Goal: Information Seeking & Learning: Learn about a topic

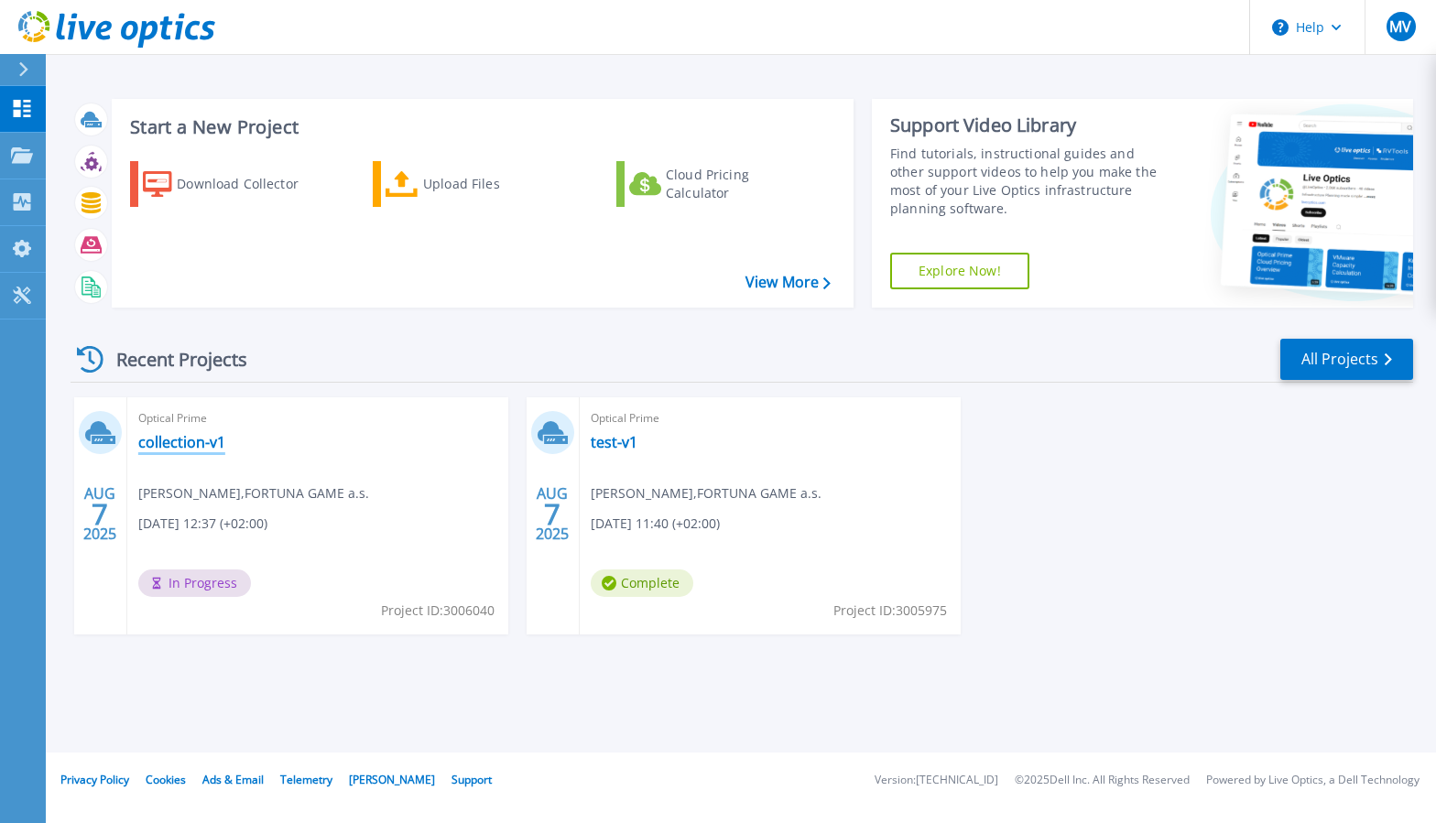
click at [171, 444] on link "collection-v1" at bounding box center [181, 442] width 87 height 18
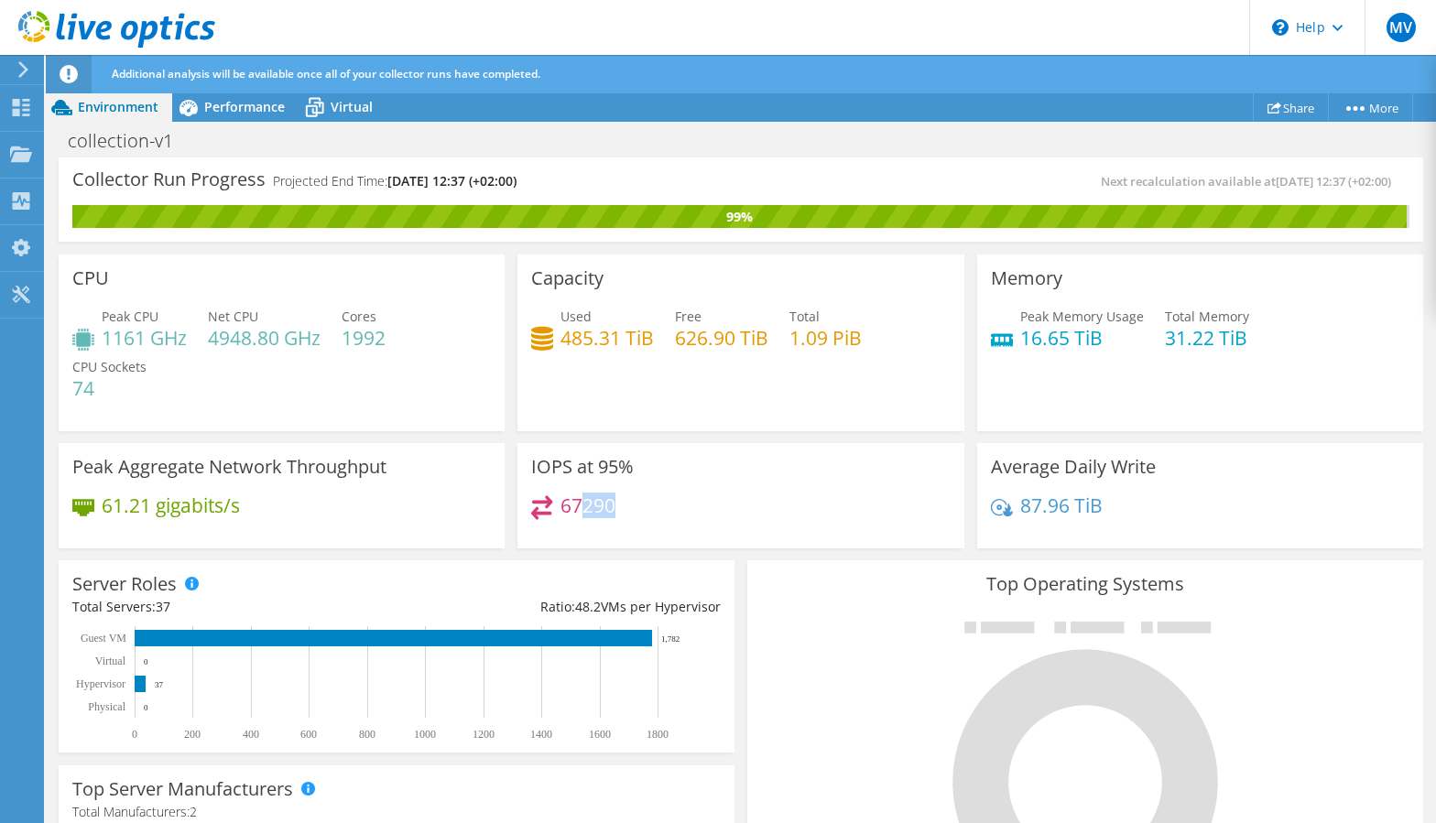
drag, startPoint x: 581, startPoint y: 510, endPoint x: 611, endPoint y: 507, distance: 30.3
click at [611, 507] on h4 "67290" at bounding box center [587, 505] width 55 height 20
click at [246, 107] on span "Performance" at bounding box center [244, 106] width 81 height 17
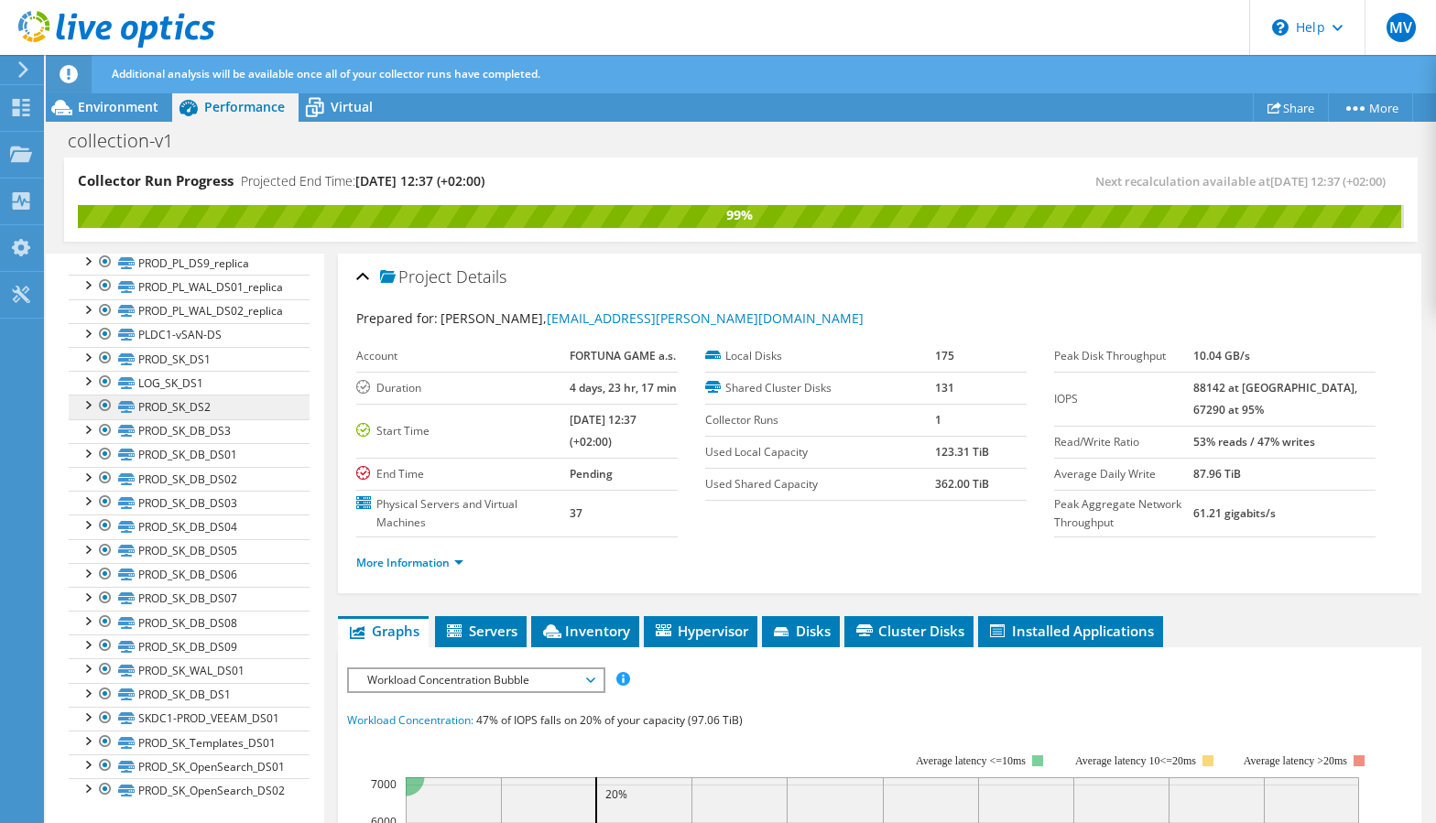
scroll to position [2909, 0]
click at [242, 347] on link "PLDC1-vSAN-DS" at bounding box center [189, 335] width 241 height 24
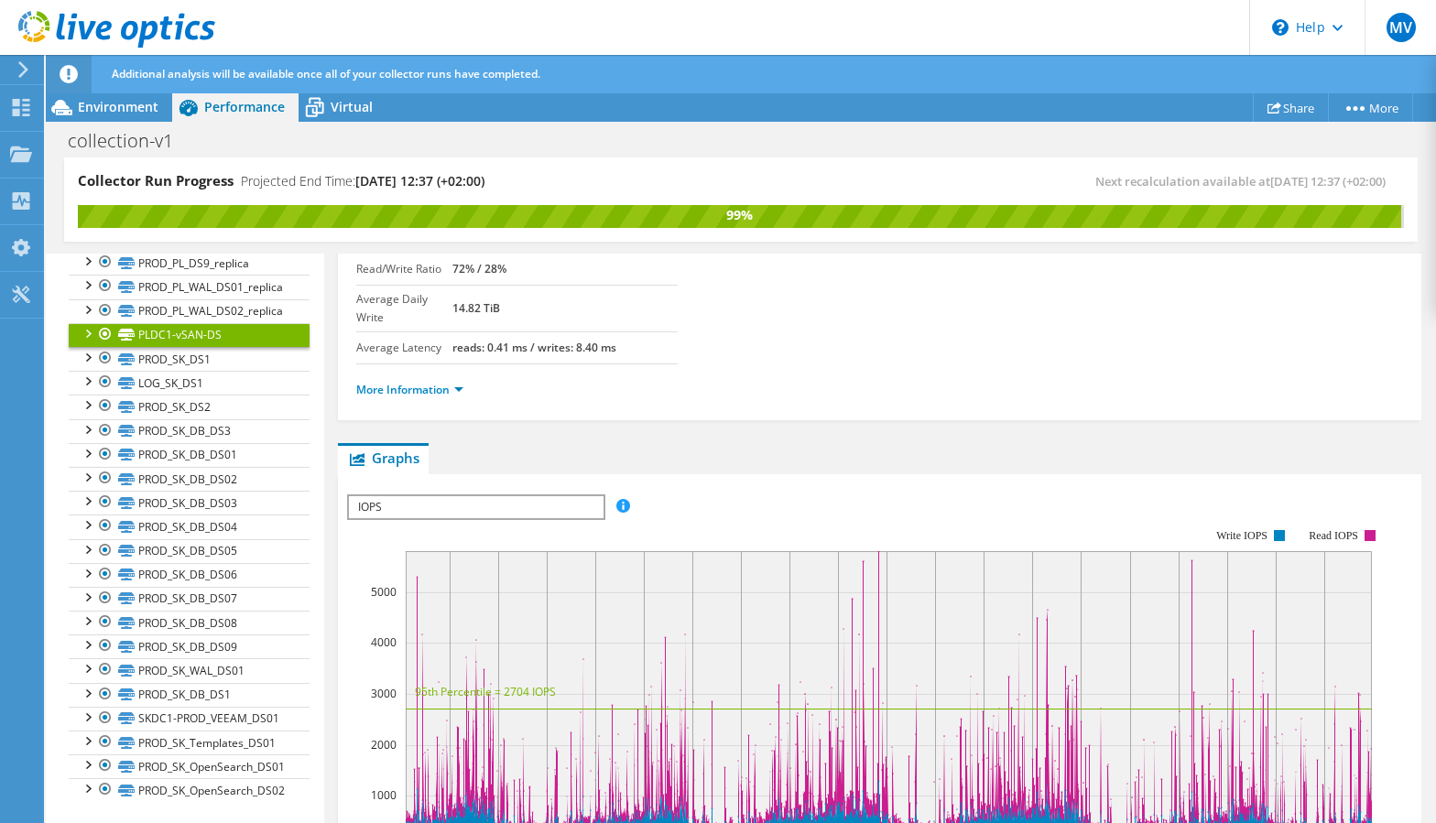
scroll to position [266, 0]
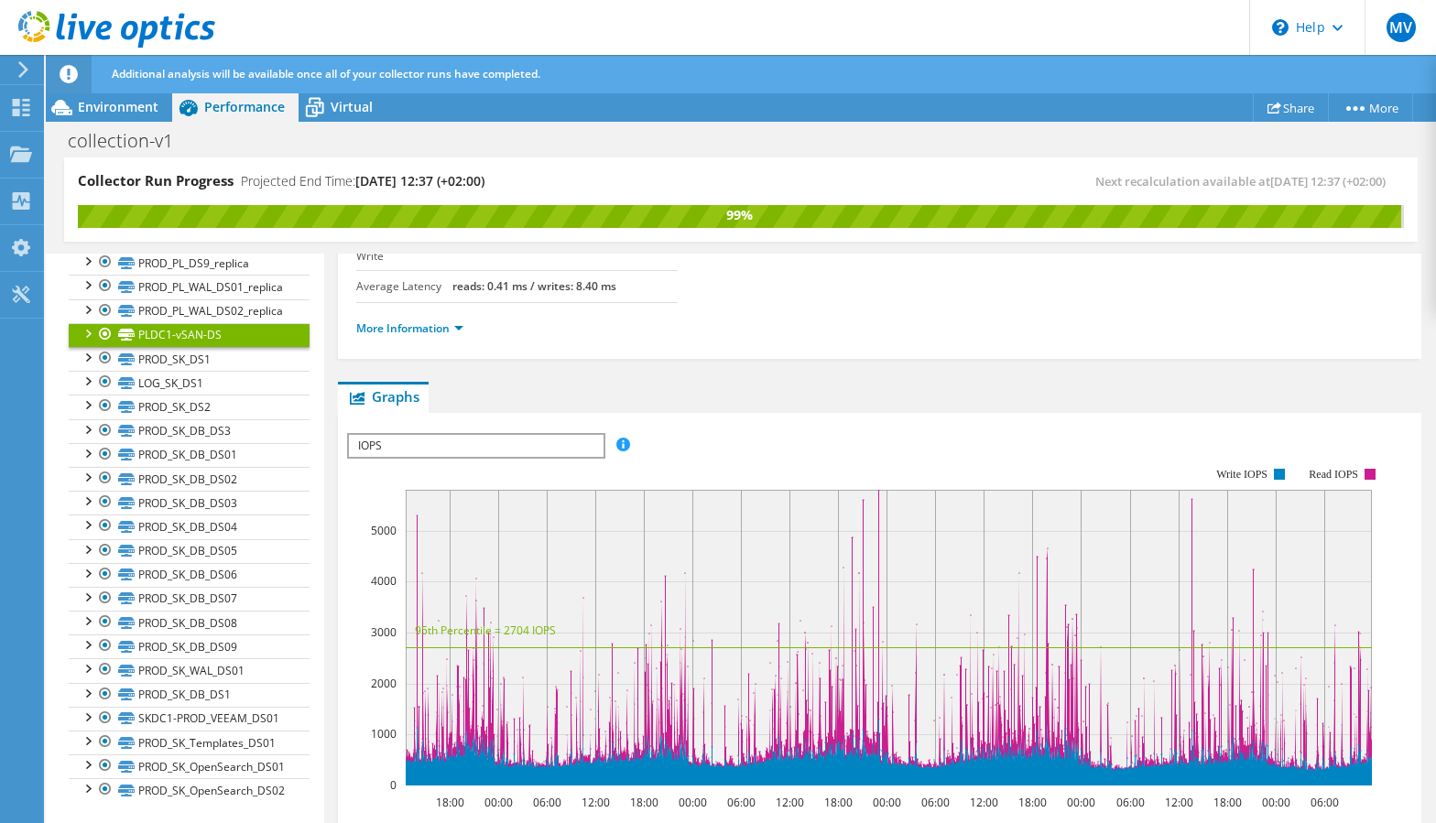
click at [590, 435] on span "IOPS" at bounding box center [476, 446] width 254 height 22
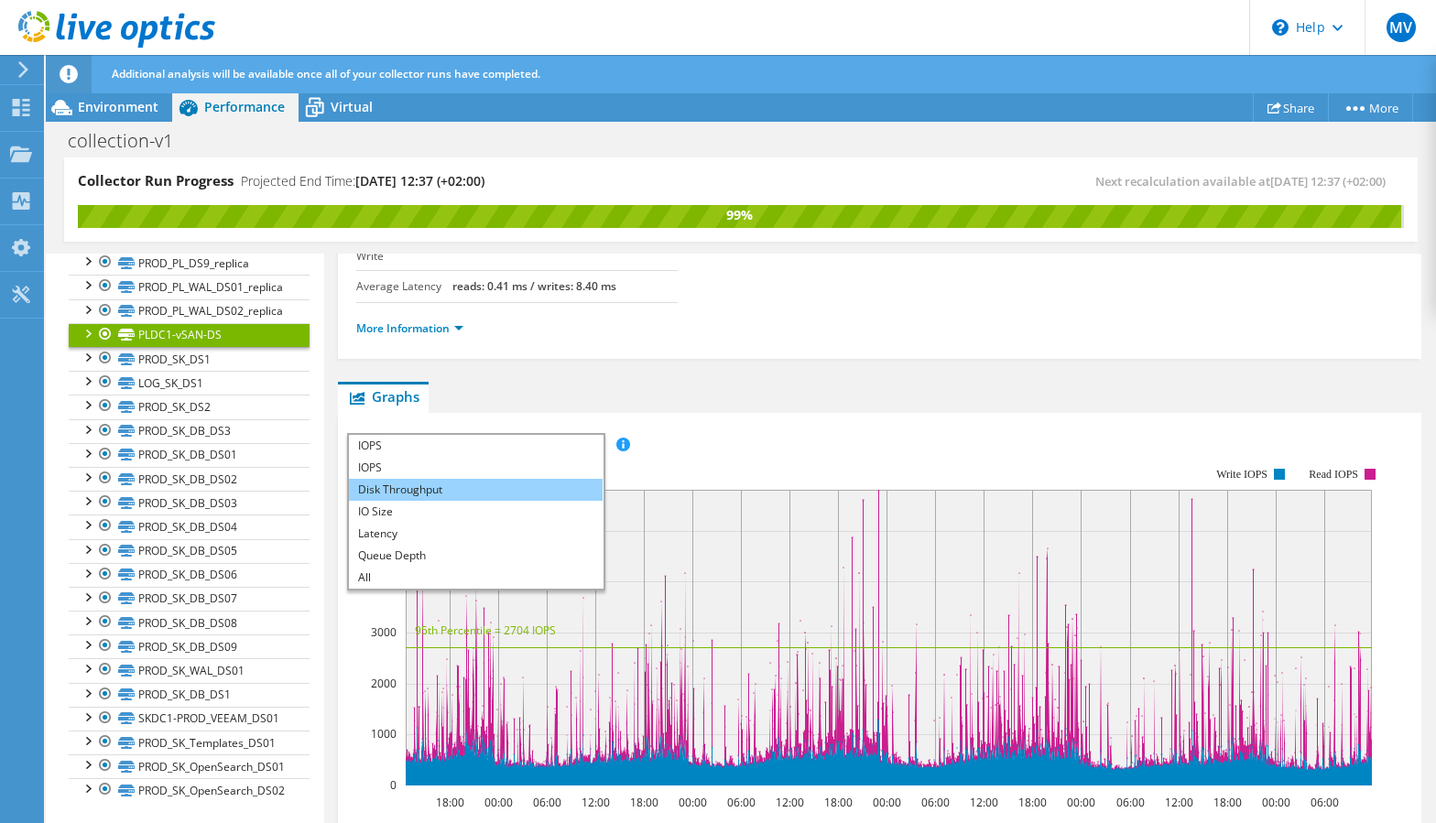
click at [565, 479] on li "Disk Throughput" at bounding box center [476, 490] width 254 height 22
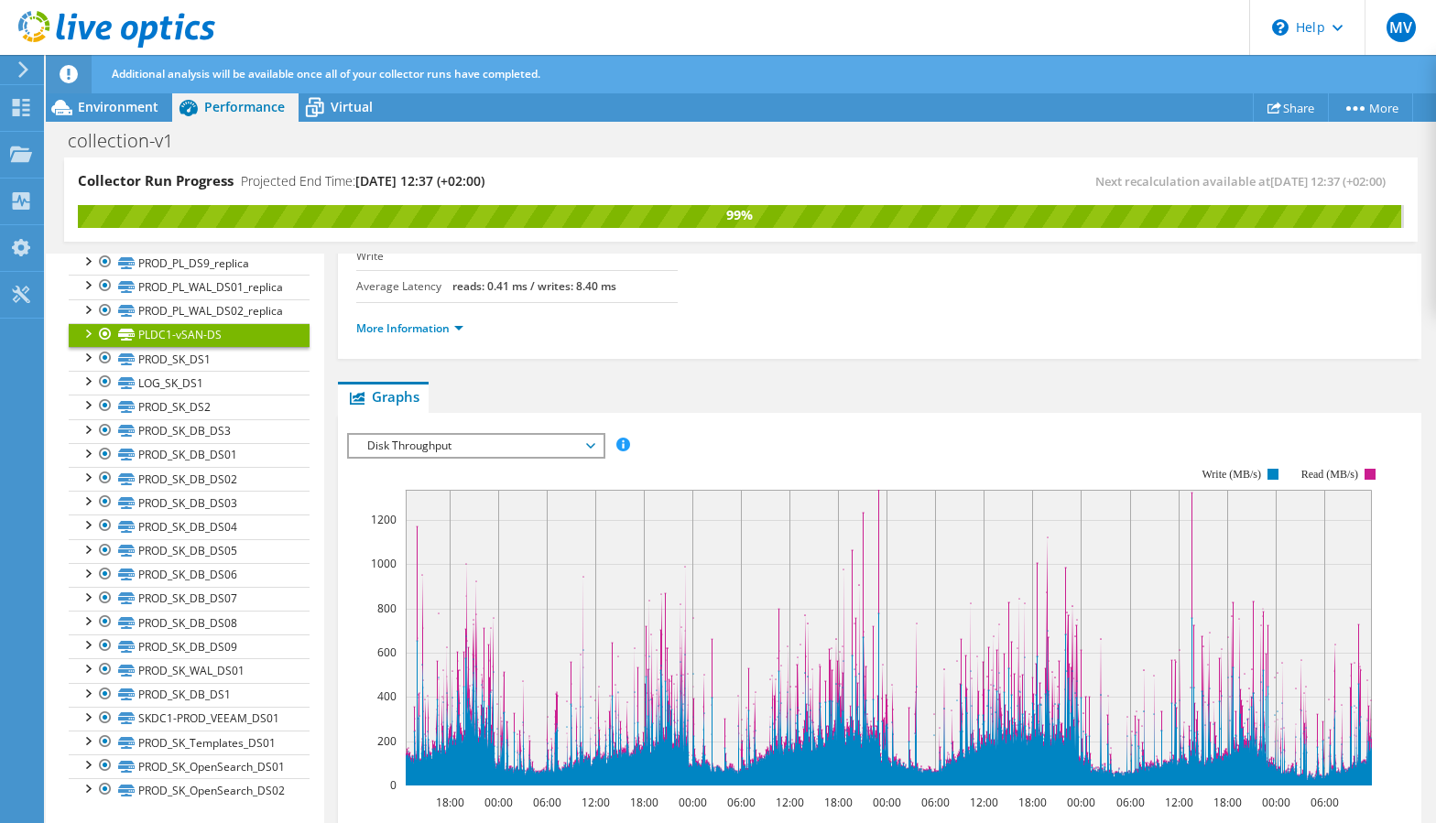
click at [582, 435] on span "Disk Throughput" at bounding box center [475, 446] width 235 height 22
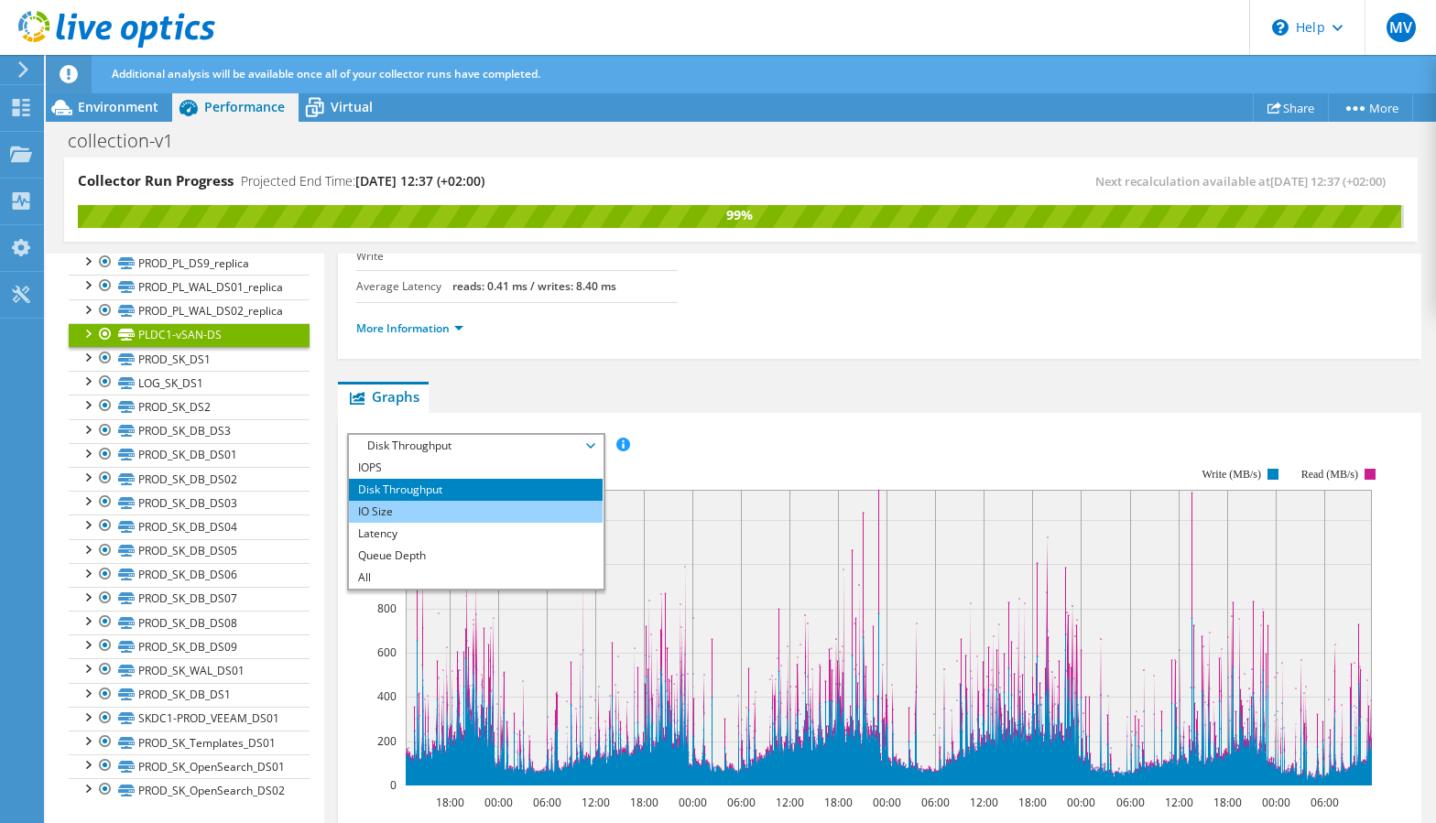
click at [549, 501] on li "IO Size" at bounding box center [476, 512] width 254 height 22
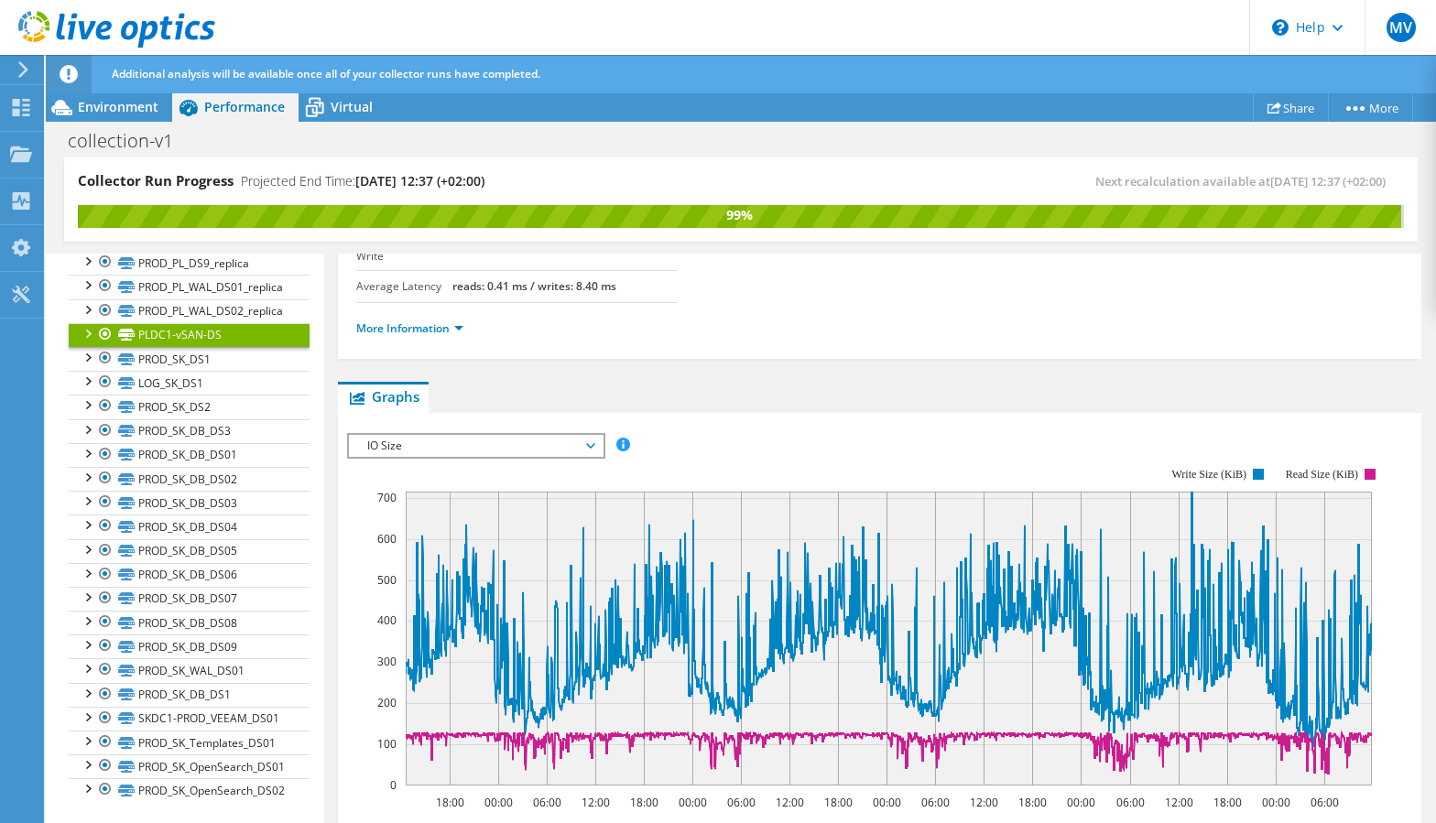
click at [517, 435] on span "IO Size" at bounding box center [475, 446] width 235 height 22
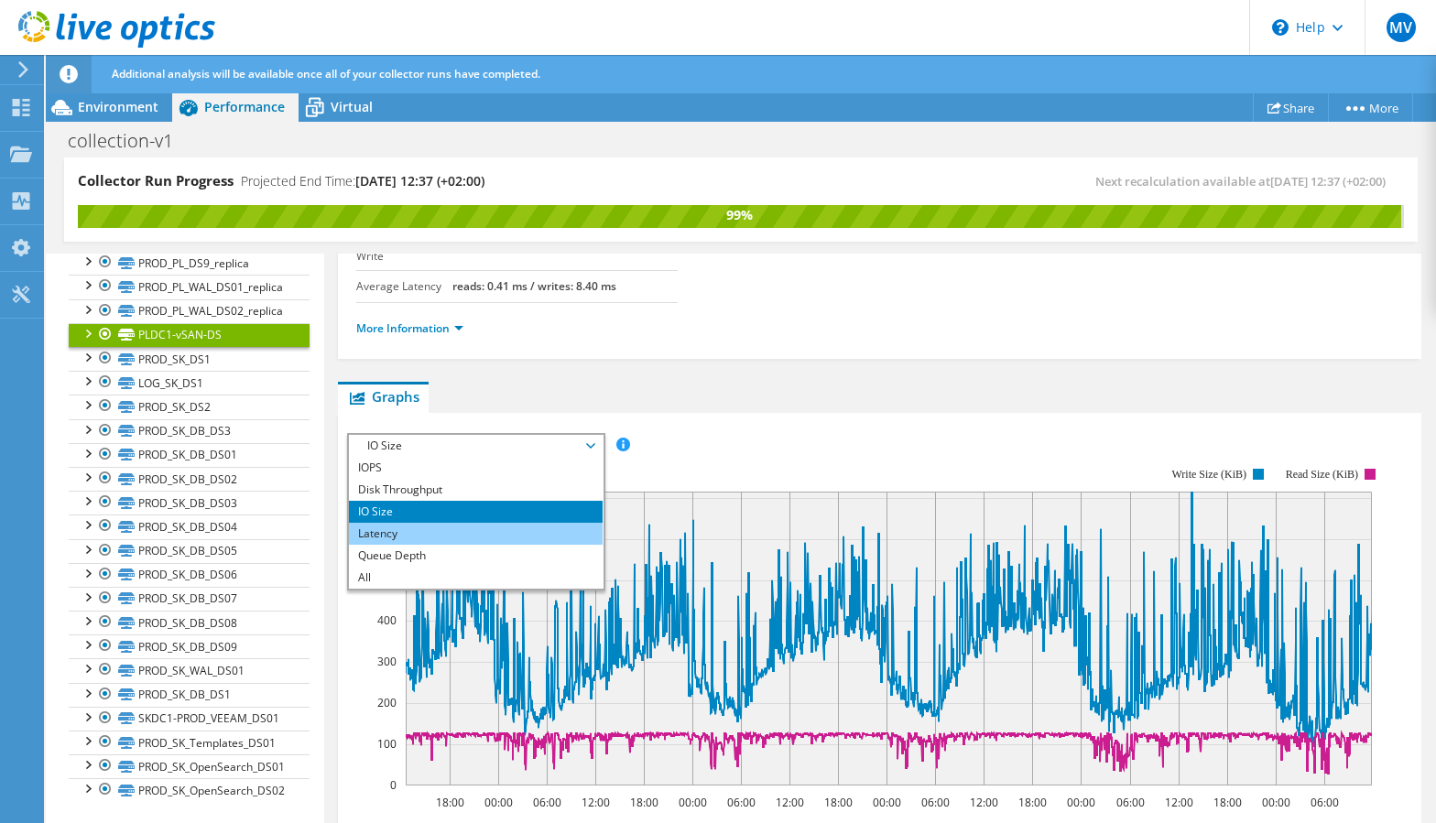
click at [505, 523] on li "Latency" at bounding box center [476, 534] width 254 height 22
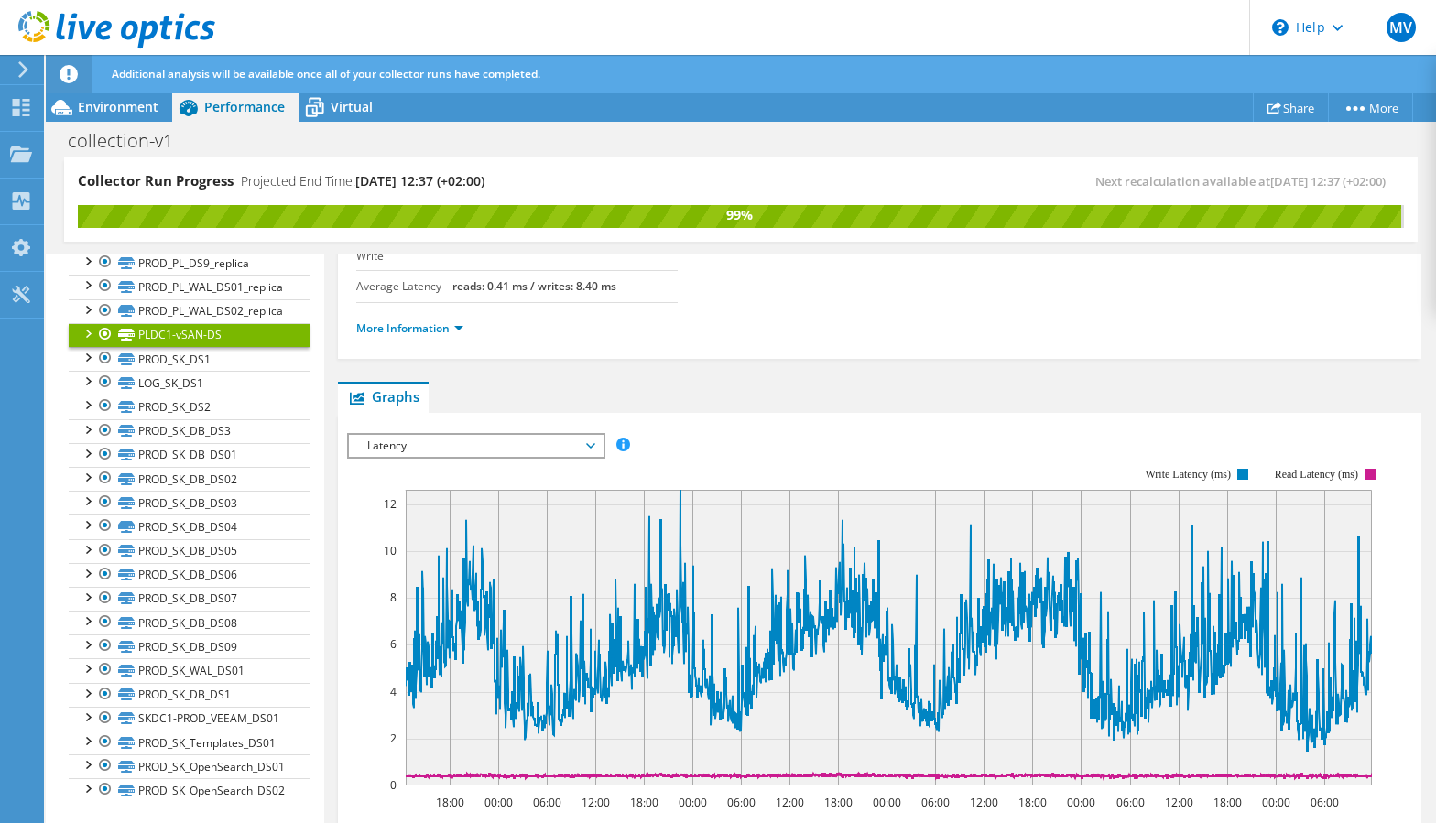
click at [549, 435] on span "Latency" at bounding box center [475, 446] width 235 height 22
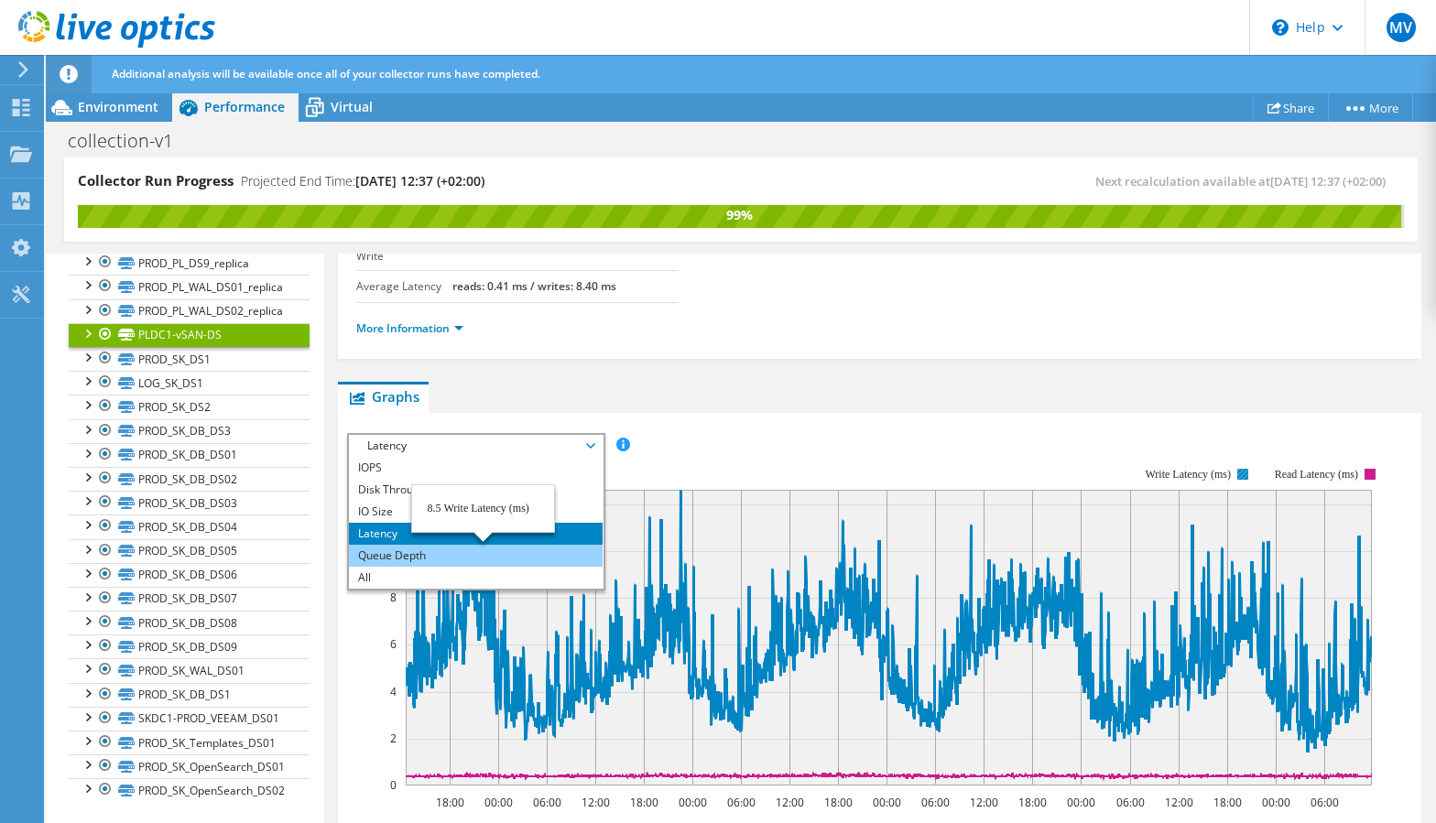
click at [479, 545] on li "Queue Depth" at bounding box center [476, 556] width 254 height 22
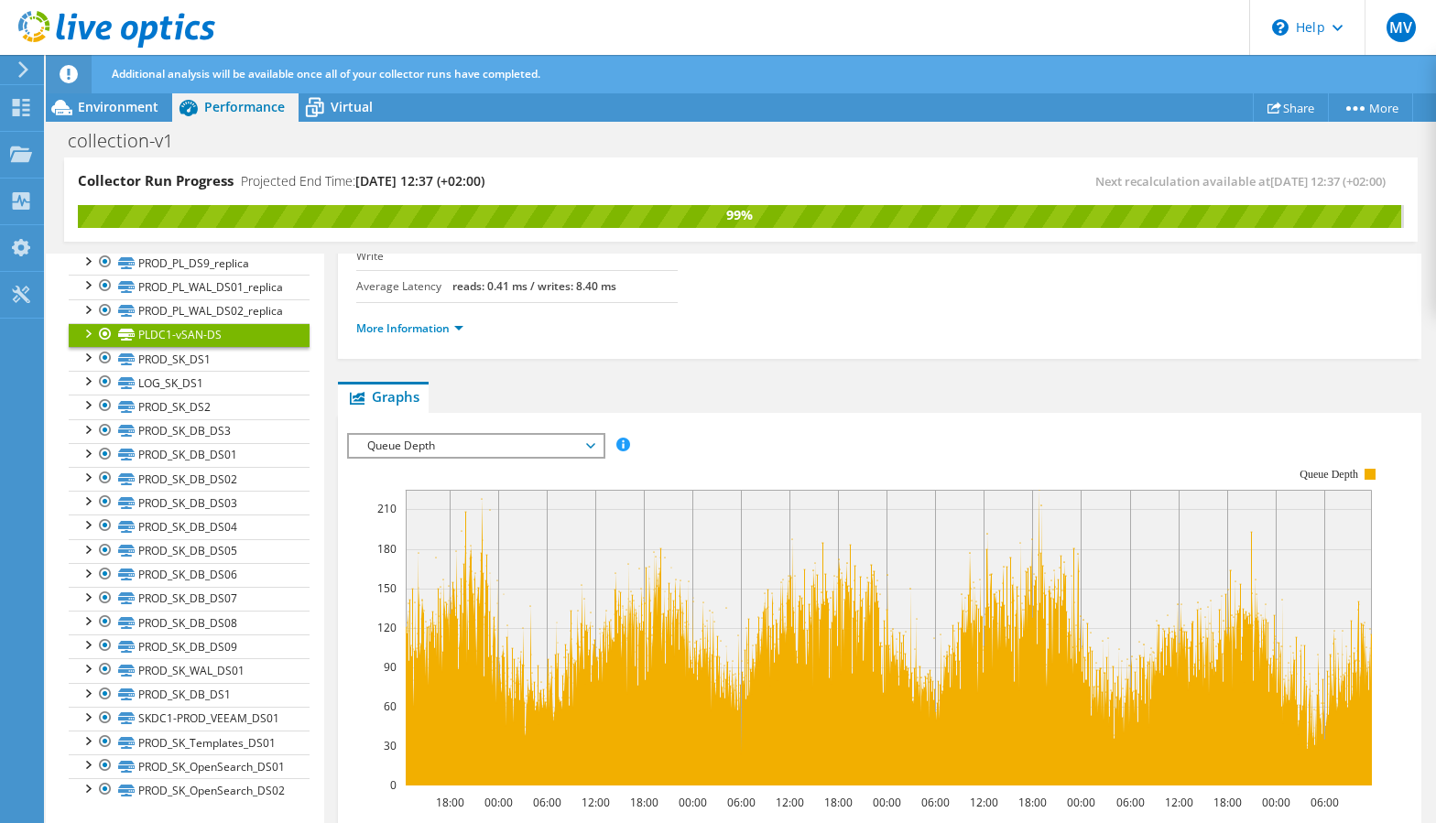
click at [497, 435] on span "Queue Depth" at bounding box center [475, 446] width 235 height 22
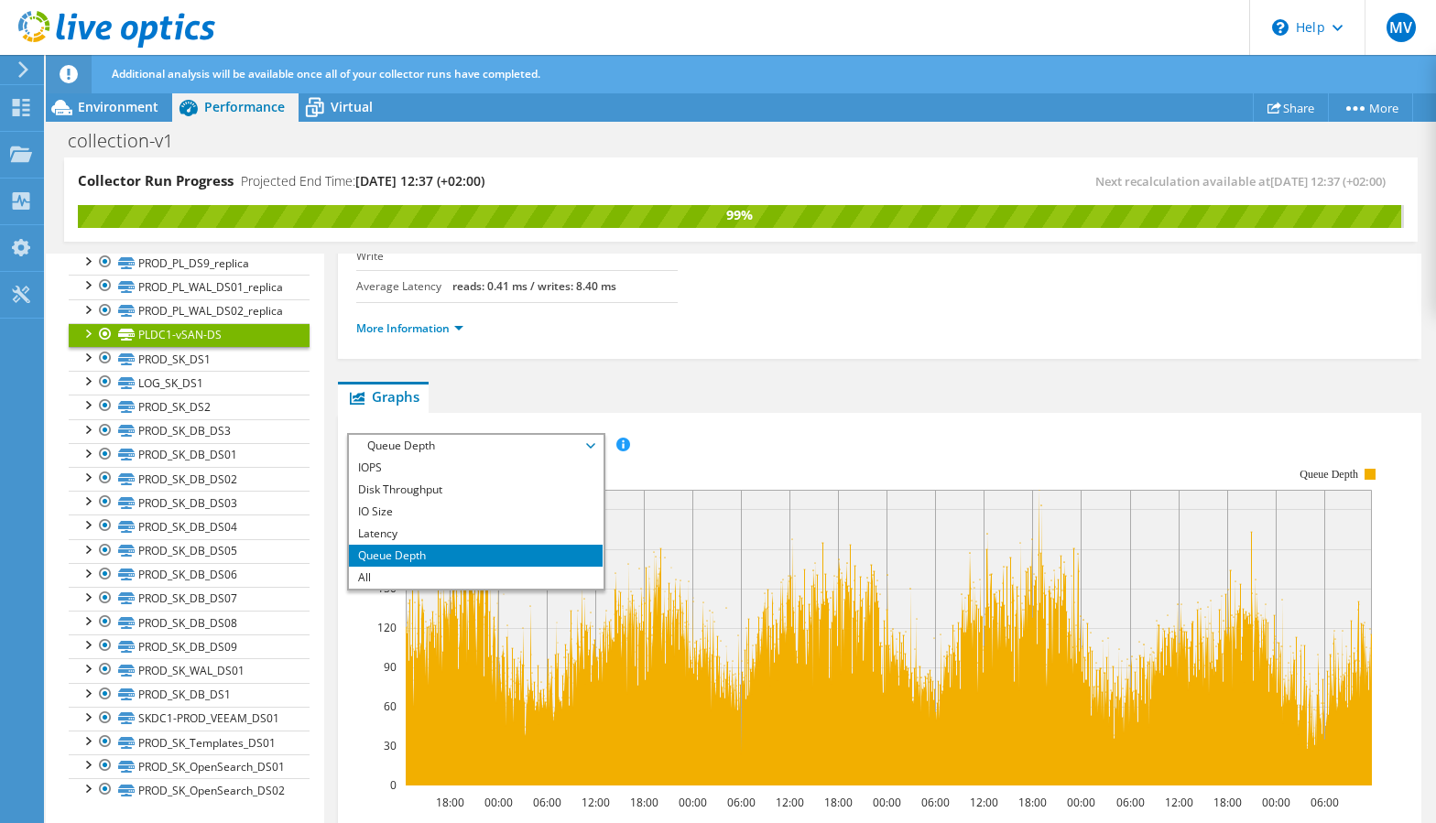
click at [497, 435] on span "Queue Depth" at bounding box center [475, 446] width 235 height 22
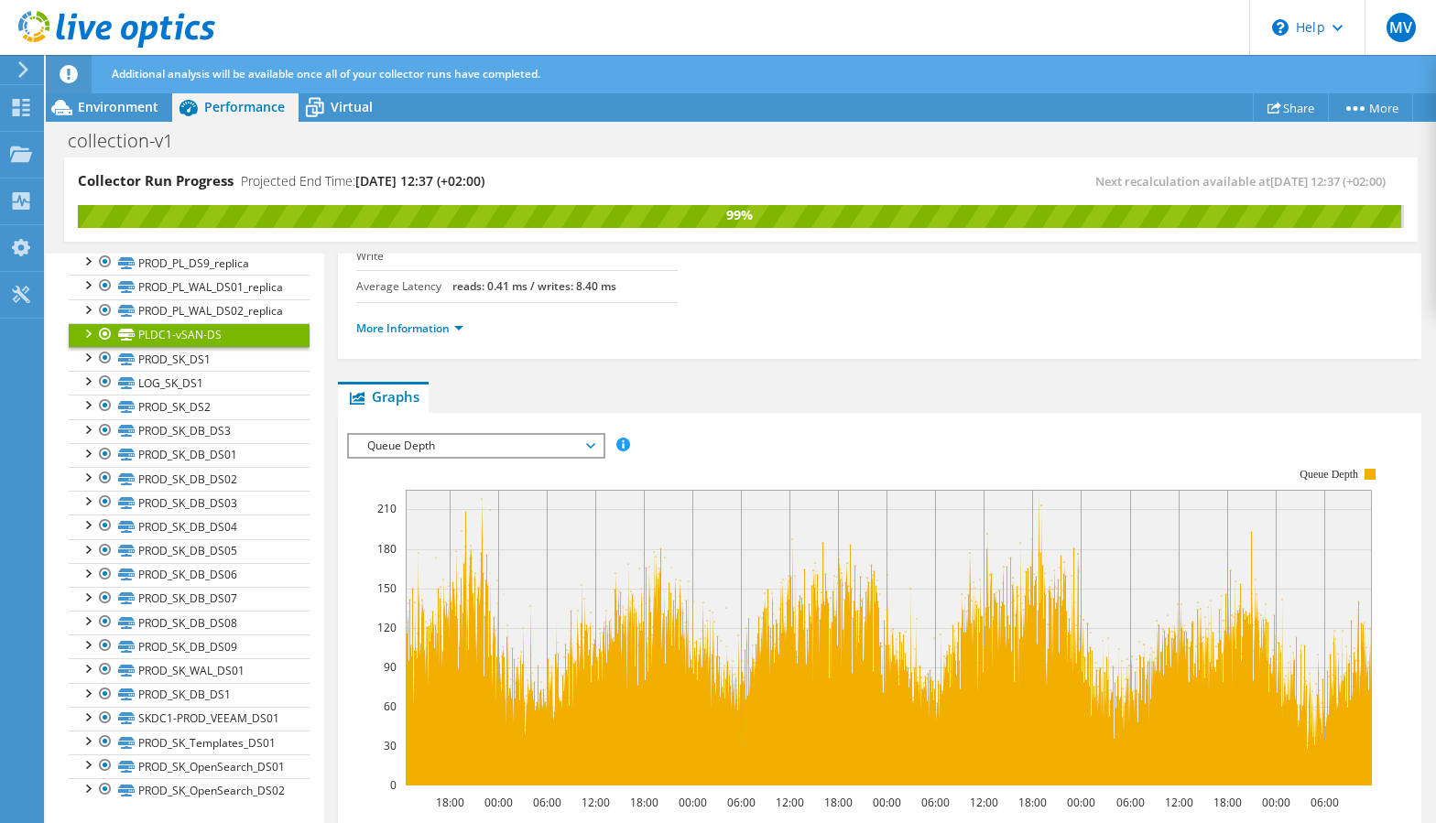
click at [497, 435] on span "Queue Depth" at bounding box center [475, 446] width 235 height 22
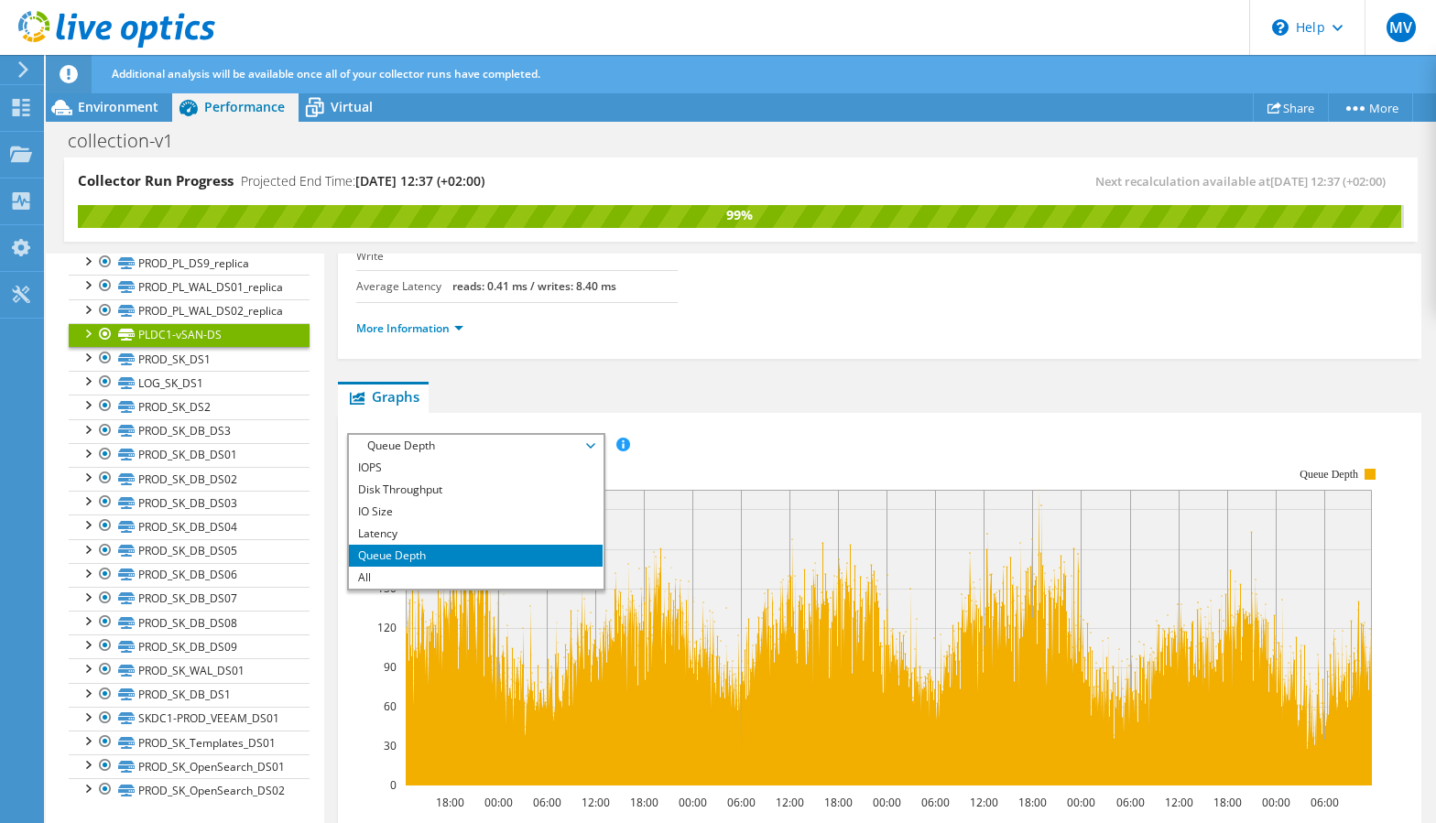
click at [497, 435] on span "Queue Depth" at bounding box center [475, 446] width 235 height 22
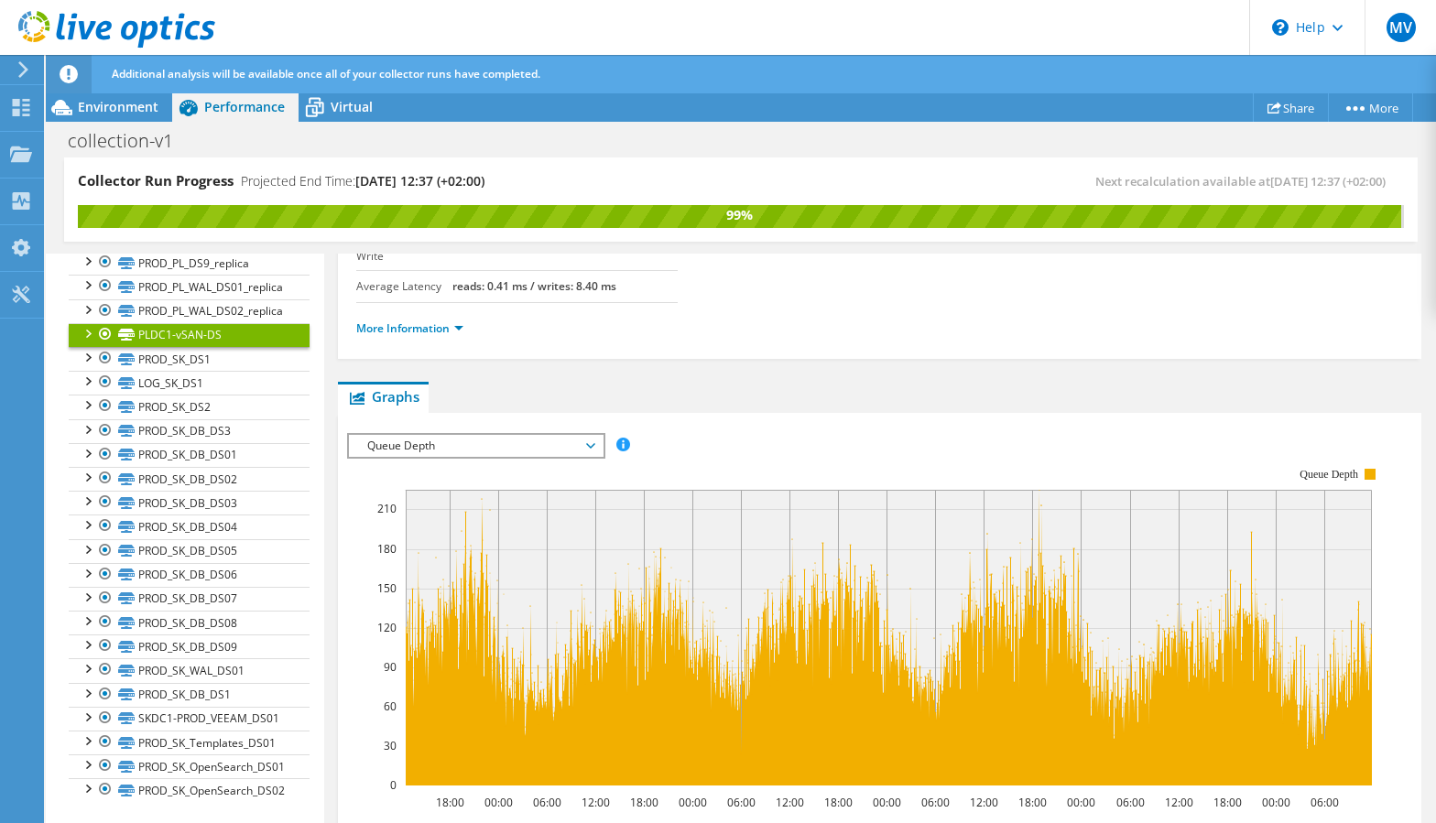
click at [497, 435] on span "Queue Depth" at bounding box center [475, 446] width 235 height 22
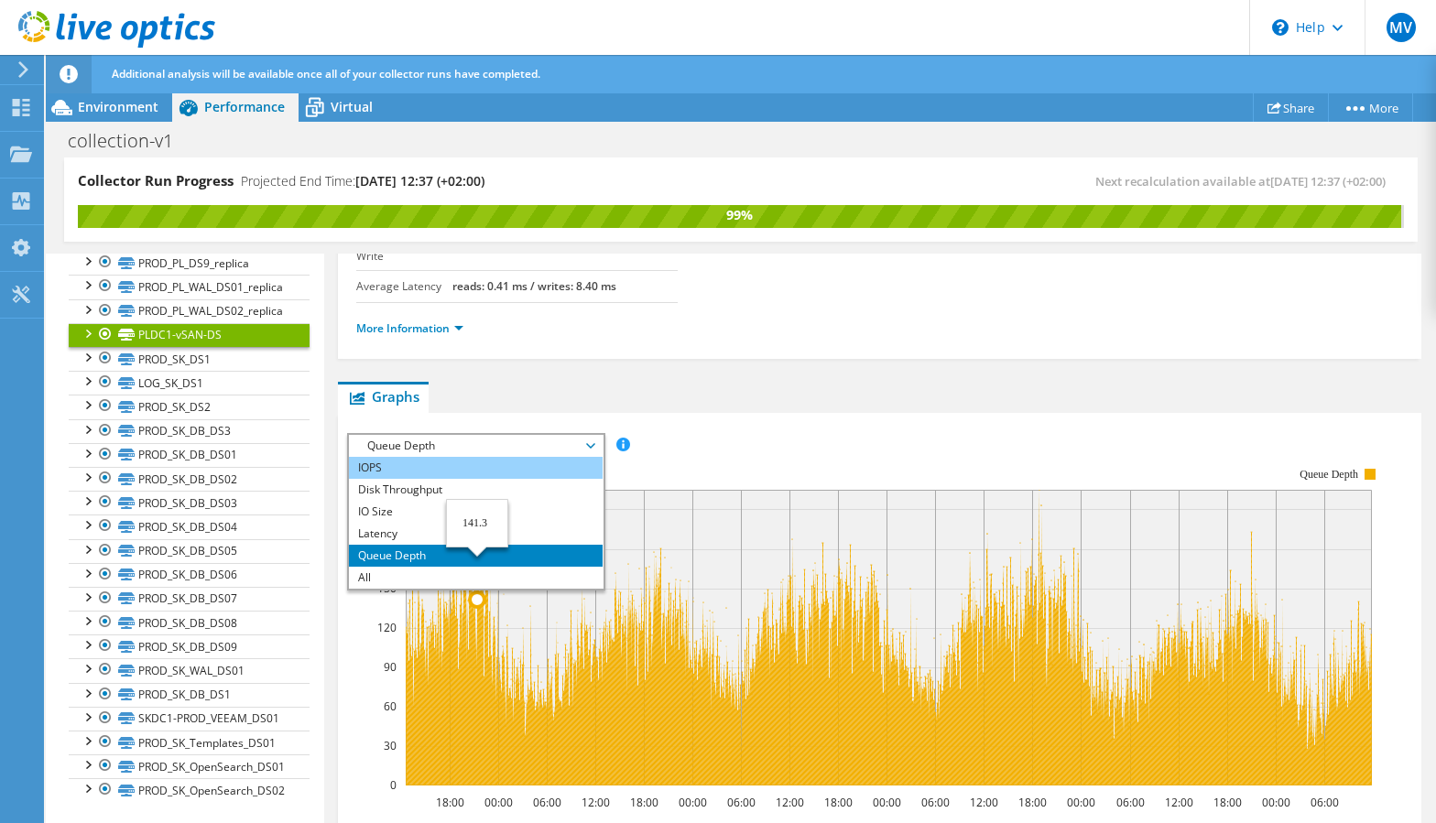
click at [477, 457] on li "IOPS" at bounding box center [476, 468] width 254 height 22
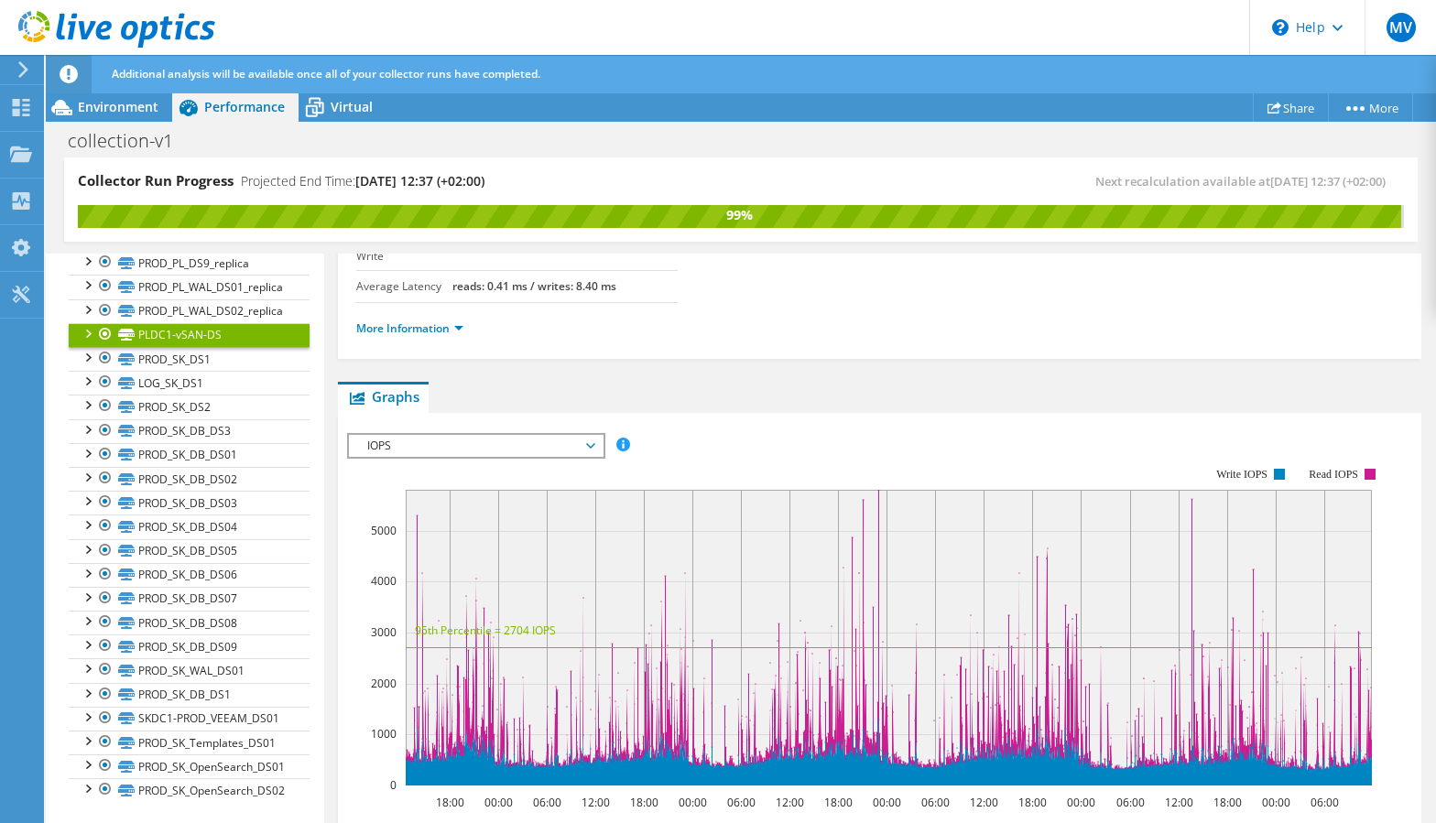
click at [571, 435] on span "IOPS" at bounding box center [475, 446] width 235 height 22
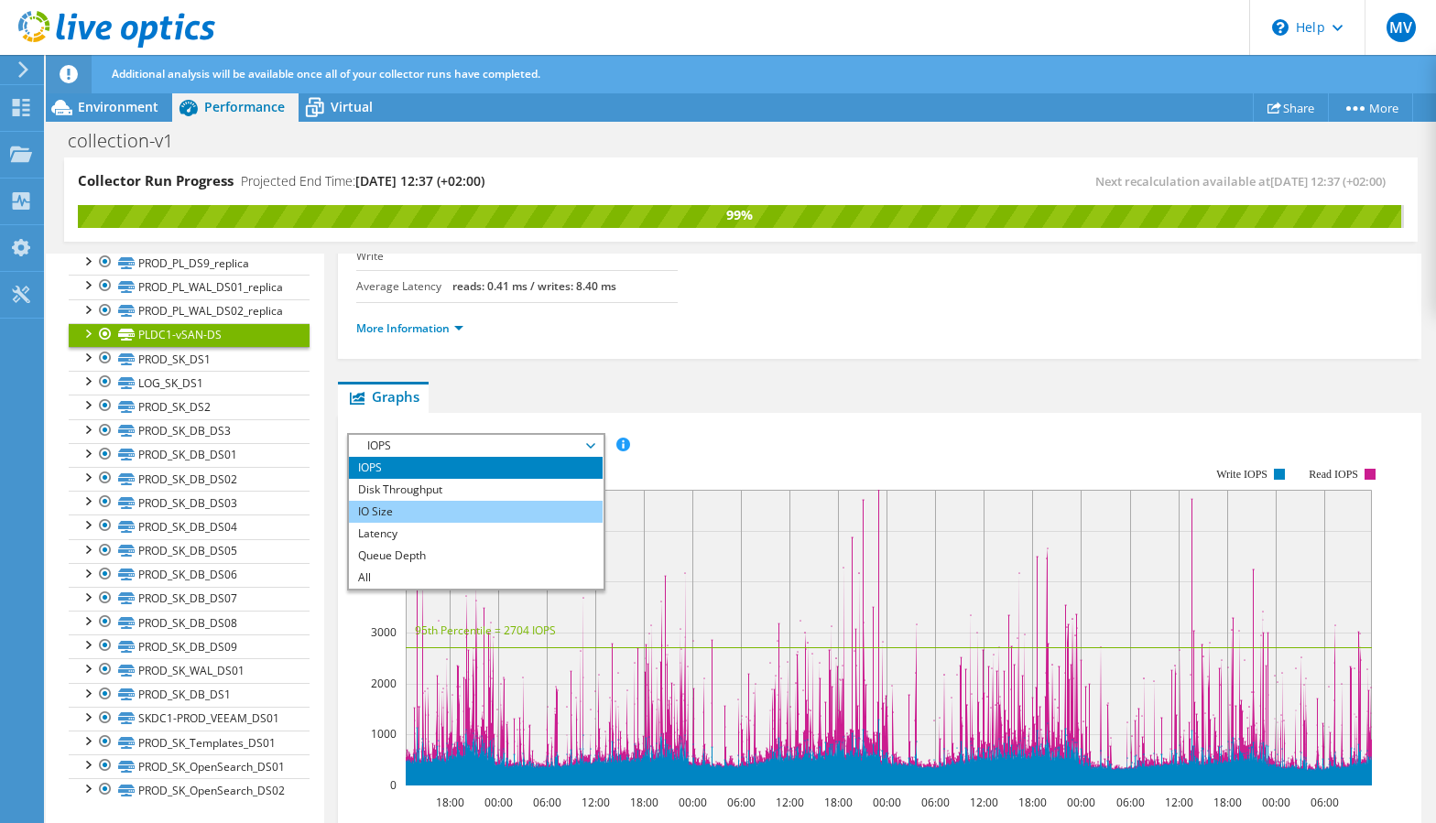
click at [539, 501] on li "IO Size" at bounding box center [476, 512] width 254 height 22
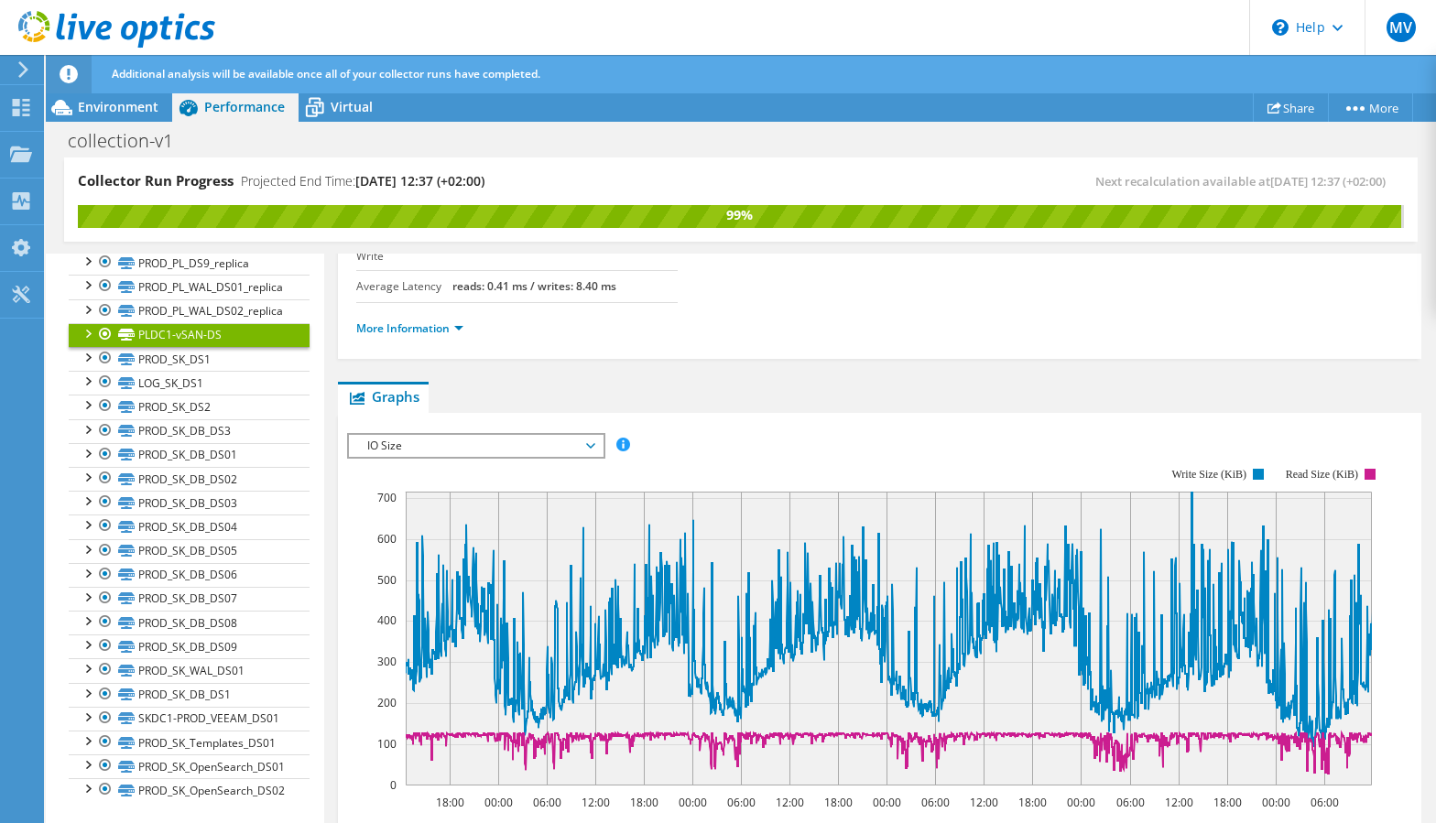
click at [487, 444] on rect at bounding box center [866, 627] width 1038 height 366
click at [493, 435] on span "IO Size" at bounding box center [475, 446] width 235 height 22
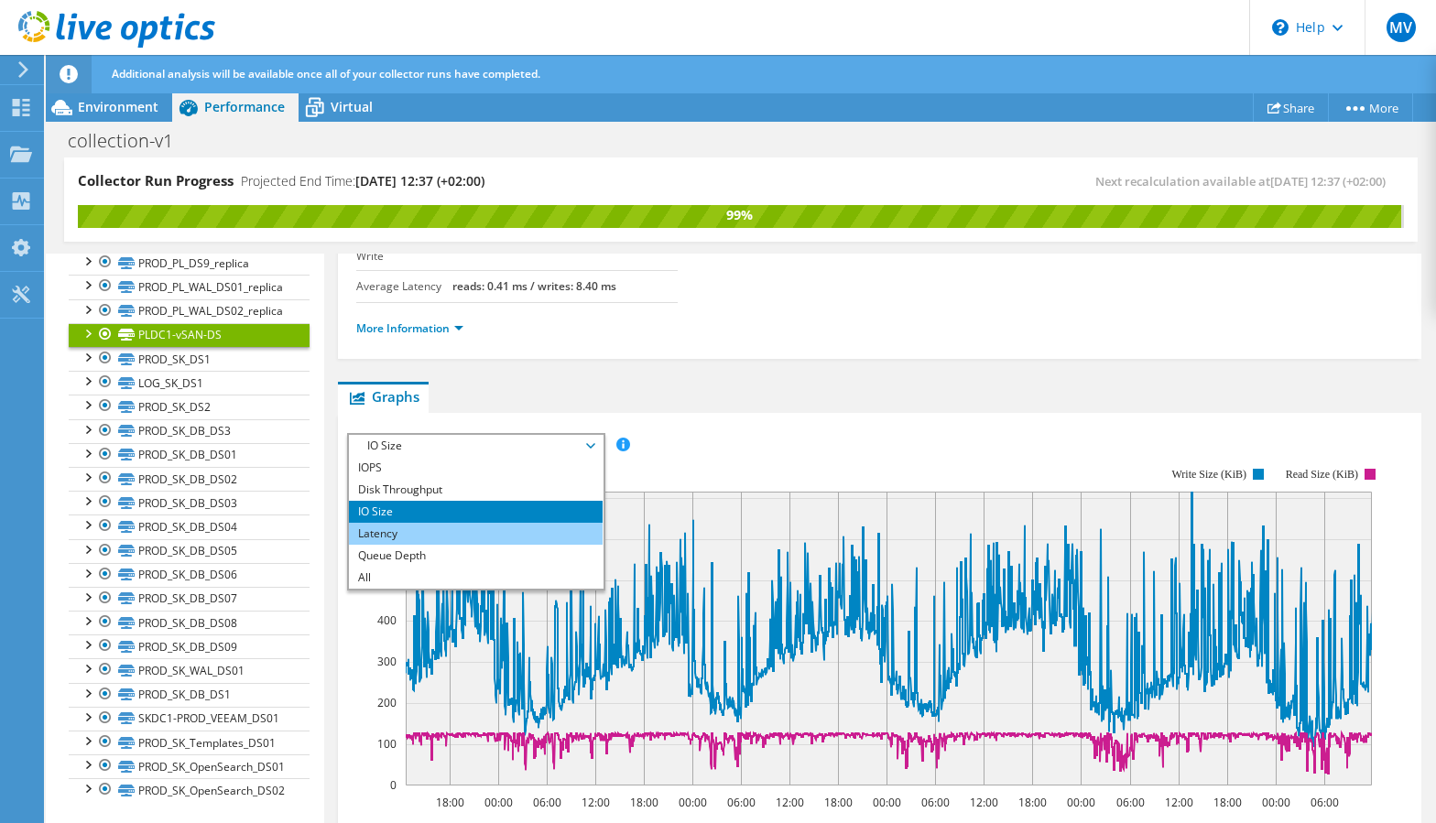
click at [495, 523] on li "Latency" at bounding box center [476, 534] width 254 height 22
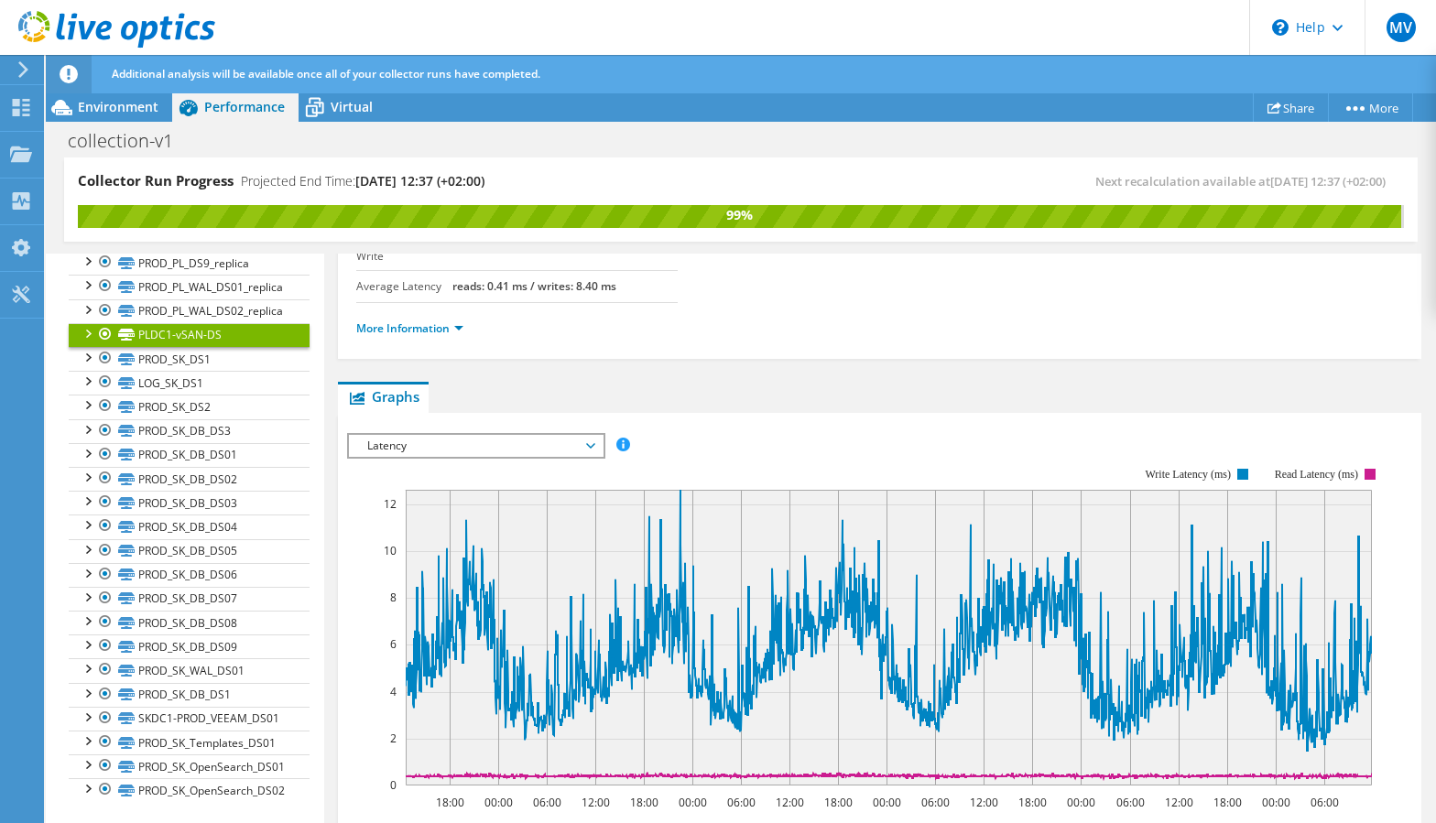
click at [538, 435] on span "Latency" at bounding box center [475, 446] width 235 height 22
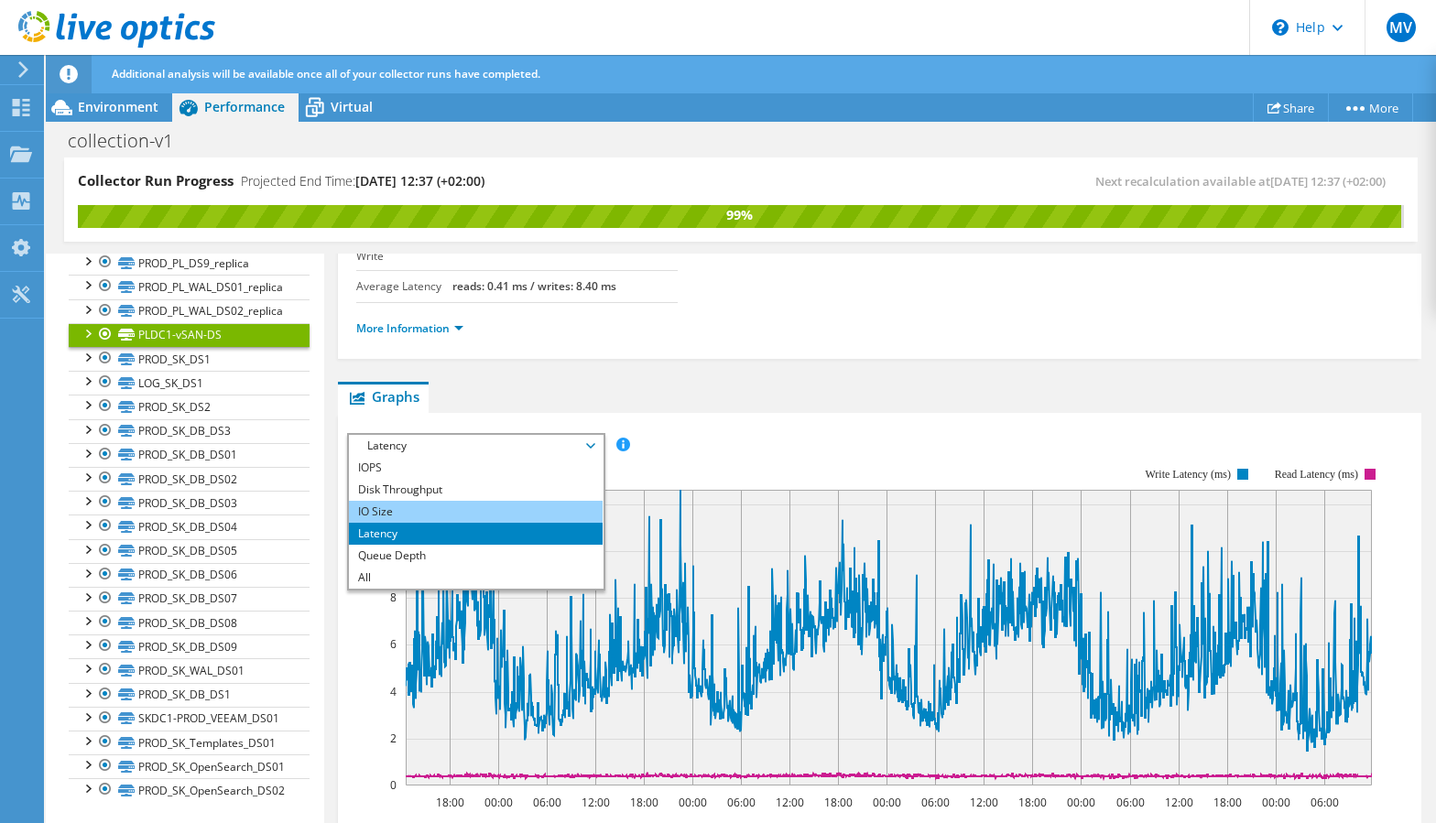
click at [523, 501] on li "IO Size" at bounding box center [476, 512] width 254 height 22
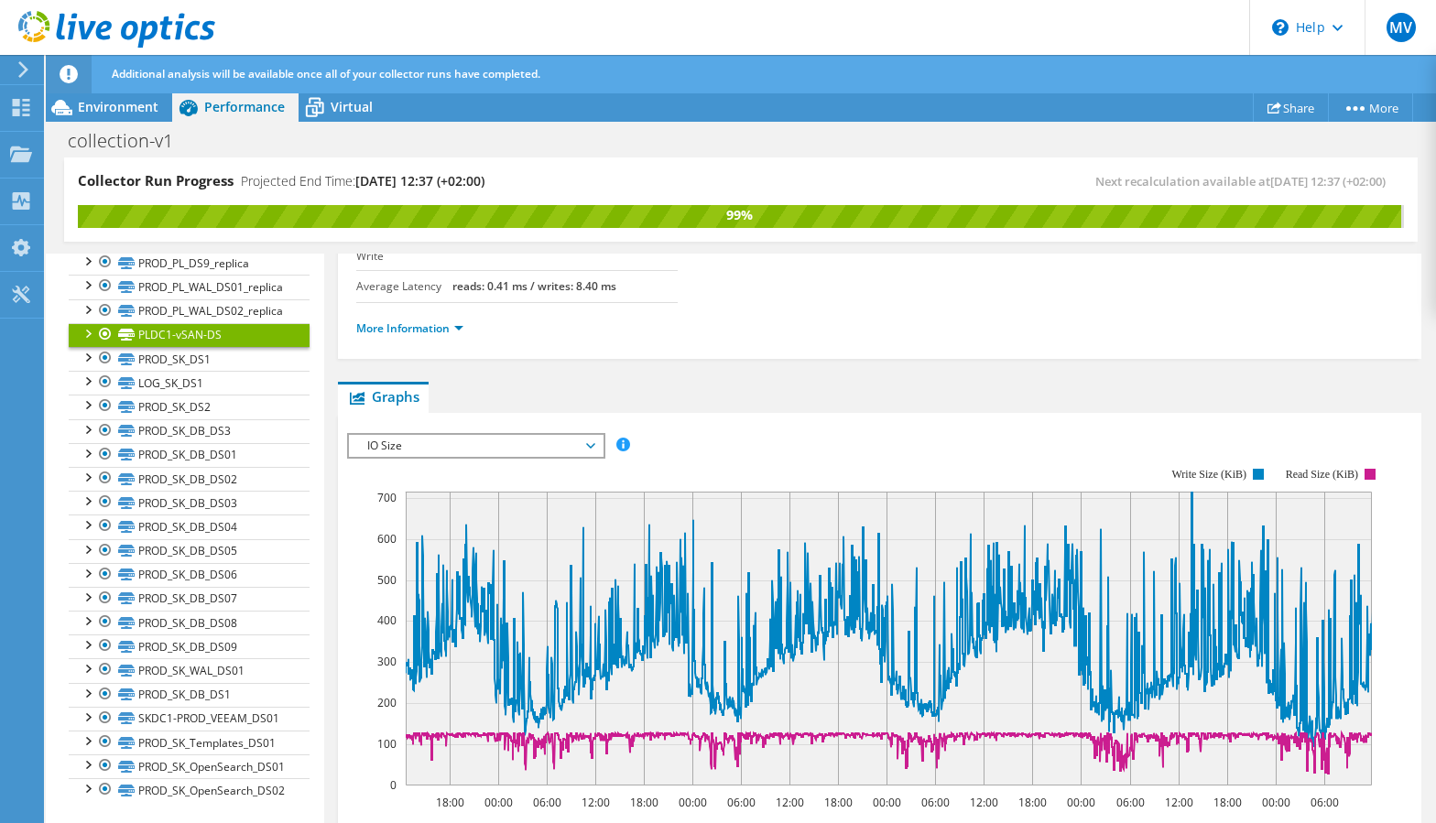
click at [579, 435] on span "IO Size" at bounding box center [475, 446] width 235 height 22
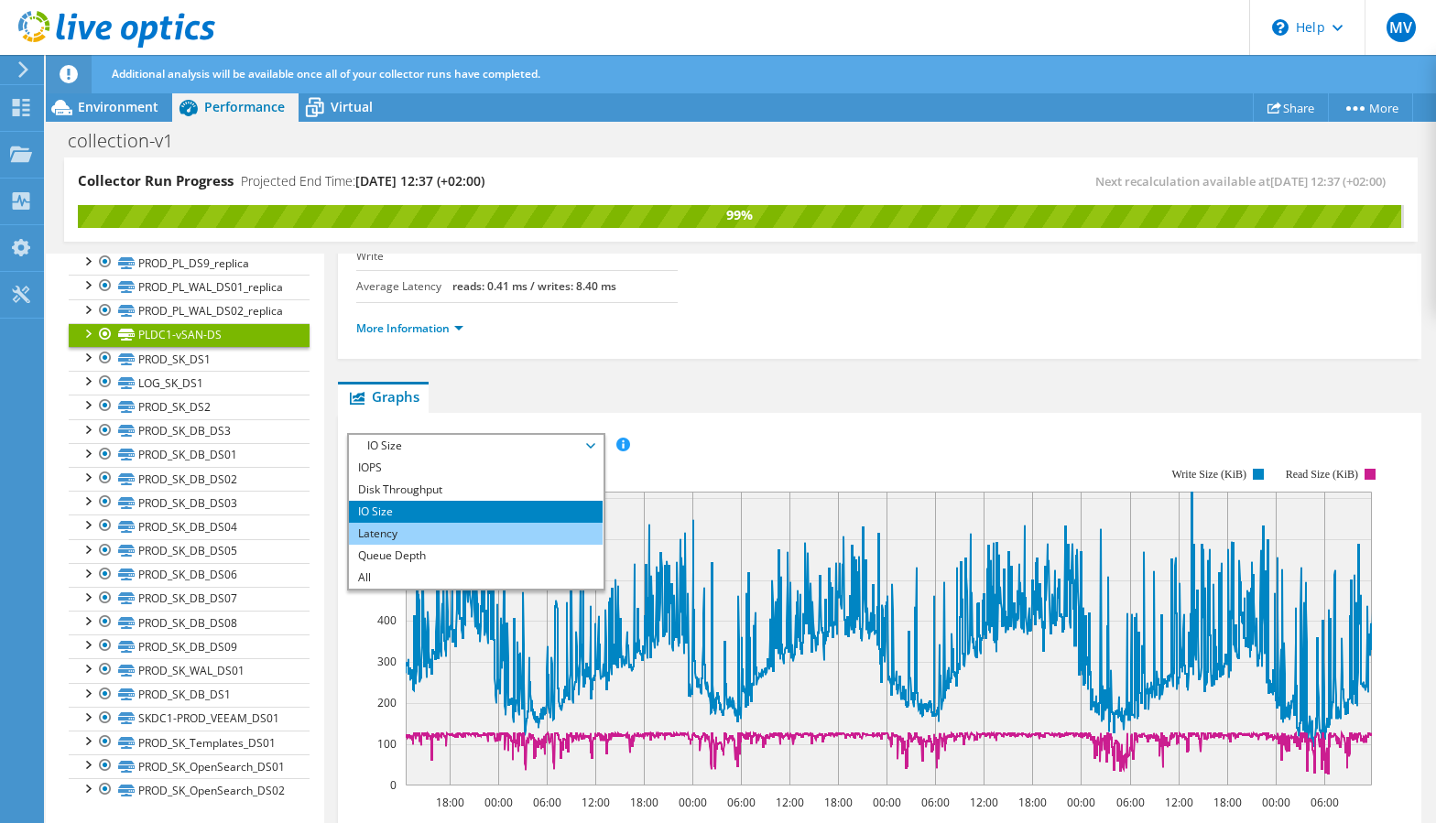
click at [539, 523] on li "Latency" at bounding box center [476, 534] width 254 height 22
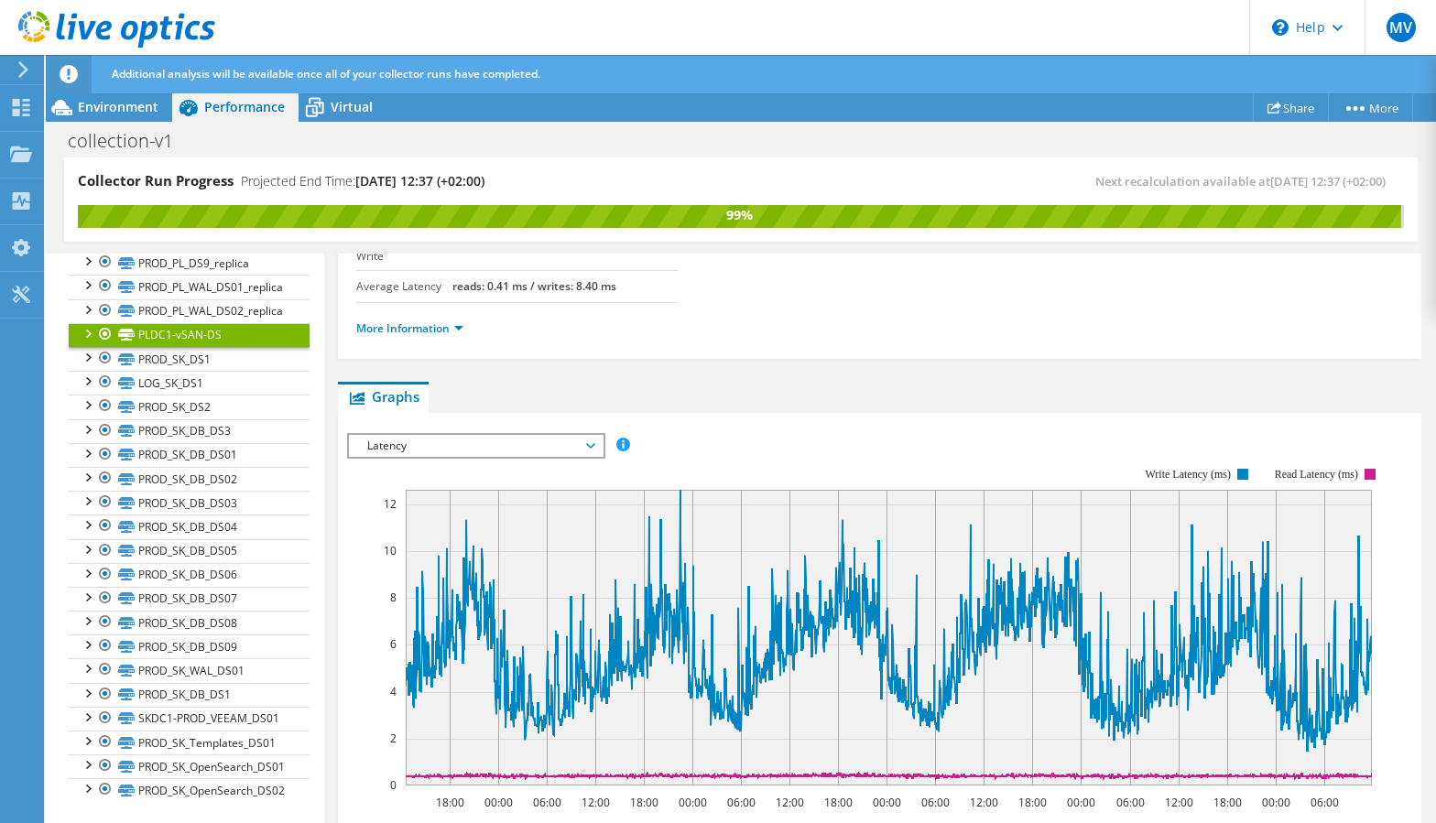
click at [537, 435] on span "Latency" at bounding box center [475, 446] width 235 height 22
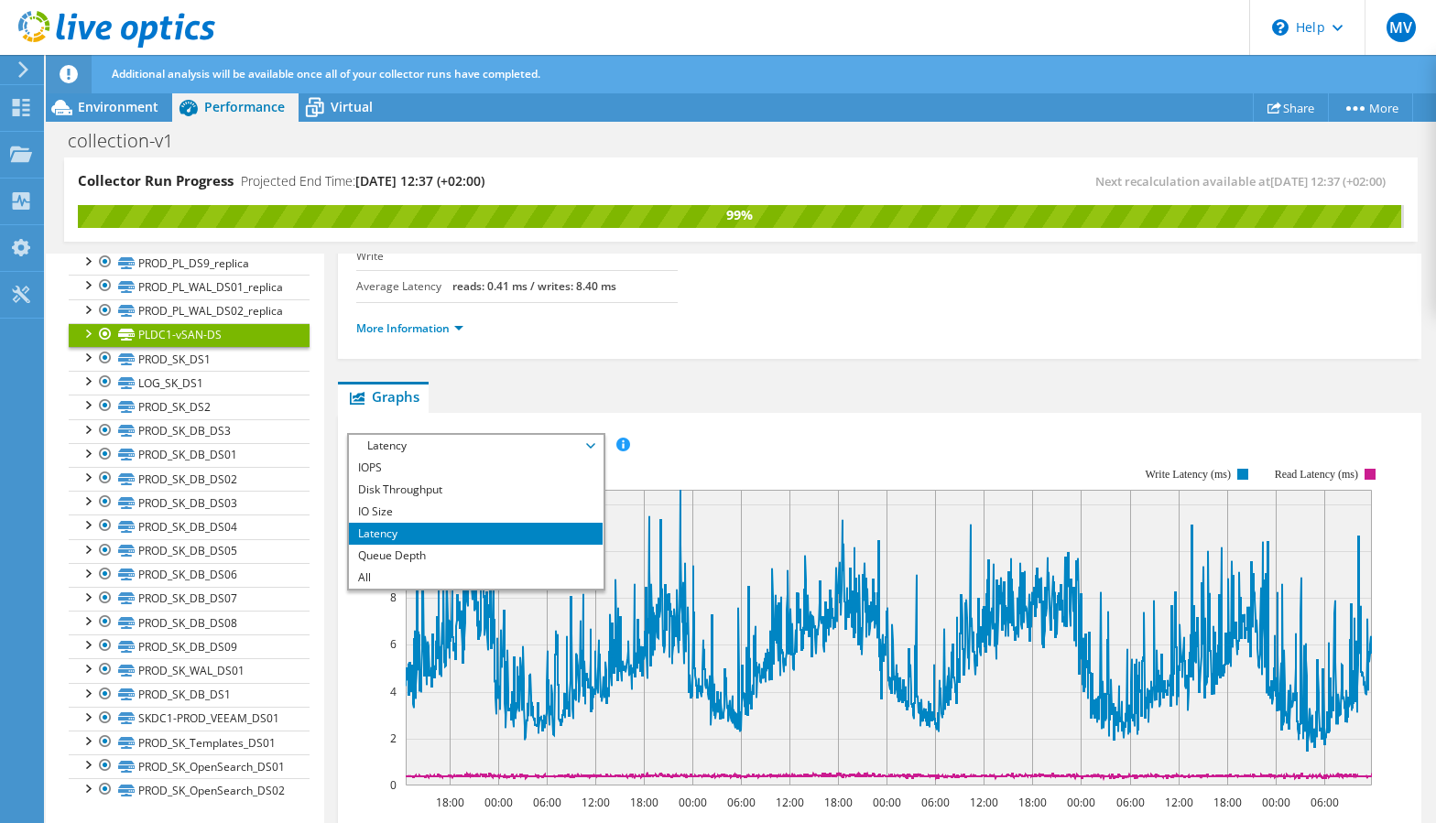
click at [501, 523] on li "Latency" at bounding box center [476, 534] width 254 height 22
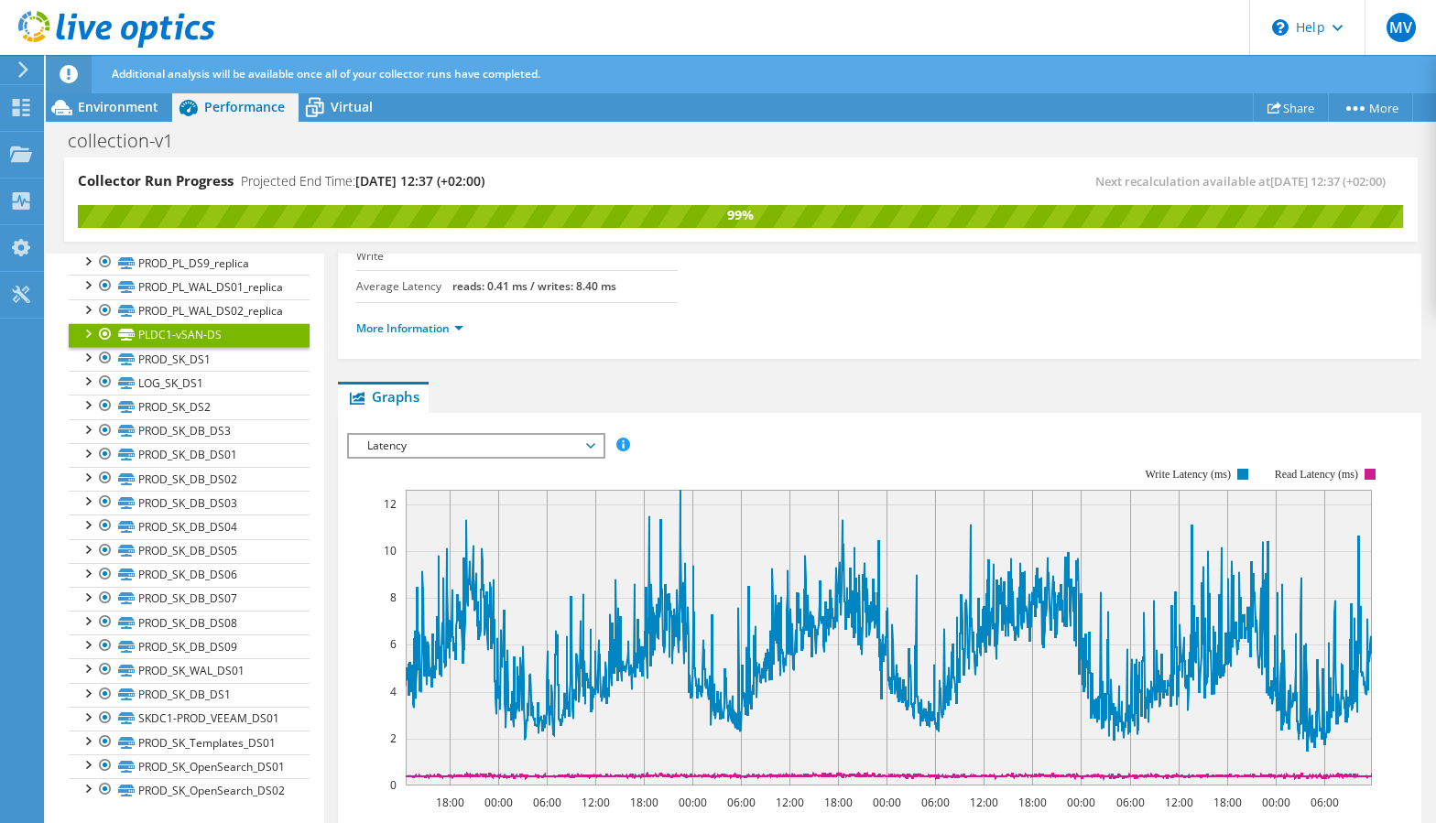
click at [595, 435] on span "Latency" at bounding box center [476, 446] width 254 height 22
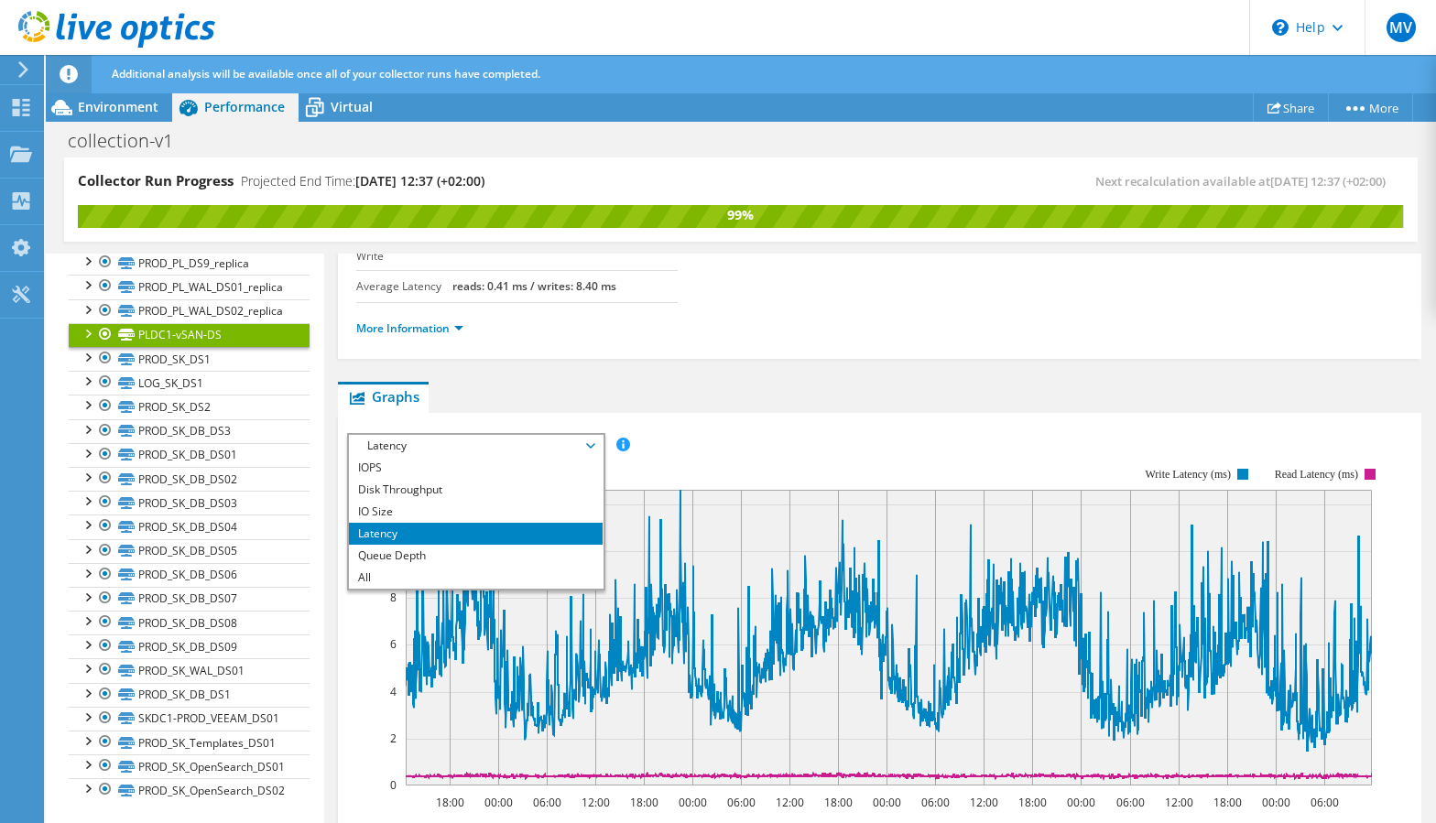
click at [595, 435] on span "Latency" at bounding box center [476, 446] width 254 height 22
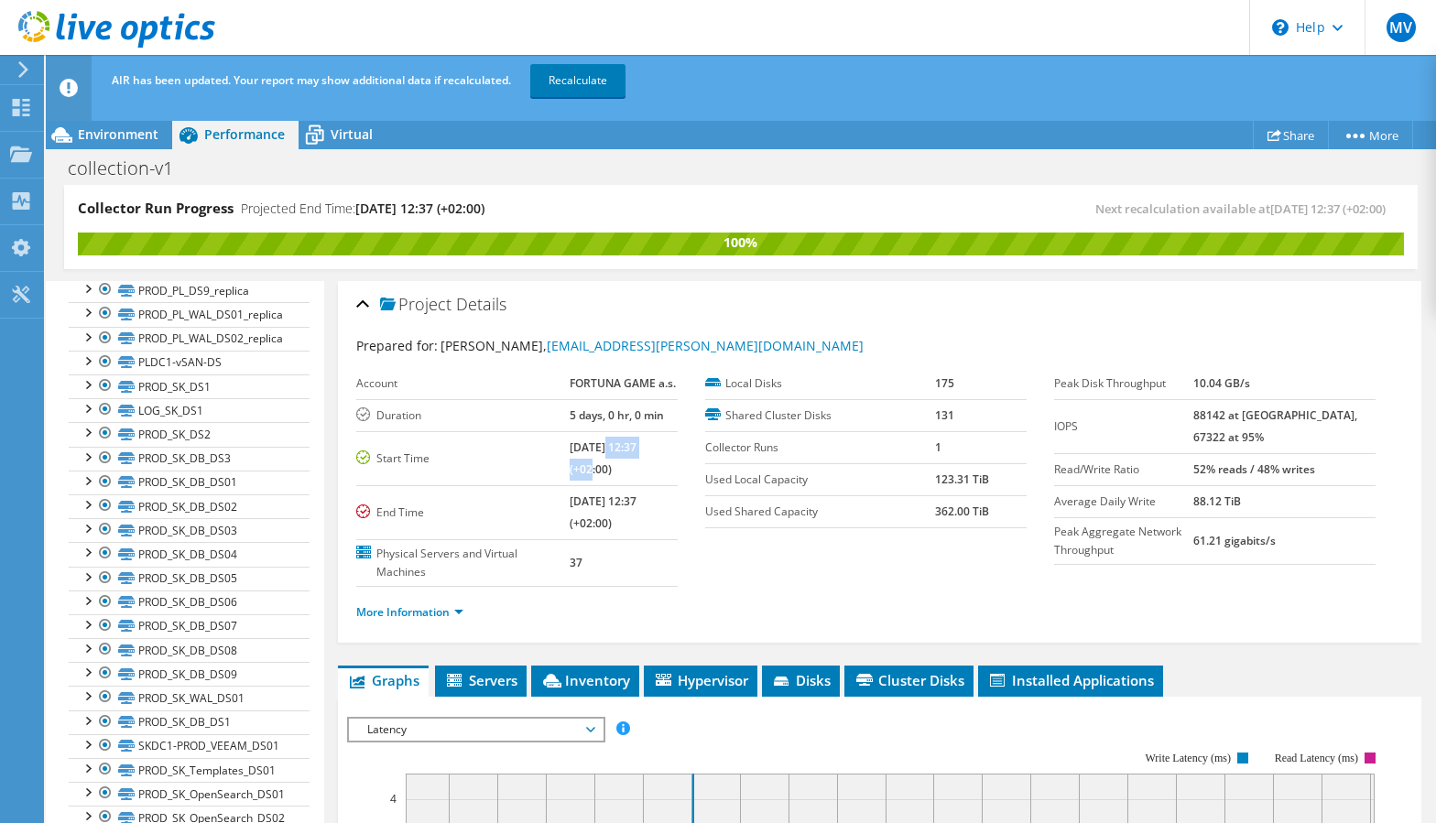
drag, startPoint x: 586, startPoint y: 445, endPoint x: 651, endPoint y: 442, distance: 65.1
click at [651, 442] on td "[DATE] 12:37 (+02:00)" at bounding box center [624, 458] width 108 height 54
click at [614, 443] on b "[DATE] 12:37 (+02:00)" at bounding box center [603, 459] width 67 height 38
drag, startPoint x: 564, startPoint y: 448, endPoint x: 624, endPoint y: 447, distance: 59.5
click at [624, 447] on b "[DATE] 12:37 (+02:00)" at bounding box center [603, 459] width 67 height 38
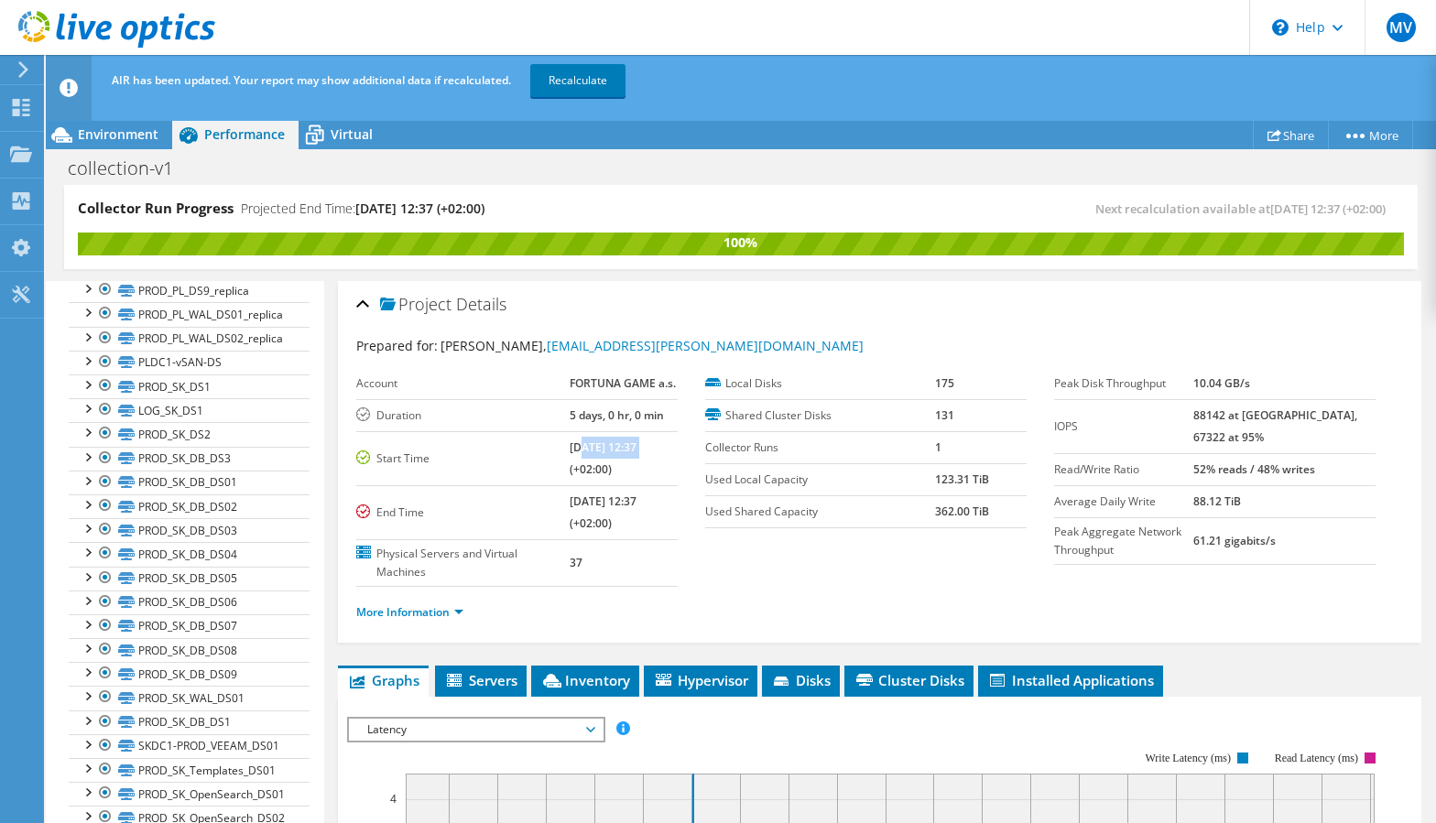
click at [624, 447] on b "[DATE] 12:37 (+02:00)" at bounding box center [603, 459] width 67 height 38
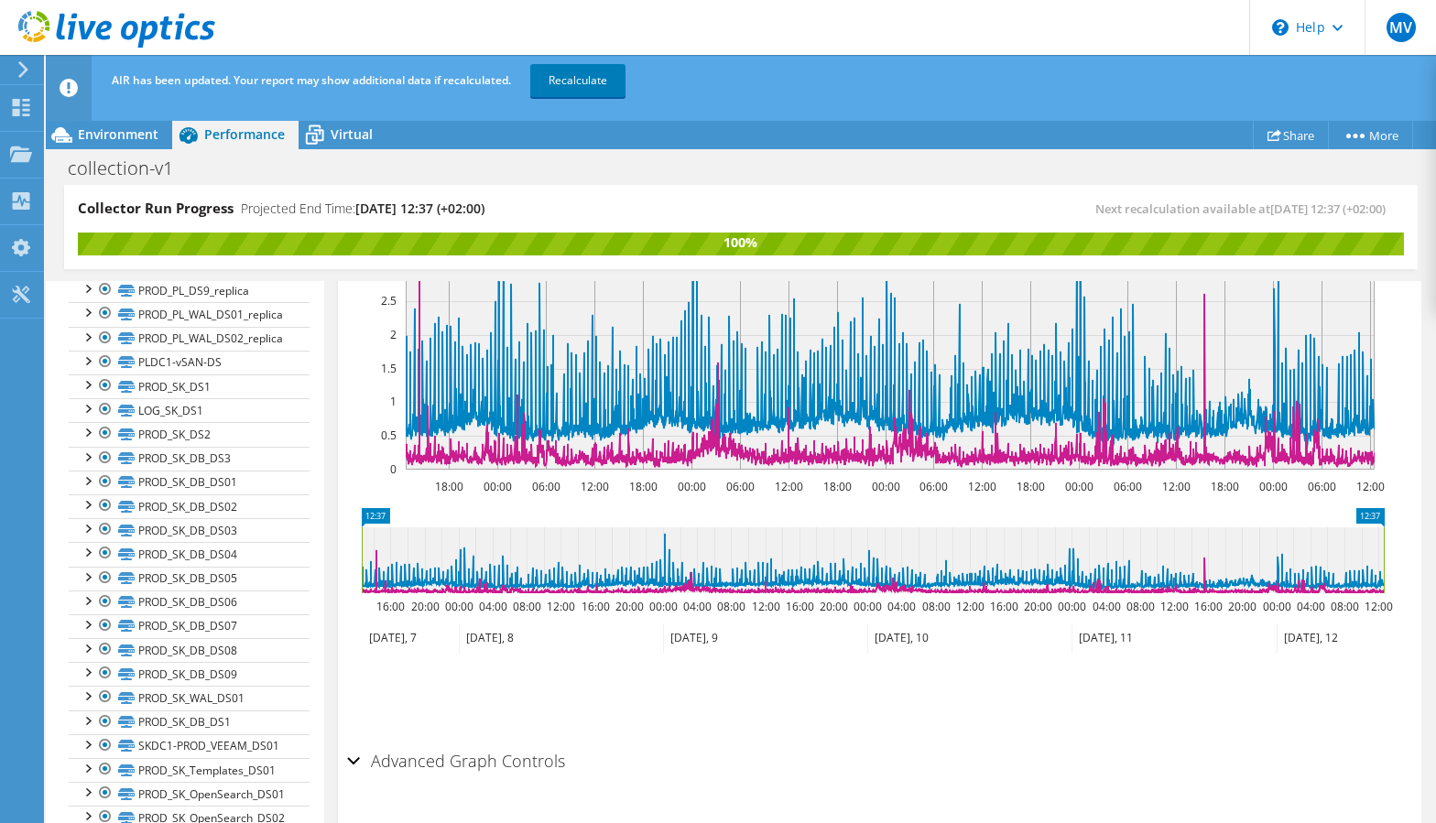
scroll to position [212, 0]
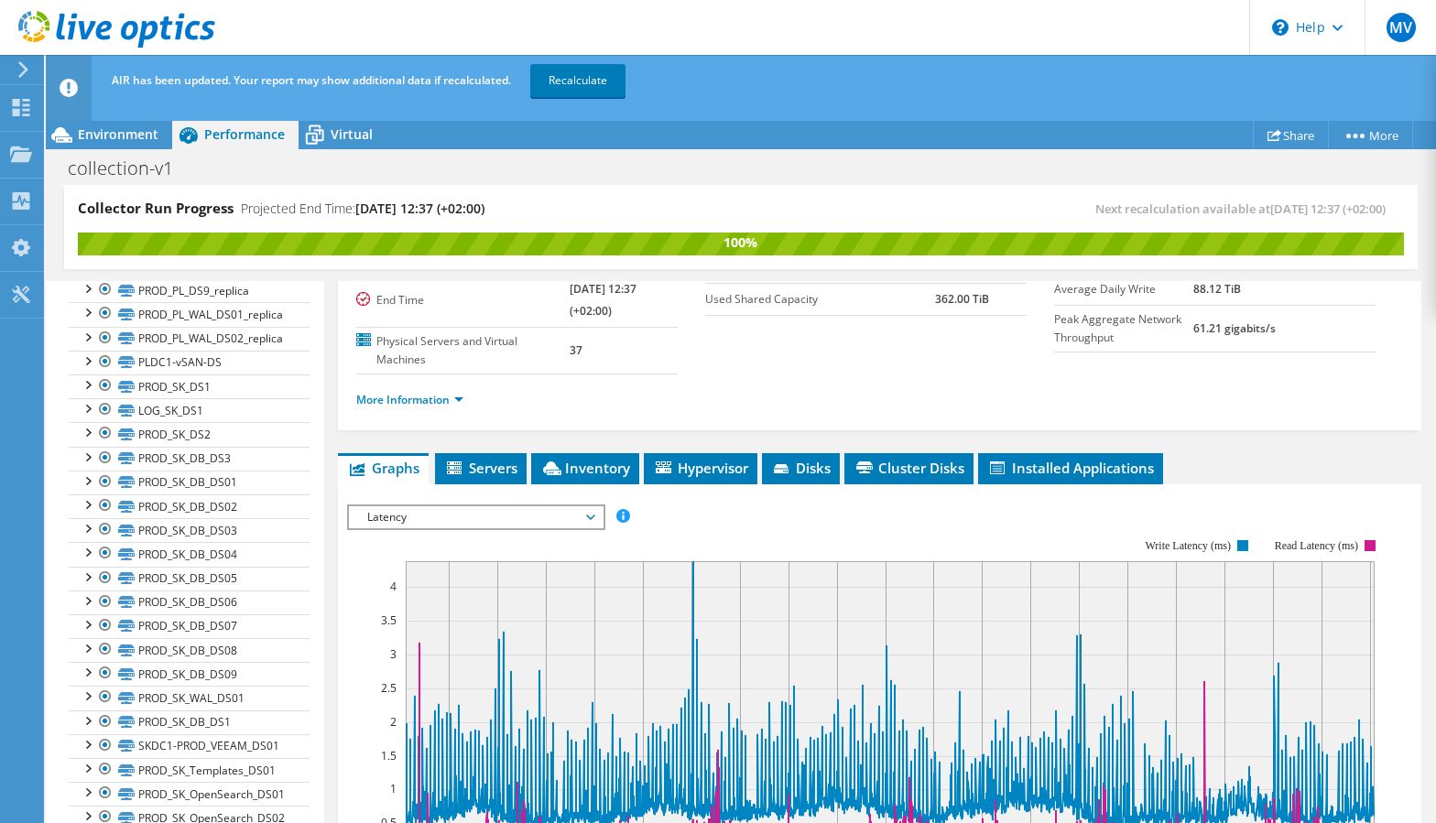
click at [590, 523] on span "Latency" at bounding box center [475, 517] width 235 height 22
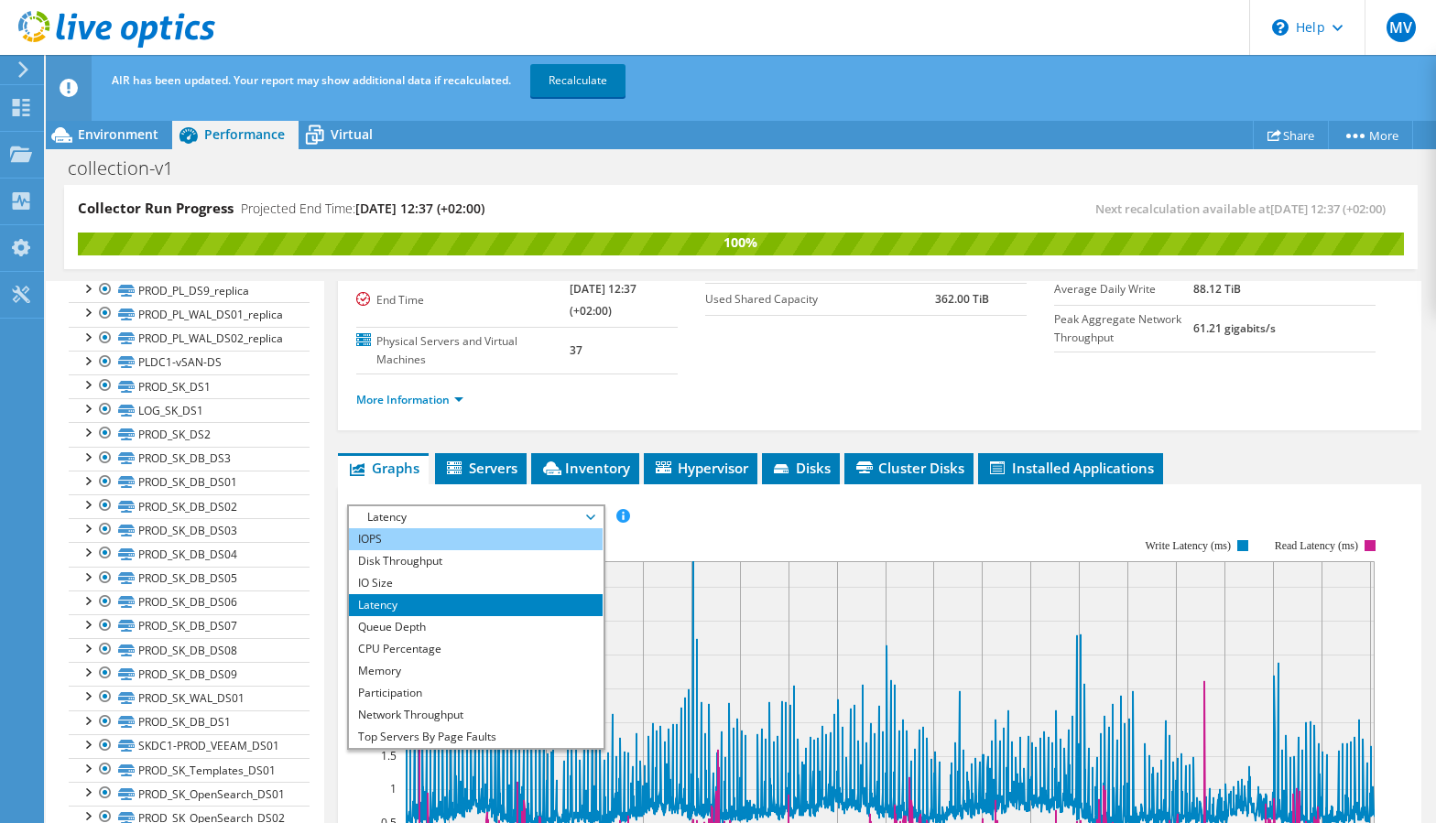
click at [563, 543] on li "IOPS" at bounding box center [476, 539] width 254 height 22
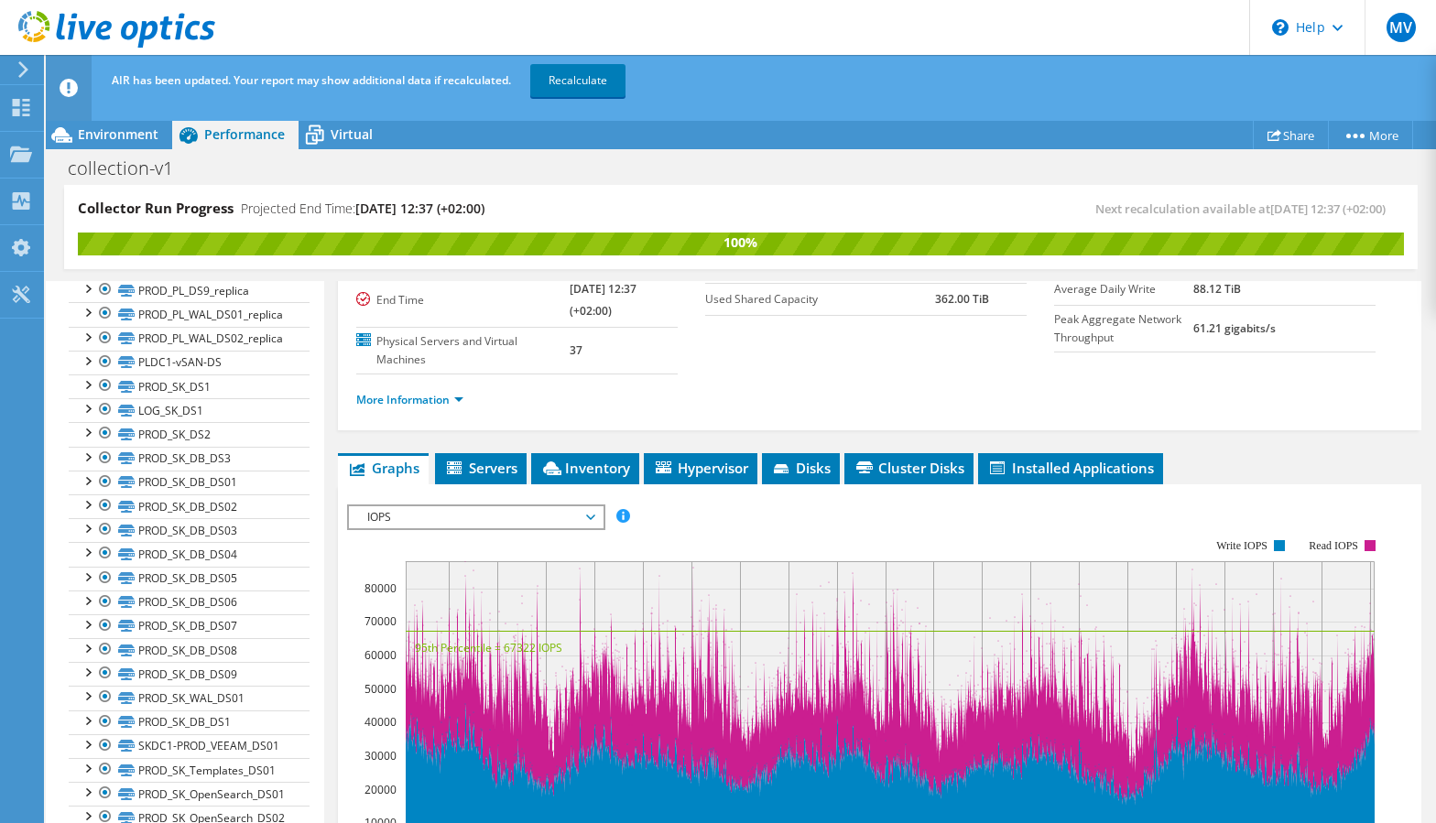
scroll to position [347, 0]
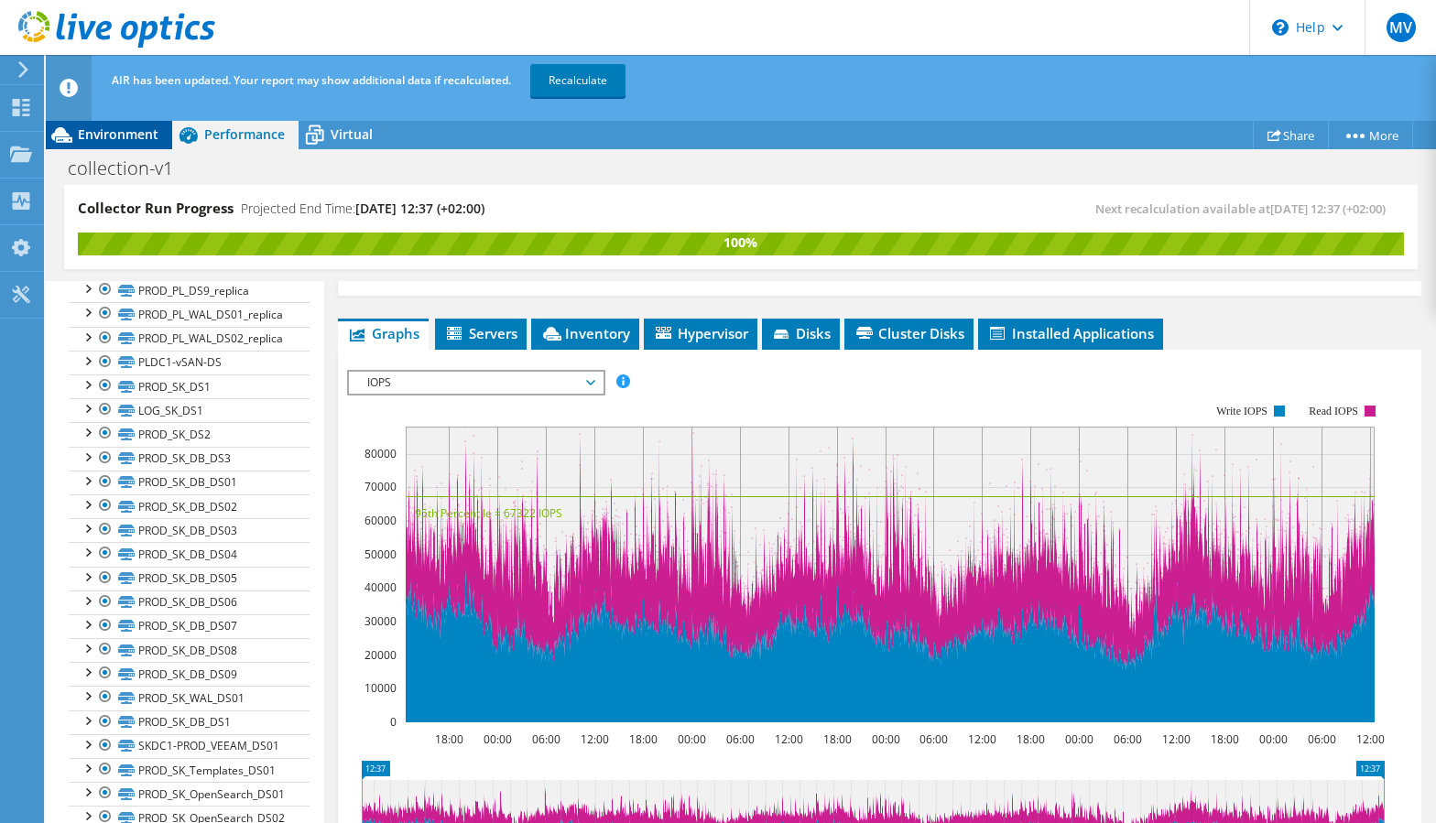
click span "Environment"
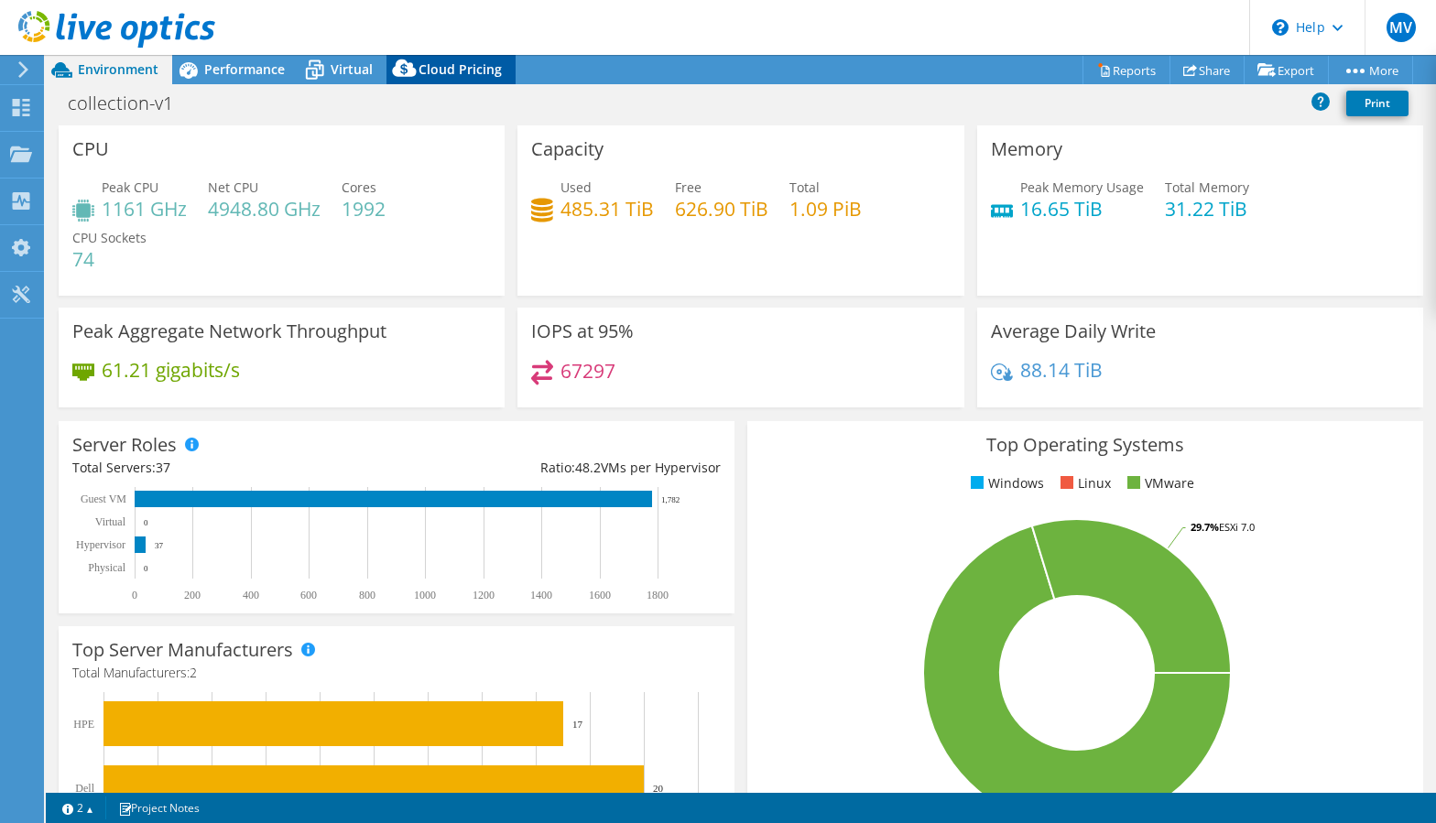
click at [414, 66] on icon at bounding box center [404, 72] width 37 height 37
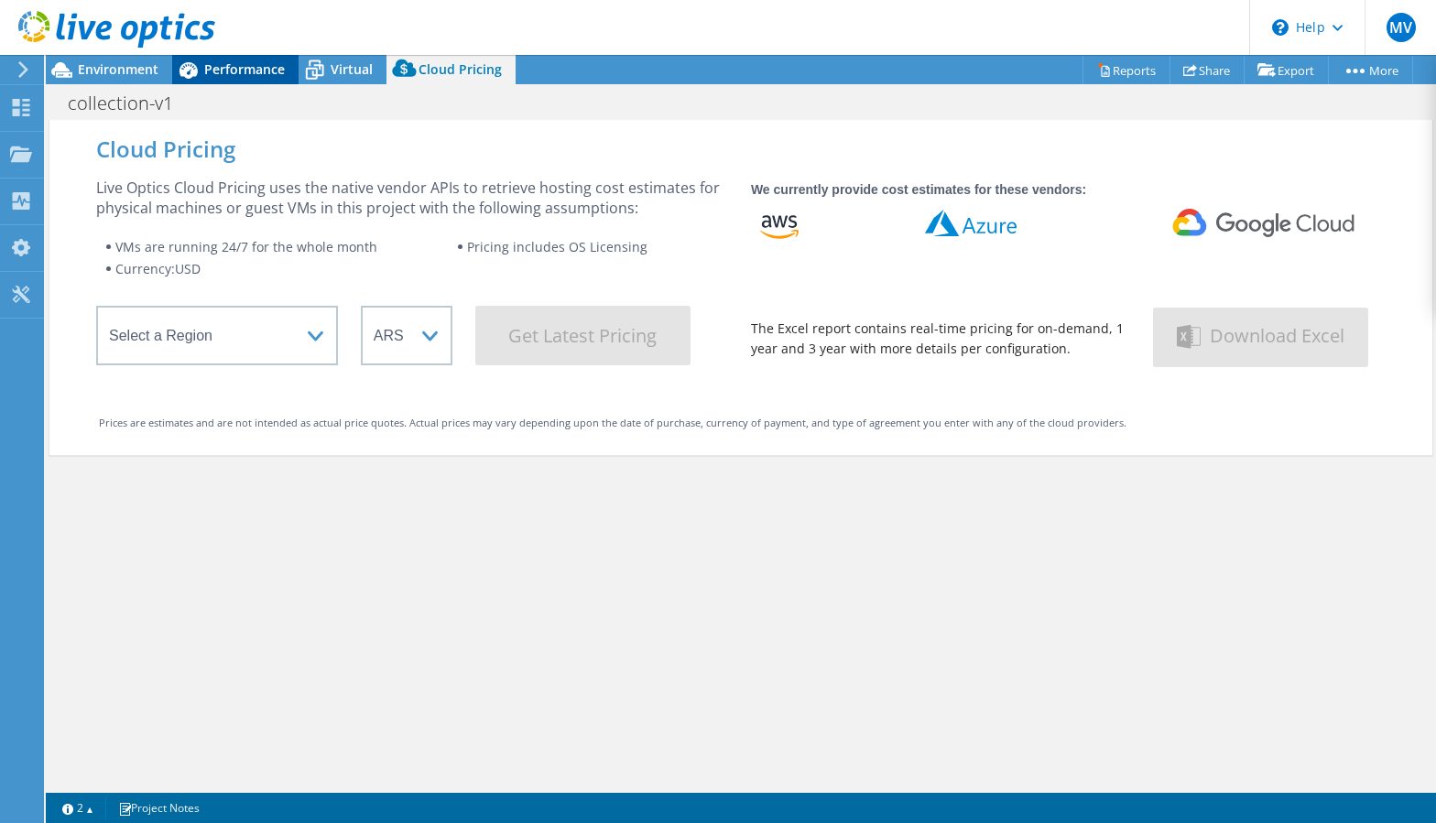
click at [240, 67] on span "Performance" at bounding box center [244, 68] width 81 height 17
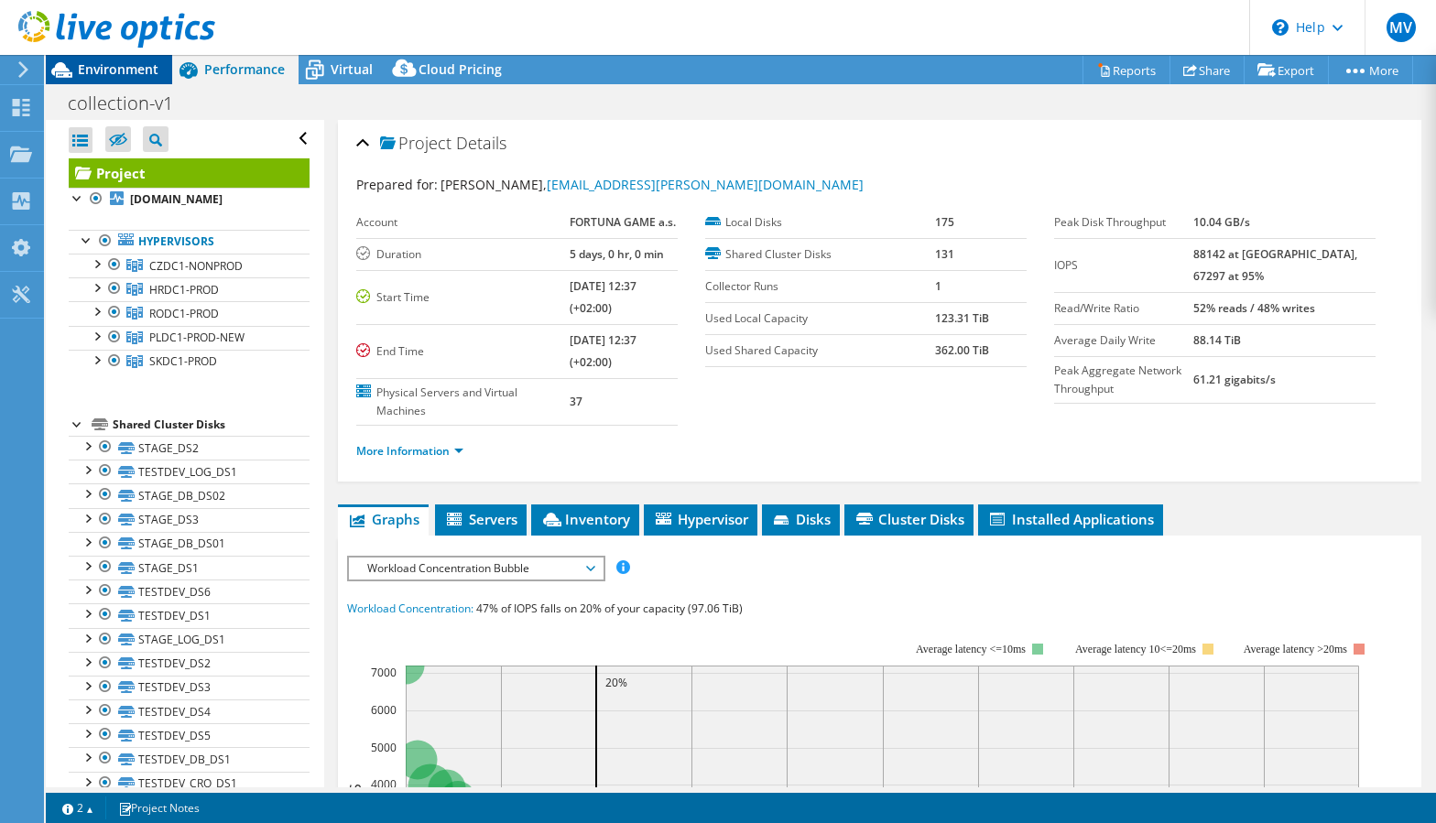
click at [149, 71] on span "Environment" at bounding box center [118, 68] width 81 height 17
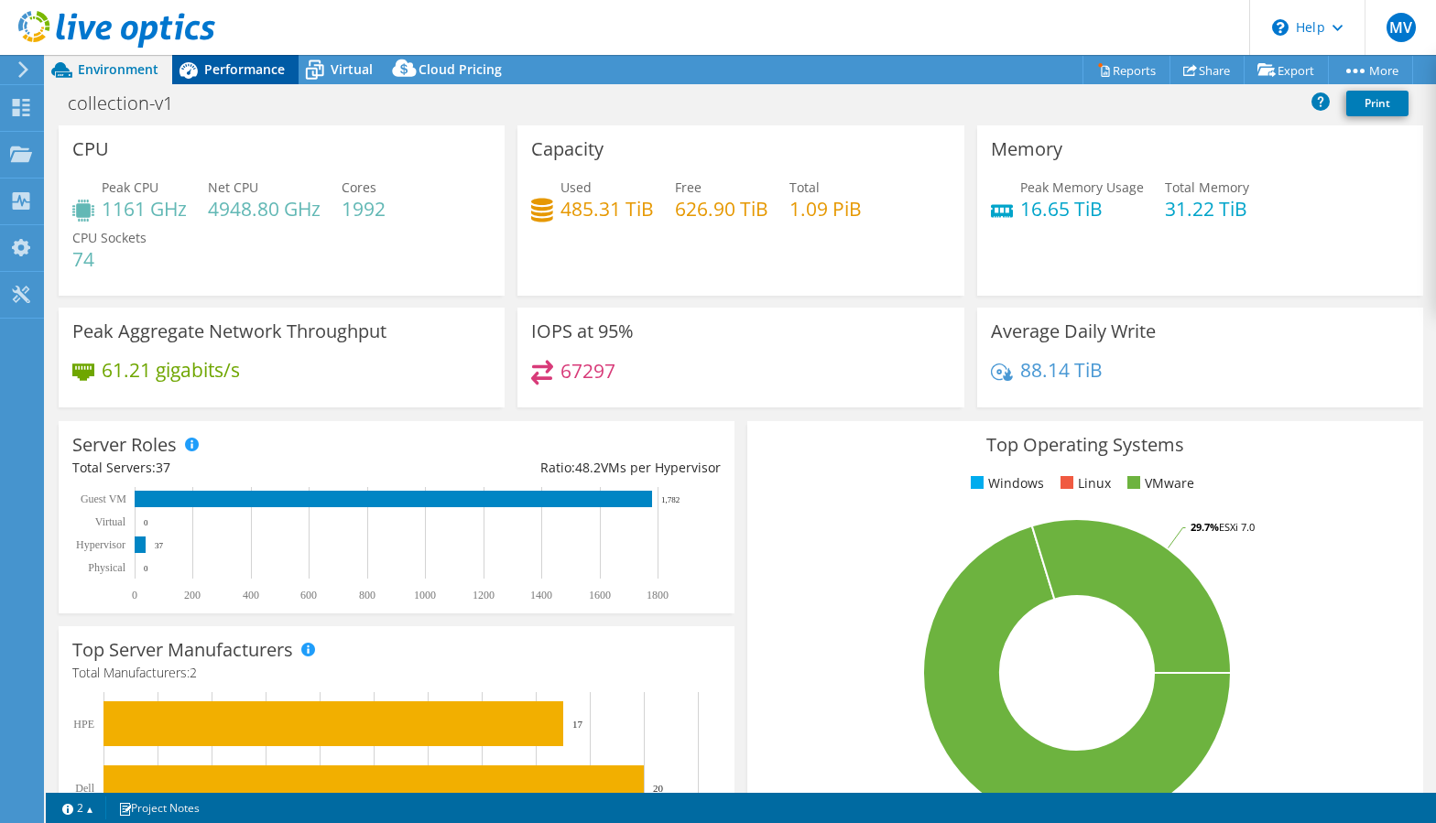
click at [223, 71] on span "Performance" at bounding box center [244, 68] width 81 height 17
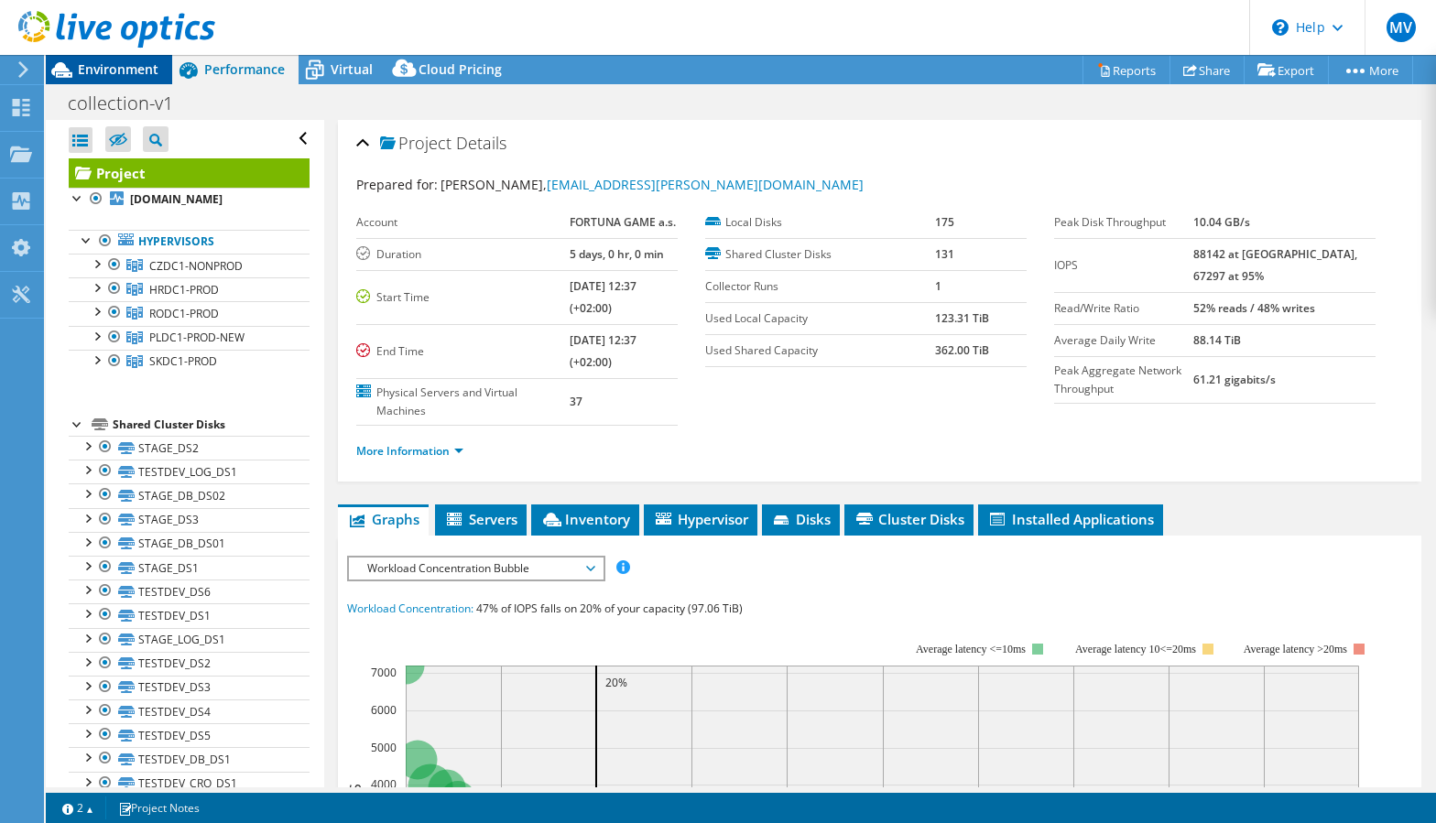
click at [136, 68] on span "Environment" at bounding box center [118, 68] width 81 height 17
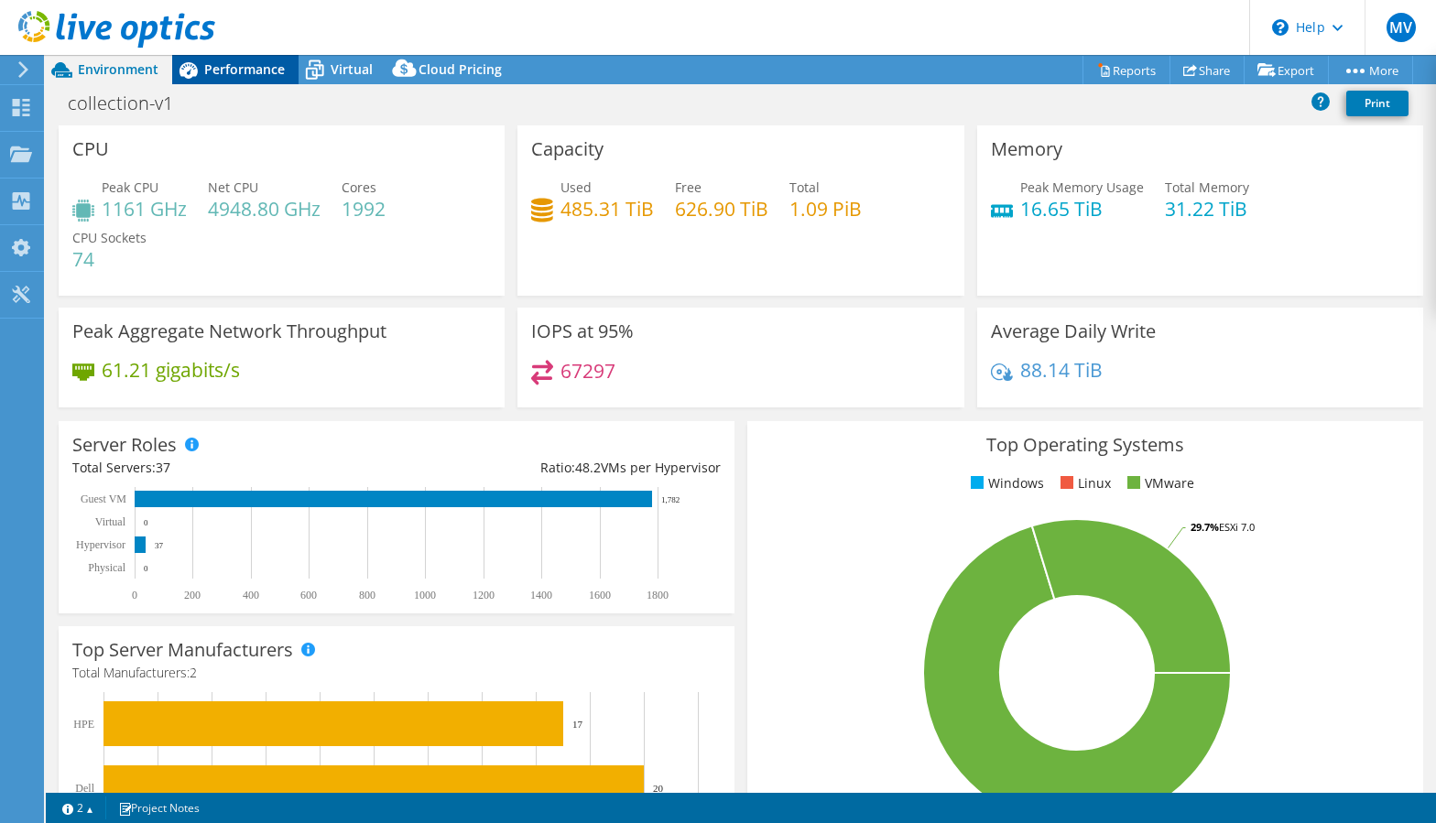
click at [230, 58] on div "Performance" at bounding box center [235, 69] width 126 height 29
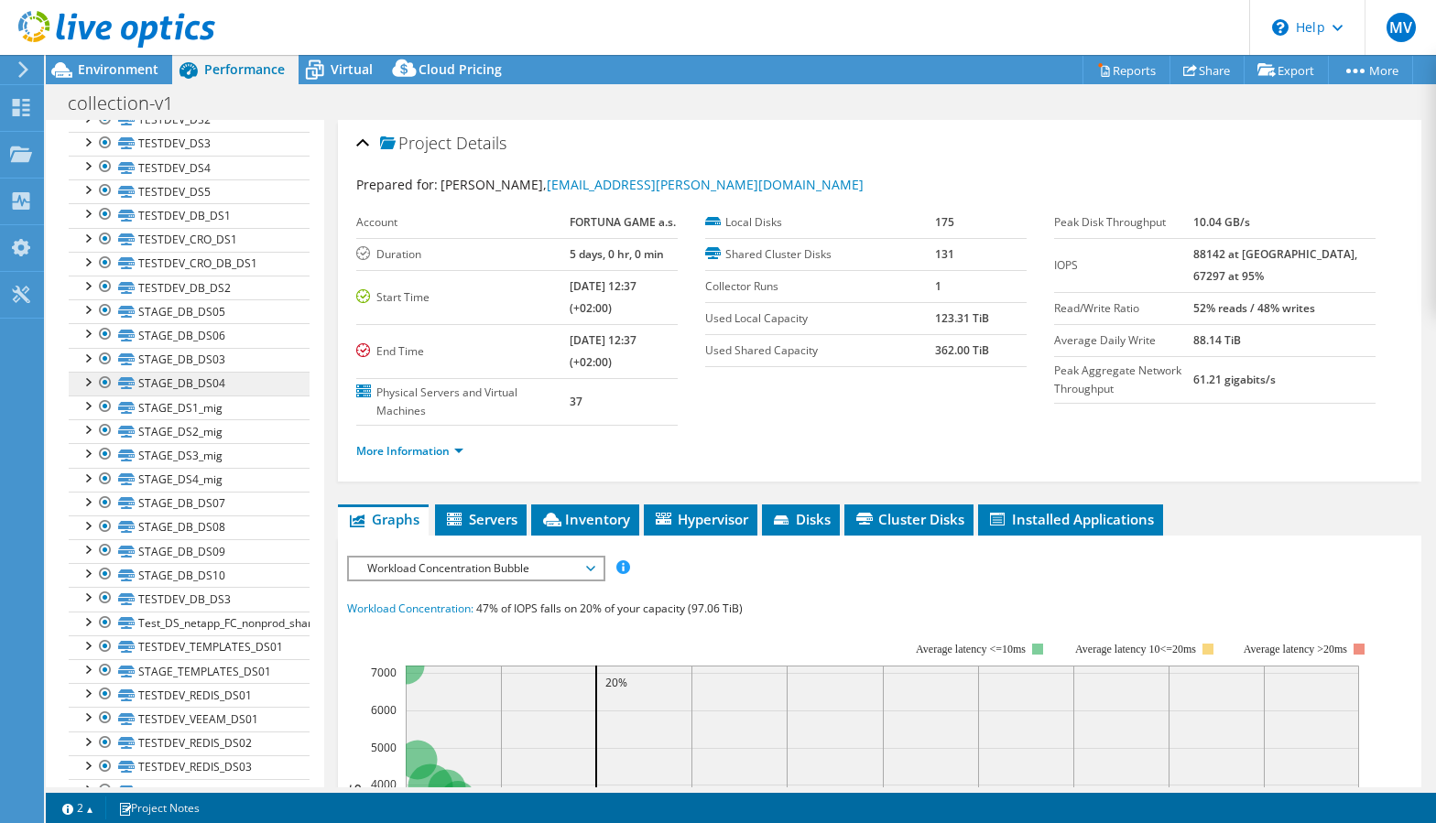
scroll to position [312, 0]
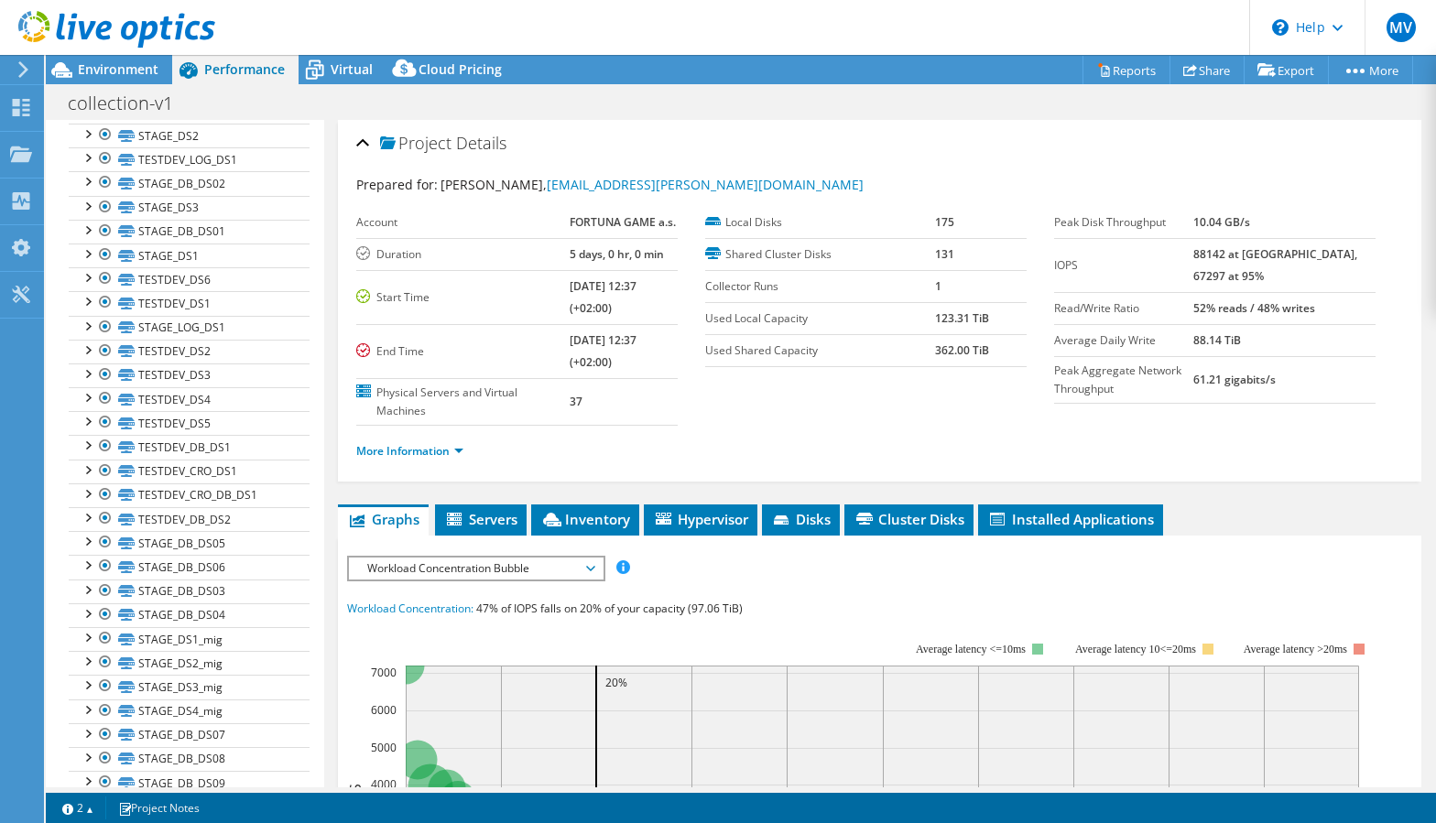
click at [427, 460] on li "More Information" at bounding box center [415, 451] width 118 height 20
click at [429, 453] on link "More Information" at bounding box center [409, 451] width 107 height 16
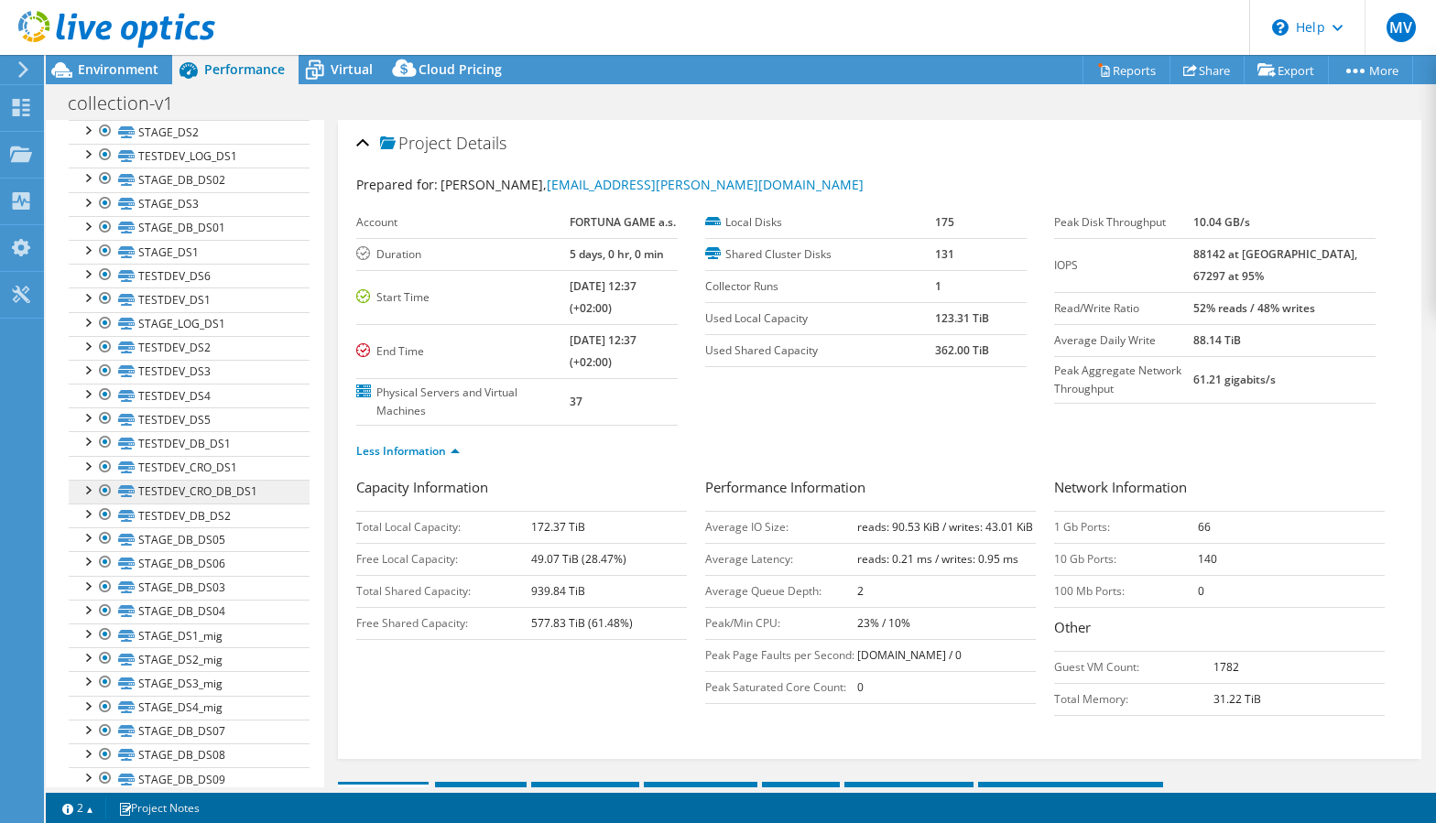
scroll to position [0, 0]
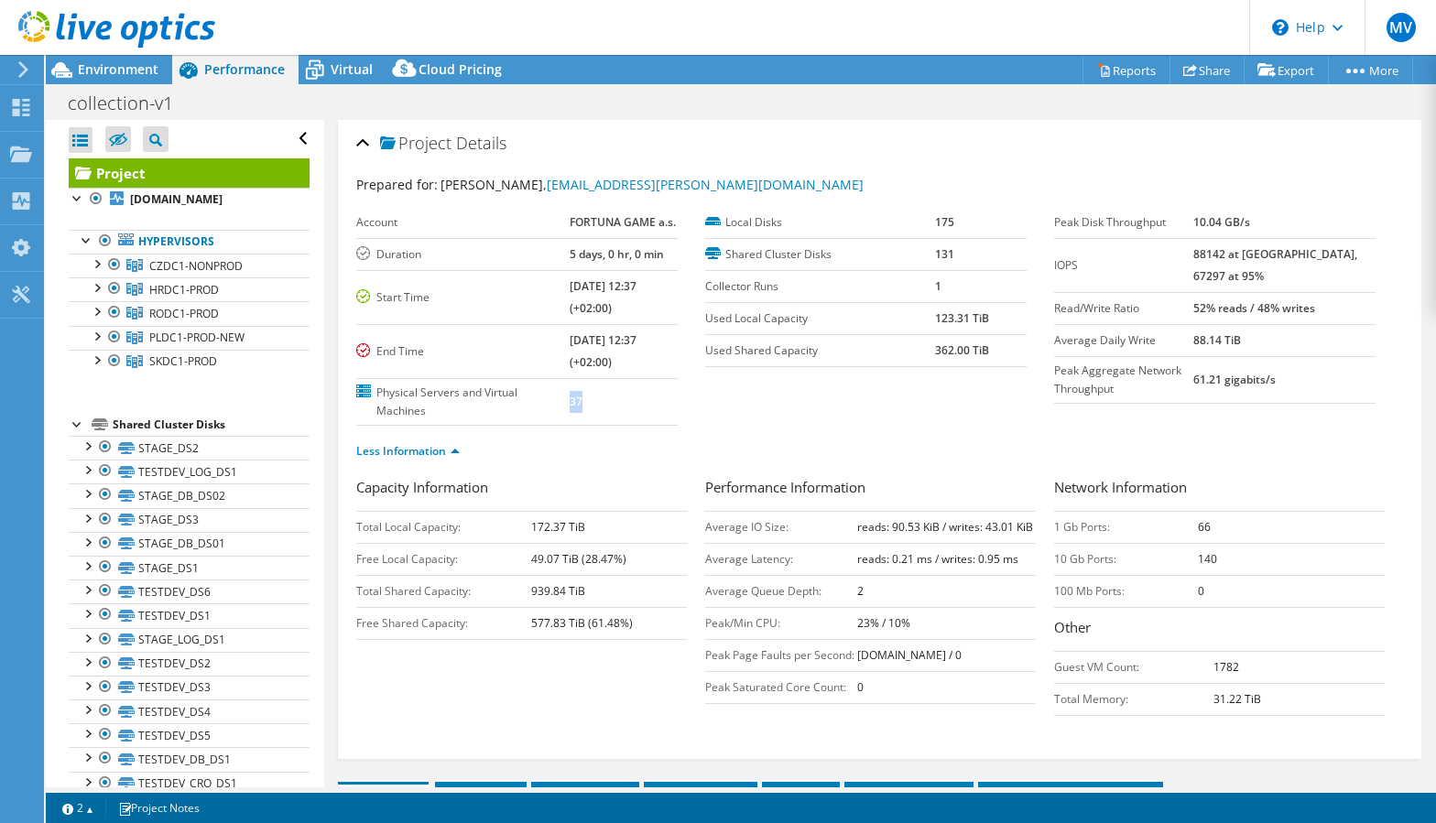
drag, startPoint x: 553, startPoint y: 400, endPoint x: 581, endPoint y: 399, distance: 27.5
click at [581, 399] on td "37" at bounding box center [624, 401] width 108 height 47
drag, startPoint x: 572, startPoint y: 342, endPoint x: 649, endPoint y: 344, distance: 76.9
click at [649, 344] on td "[DATE] 12:37 (+02:00)" at bounding box center [624, 351] width 108 height 54
drag, startPoint x: 572, startPoint y: 253, endPoint x: 661, endPoint y: 253, distance: 88.8
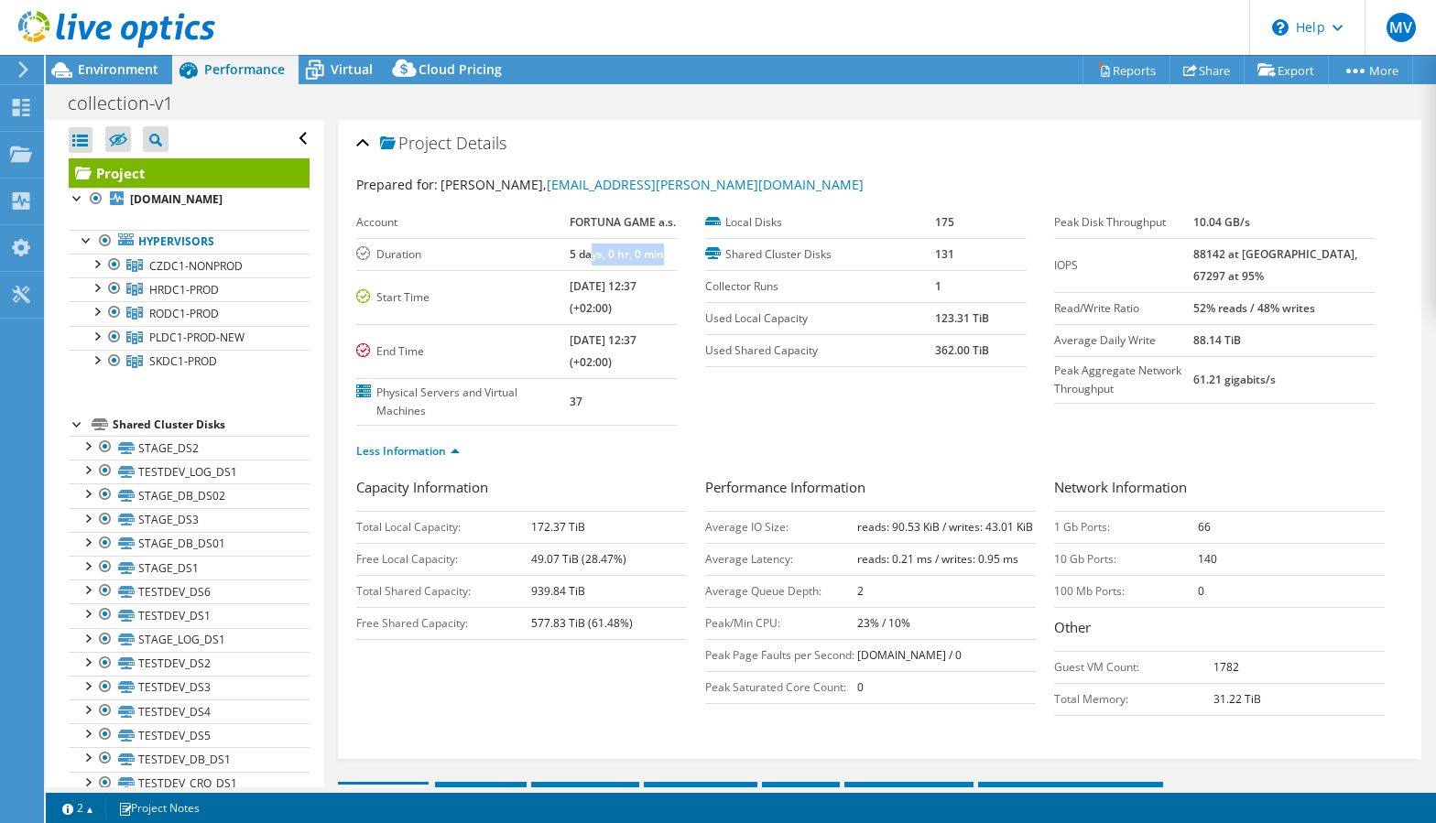
click at [661, 253] on td "5 days, 0 hr, 0 min" at bounding box center [624, 254] width 108 height 32
drag, startPoint x: 742, startPoint y: 254, endPoint x: 826, endPoint y: 252, distance: 84.3
click at [826, 252] on label "Shared Cluster Disks" at bounding box center [820, 254] width 230 height 18
drag, startPoint x: 1071, startPoint y: 340, endPoint x: 1164, endPoint y: 339, distance: 92.5
click at [1164, 339] on label "Average Daily Write" at bounding box center [1123, 341] width 139 height 18
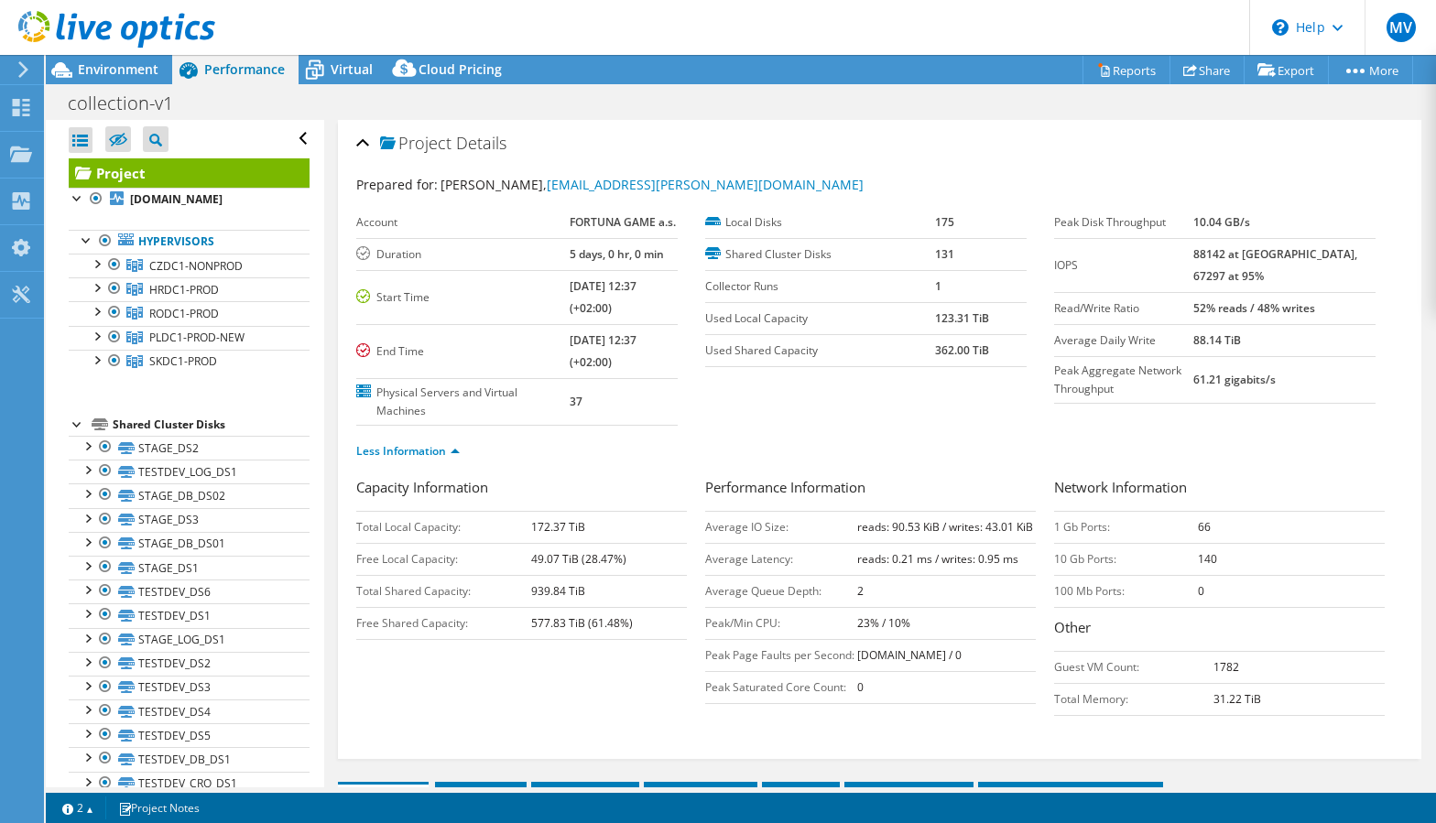
click at [1060, 310] on label "Read/Write Ratio" at bounding box center [1123, 308] width 139 height 18
drag, startPoint x: 1226, startPoint y: 309, endPoint x: 1354, endPoint y: 309, distance: 128.2
click at [1354, 309] on td "52% reads / 48% writes" at bounding box center [1284, 308] width 182 height 32
drag, startPoint x: 1048, startPoint y: 307, endPoint x: 1130, endPoint y: 308, distance: 82.4
click at [1130, 308] on label "Read/Write Ratio" at bounding box center [1123, 308] width 139 height 18
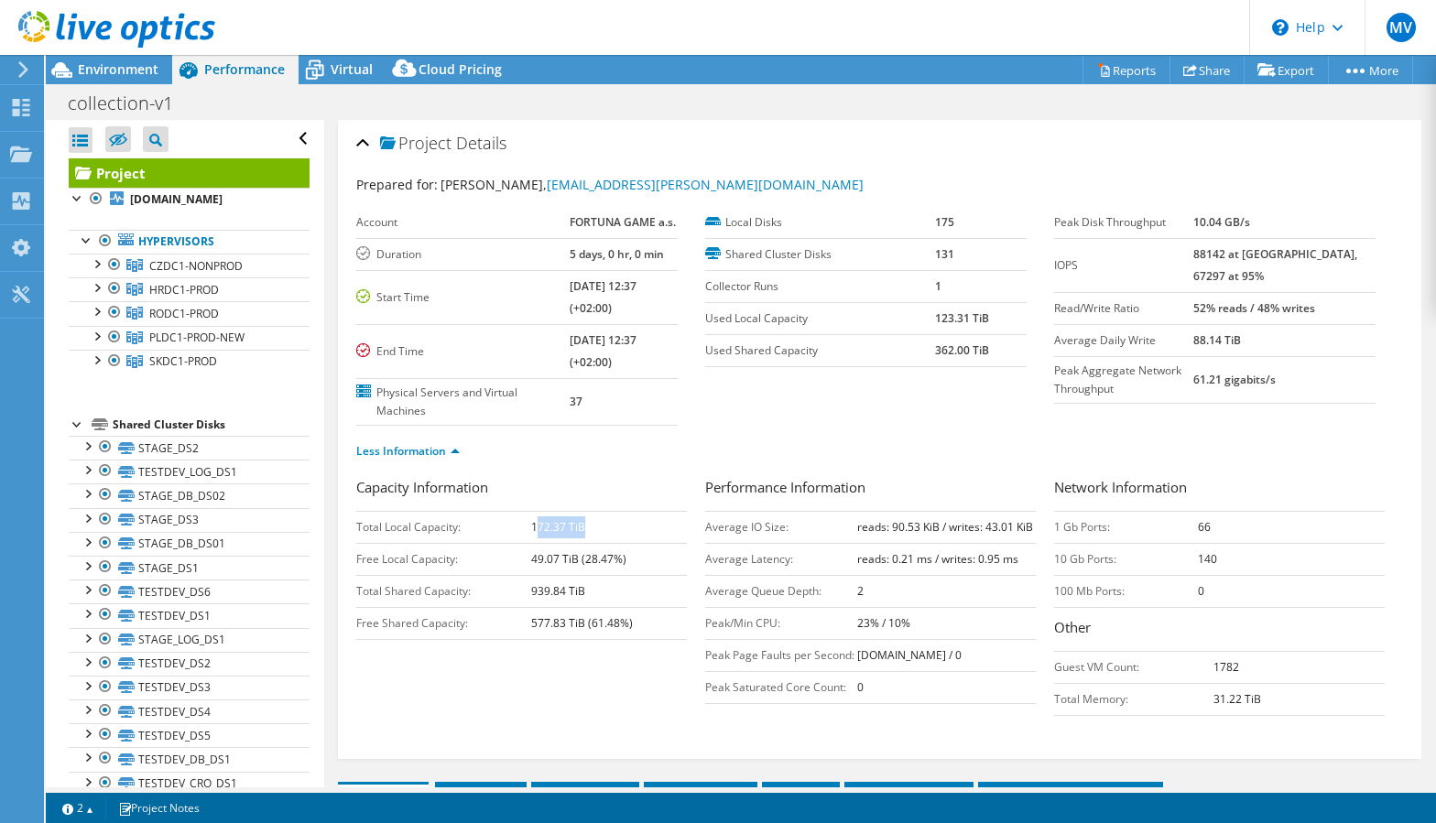
drag, startPoint x: 534, startPoint y: 526, endPoint x: 612, endPoint y: 526, distance: 77.8
click at [612, 526] on td "172.37 TiB" at bounding box center [609, 527] width 156 height 32
click at [875, 551] on b "reads: 0.21 ms / writes: 0.95 ms" at bounding box center [937, 559] width 161 height 16
click at [237, 277] on link "HRDC1-PROD" at bounding box center [189, 266] width 241 height 24
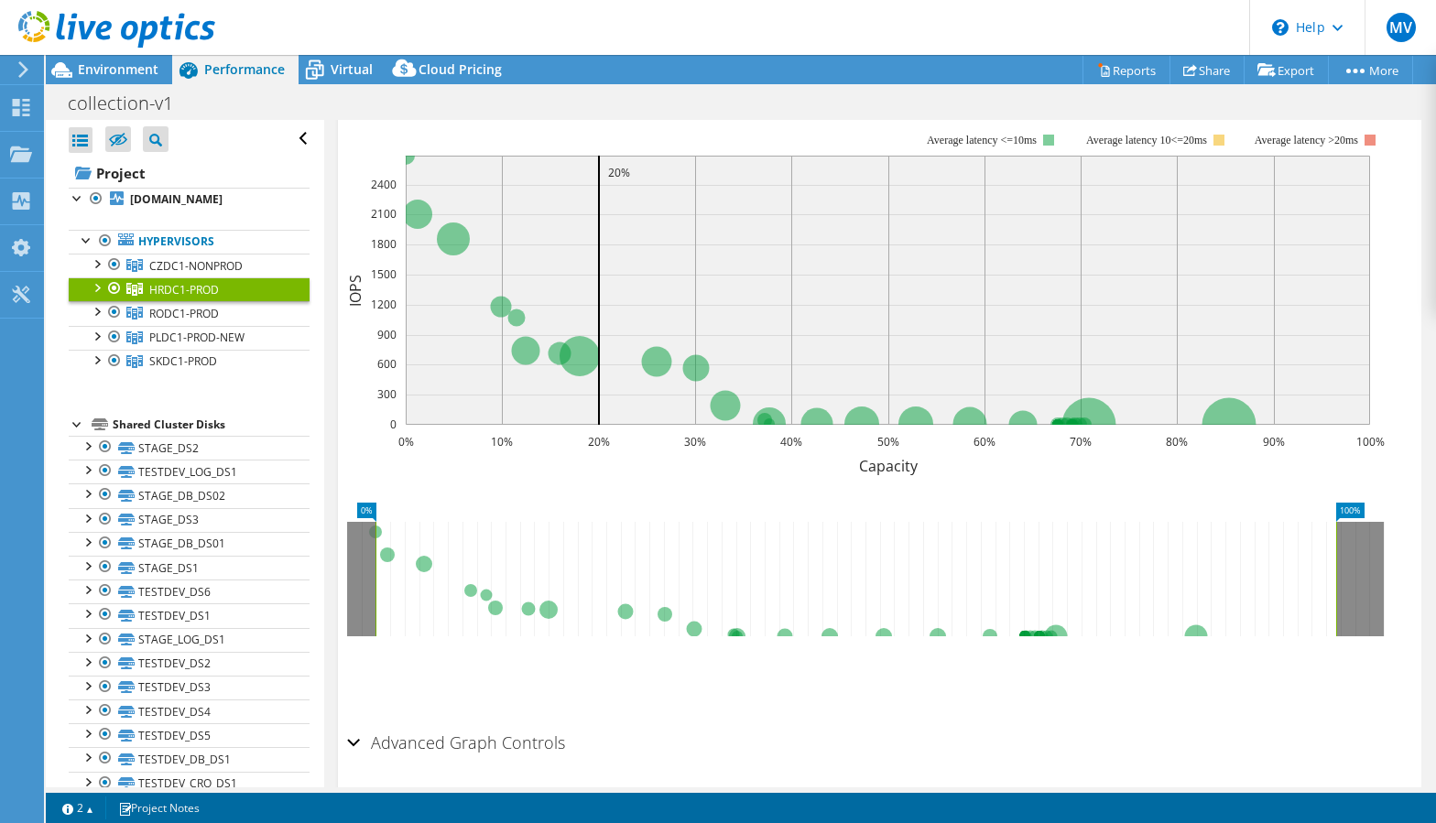
scroll to position [22, 0]
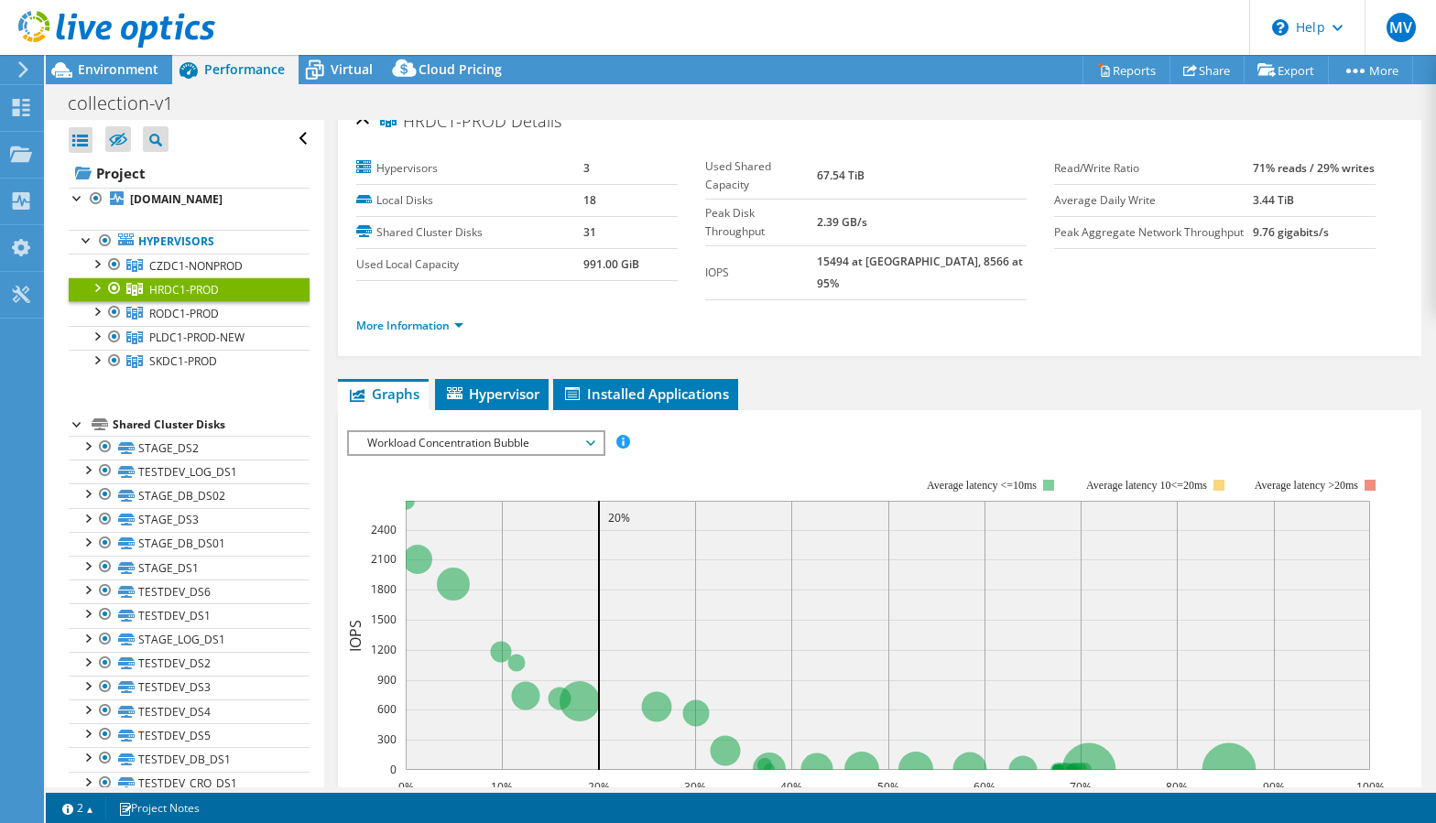
click at [458, 432] on span "Workload Concentration Bubble" at bounding box center [475, 443] width 235 height 22
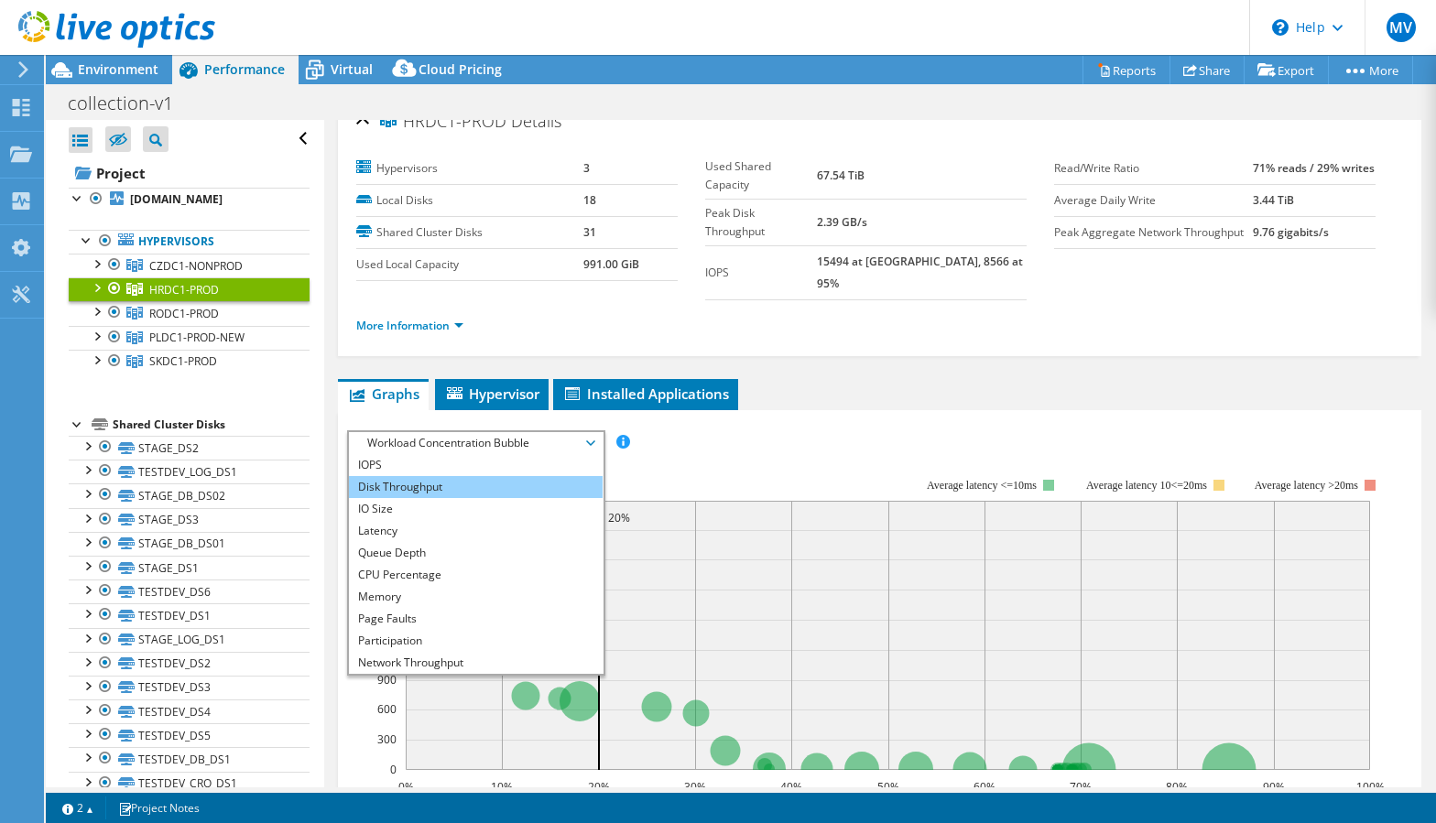
click at [471, 476] on li "Disk Throughput" at bounding box center [476, 487] width 254 height 22
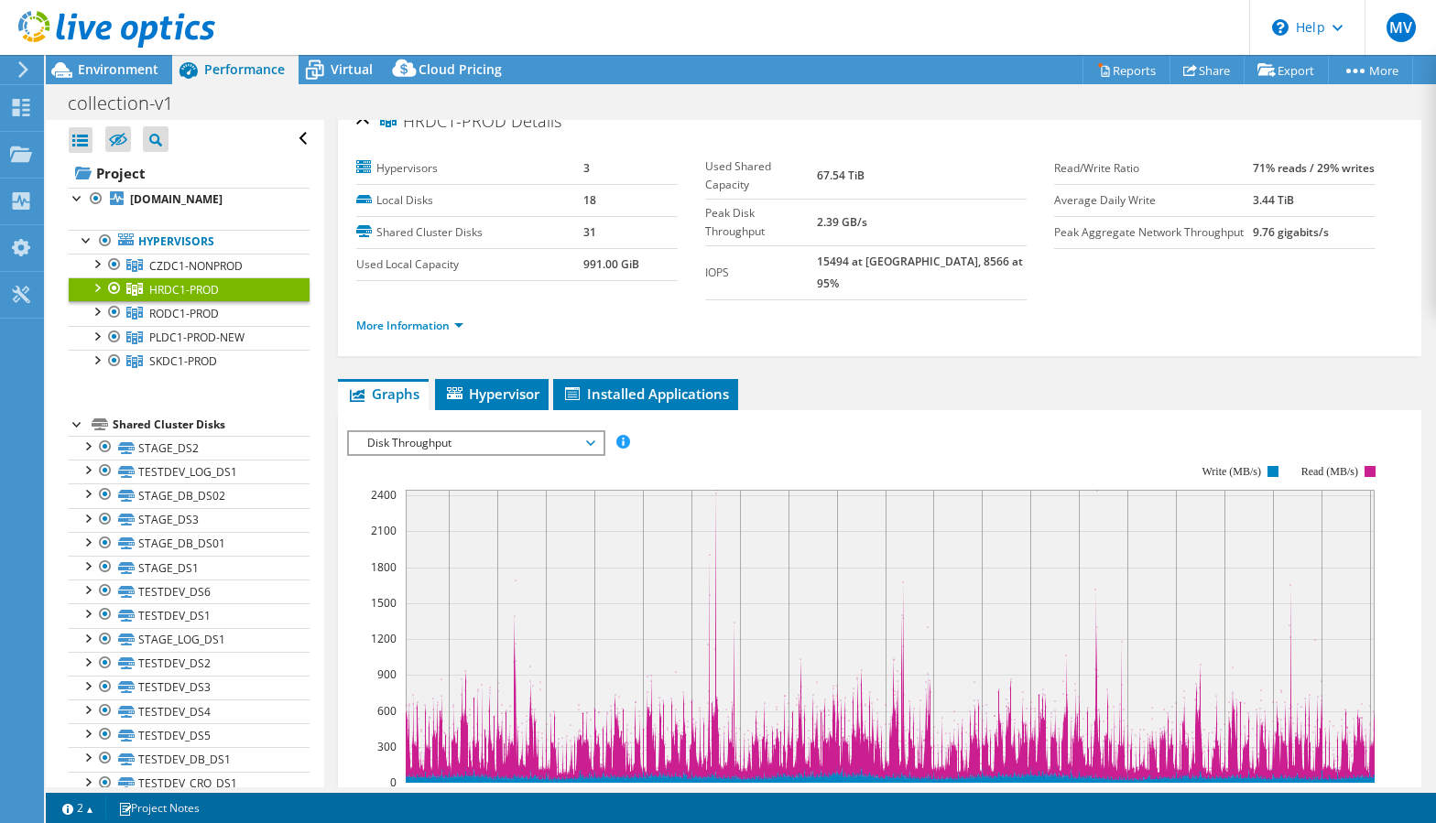
click at [489, 432] on span "Disk Throughput" at bounding box center [475, 443] width 235 height 22
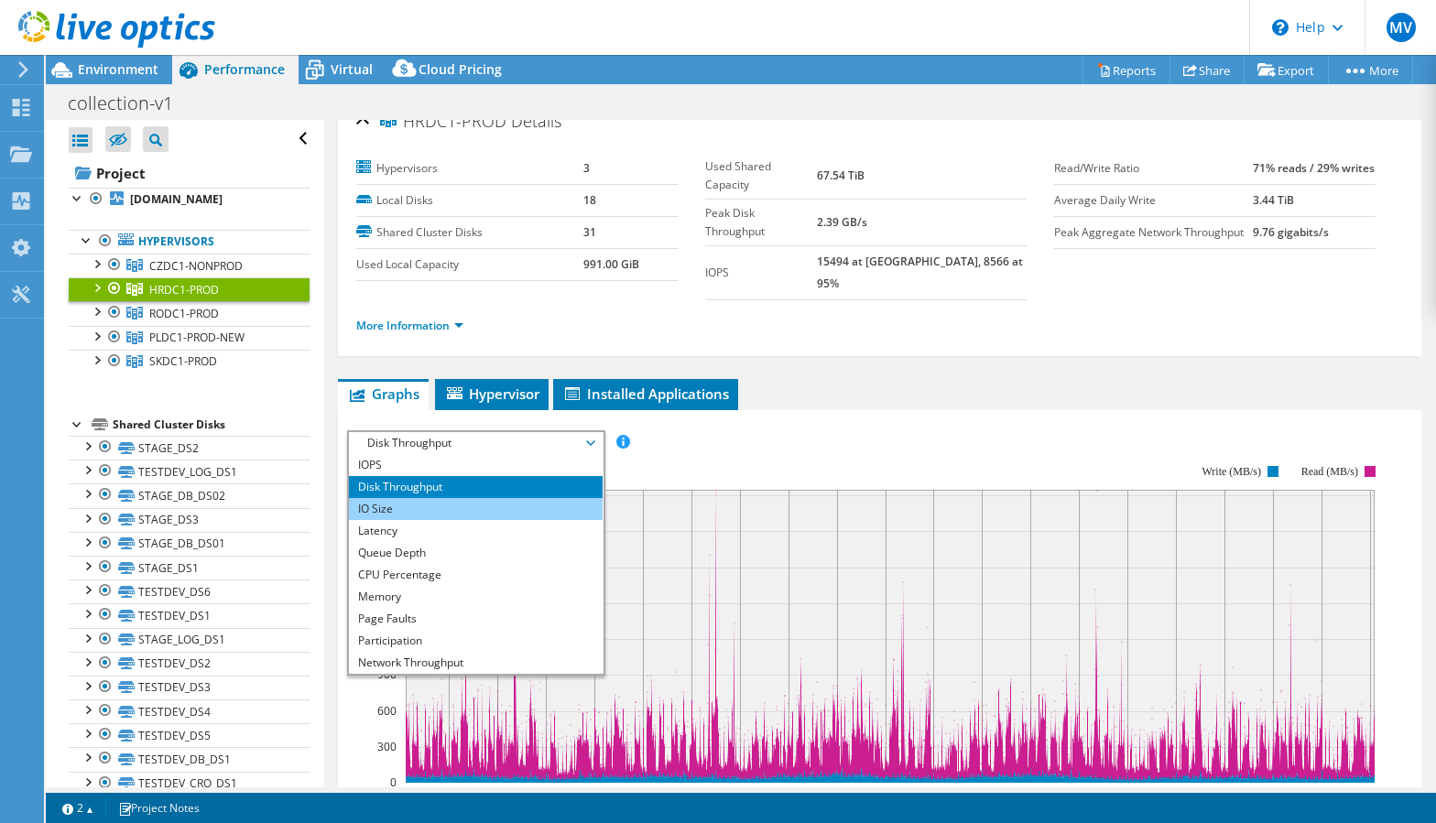
click at [488, 498] on li "IO Size" at bounding box center [476, 509] width 254 height 22
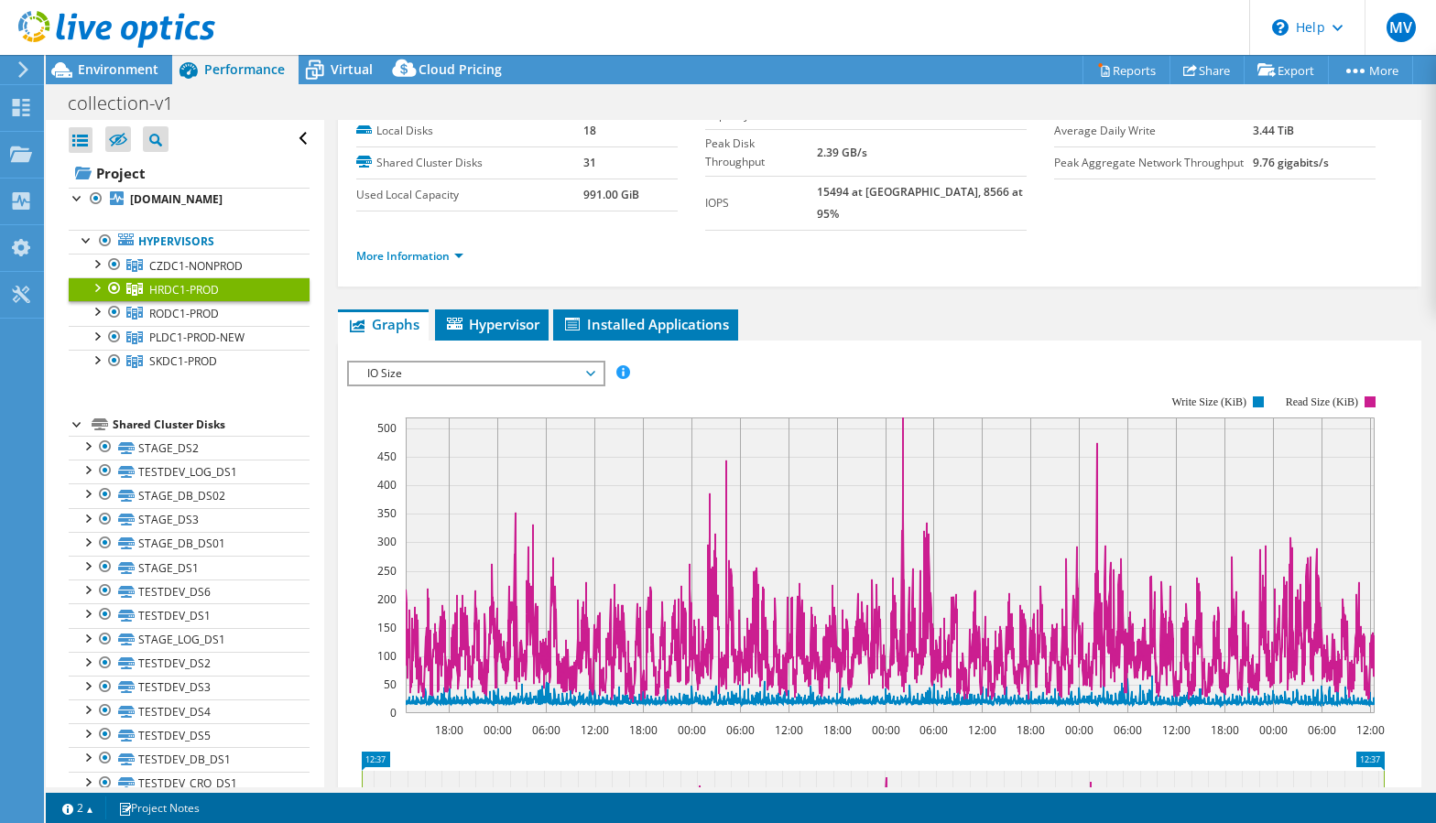
scroll to position [100, 0]
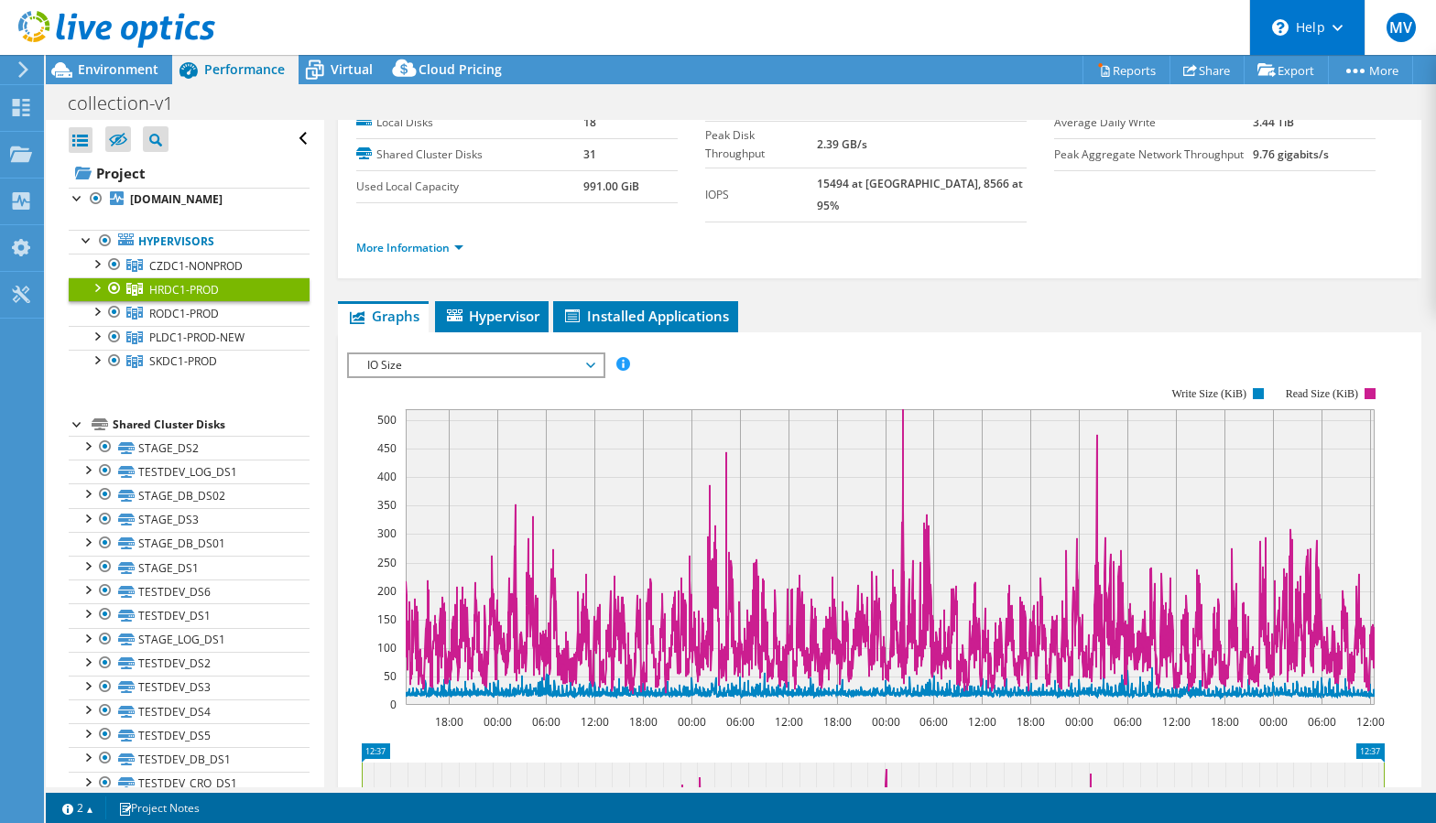
click at [1332, 19] on div "\n Help" at bounding box center [1306, 27] width 115 height 55
click at [1396, 24] on span "MV" at bounding box center [1400, 27] width 29 height 29
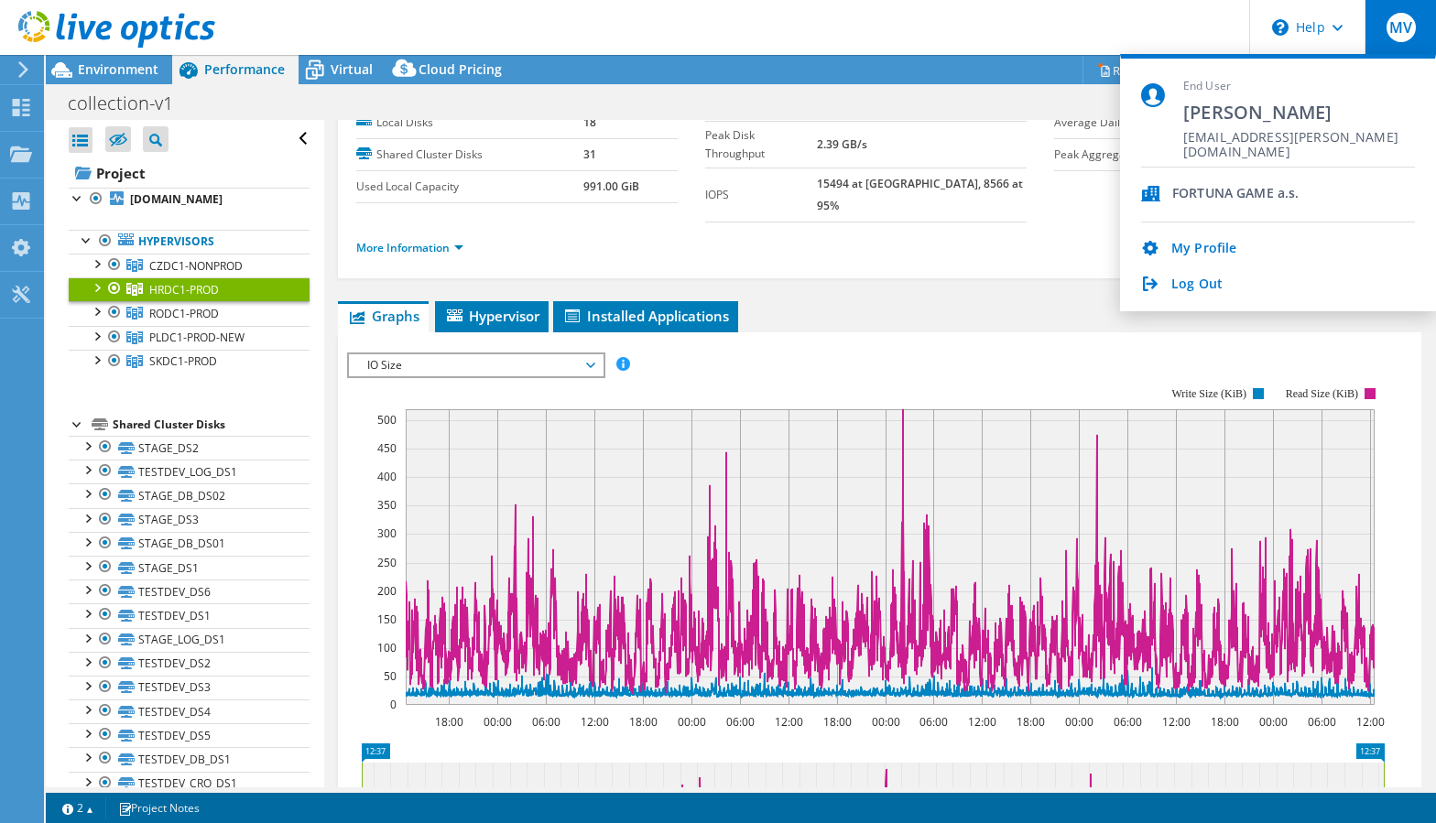
click at [1395, 23] on span "MV" at bounding box center [1400, 27] width 29 height 29
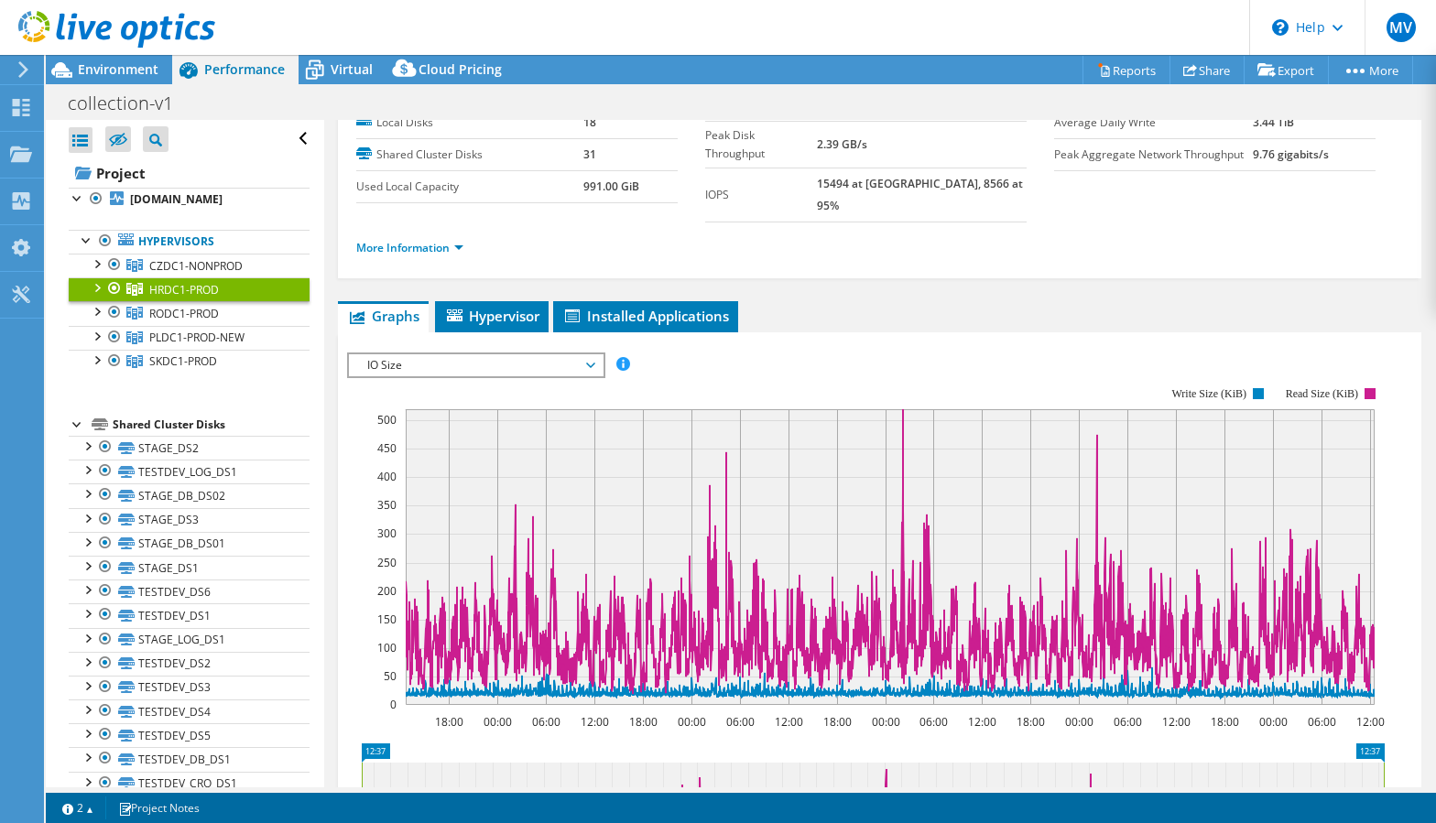
scroll to position [0, 0]
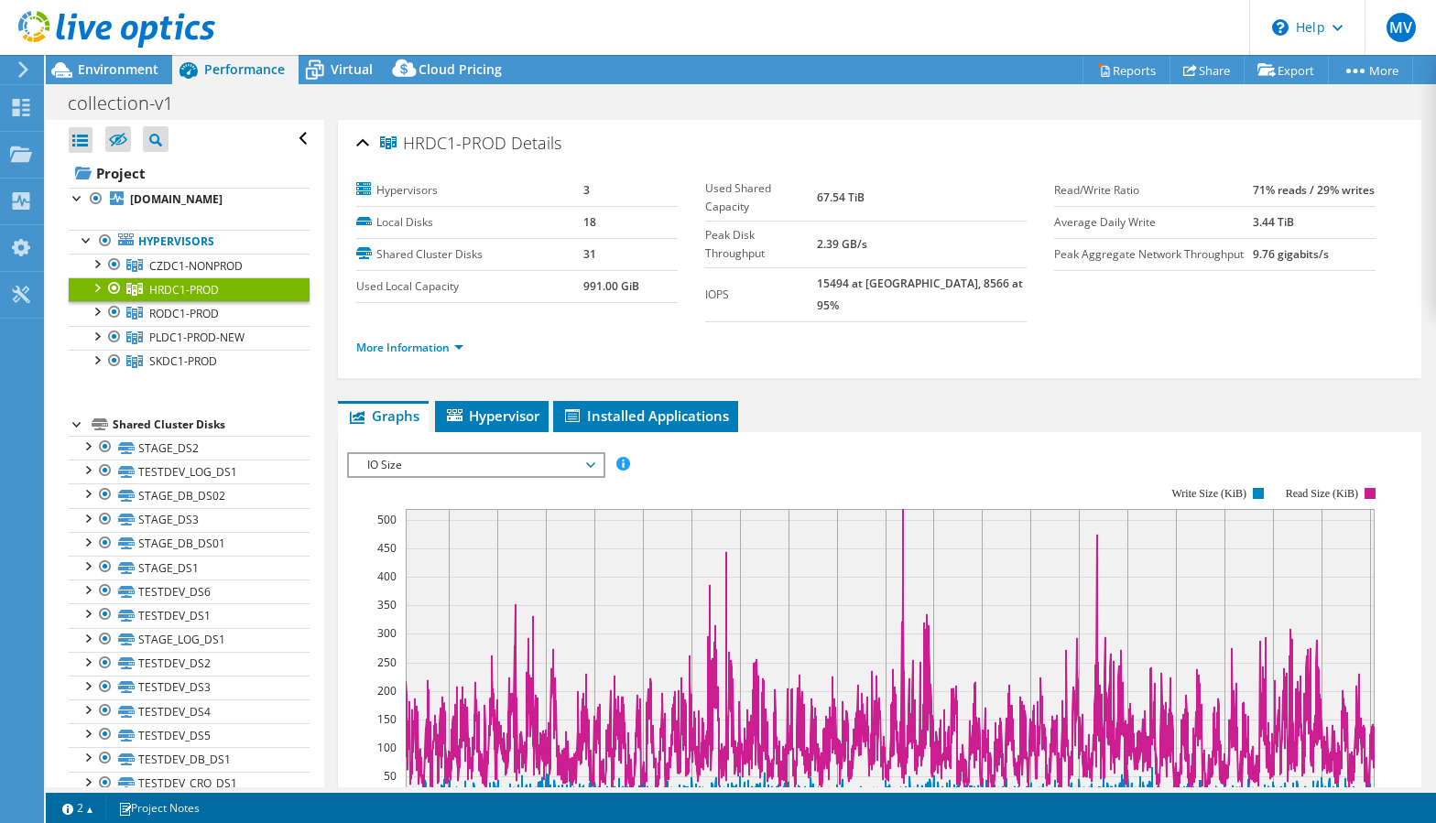
click at [492, 452] on div "IO Size IOPS Disk Throughput IO Size Latency Queue Depth CPU Percentage Memory …" at bounding box center [476, 465] width 258 height 26
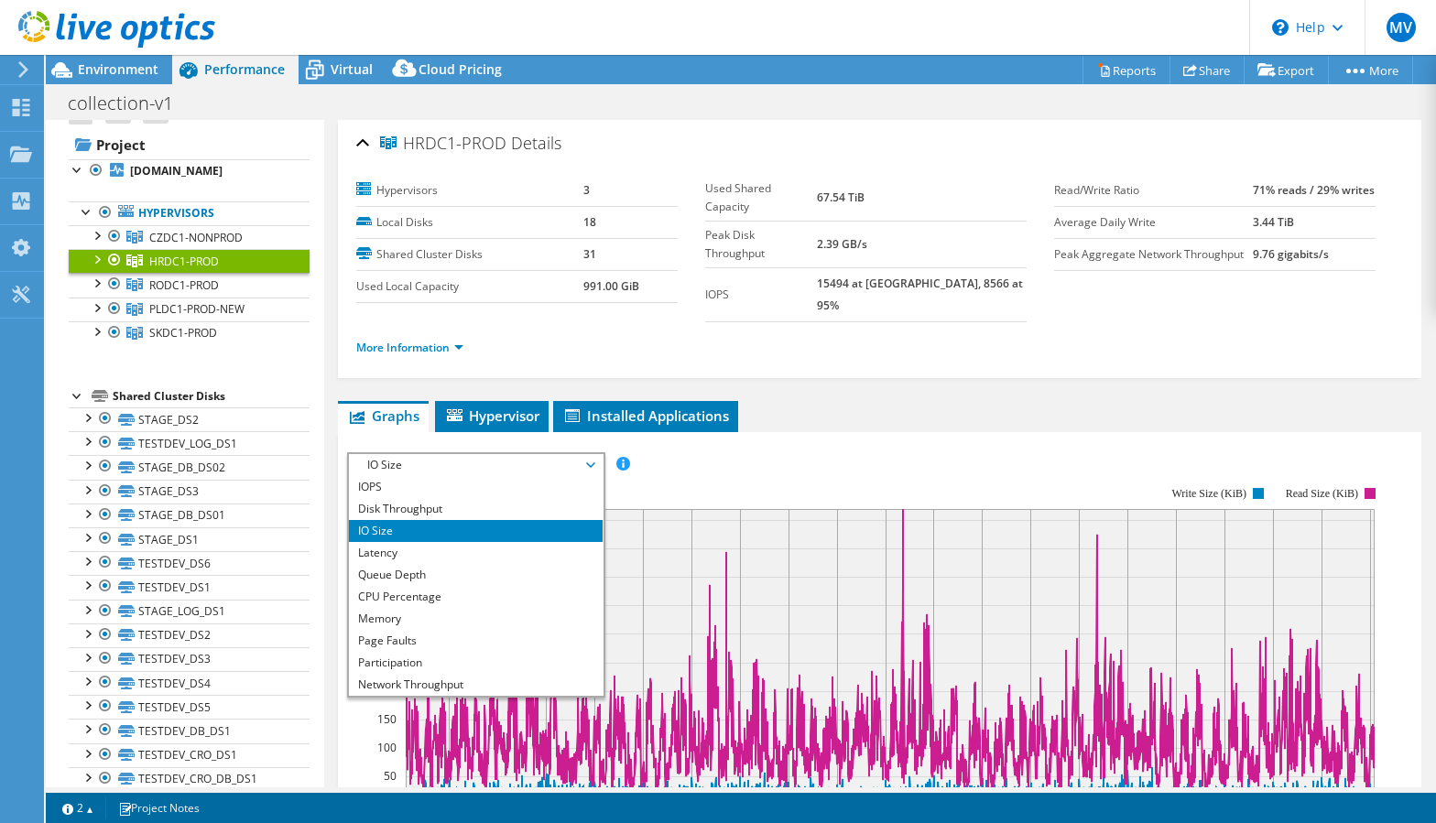
scroll to position [32, 0]
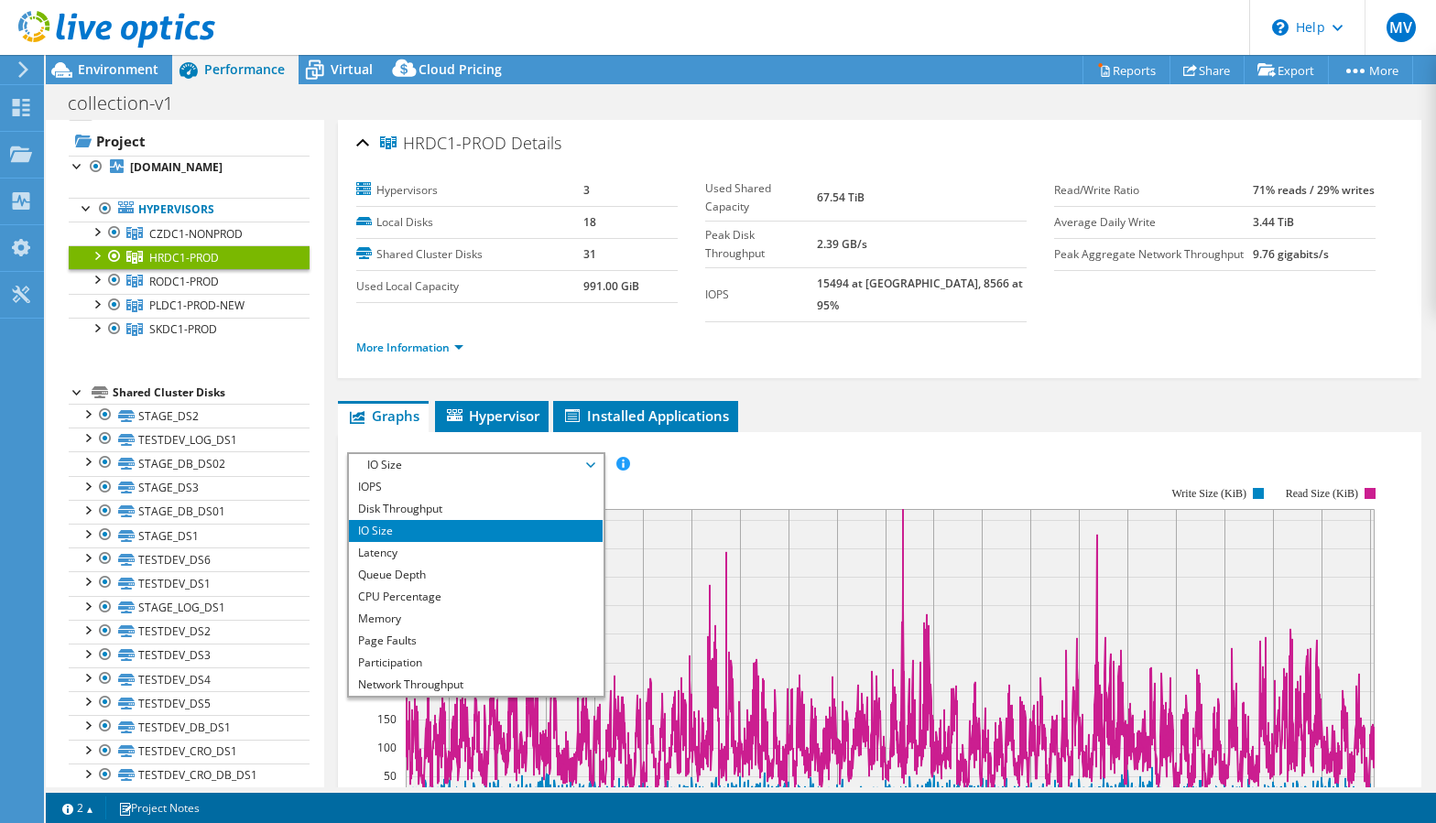
click at [98, 264] on div at bounding box center [96, 254] width 18 height 18
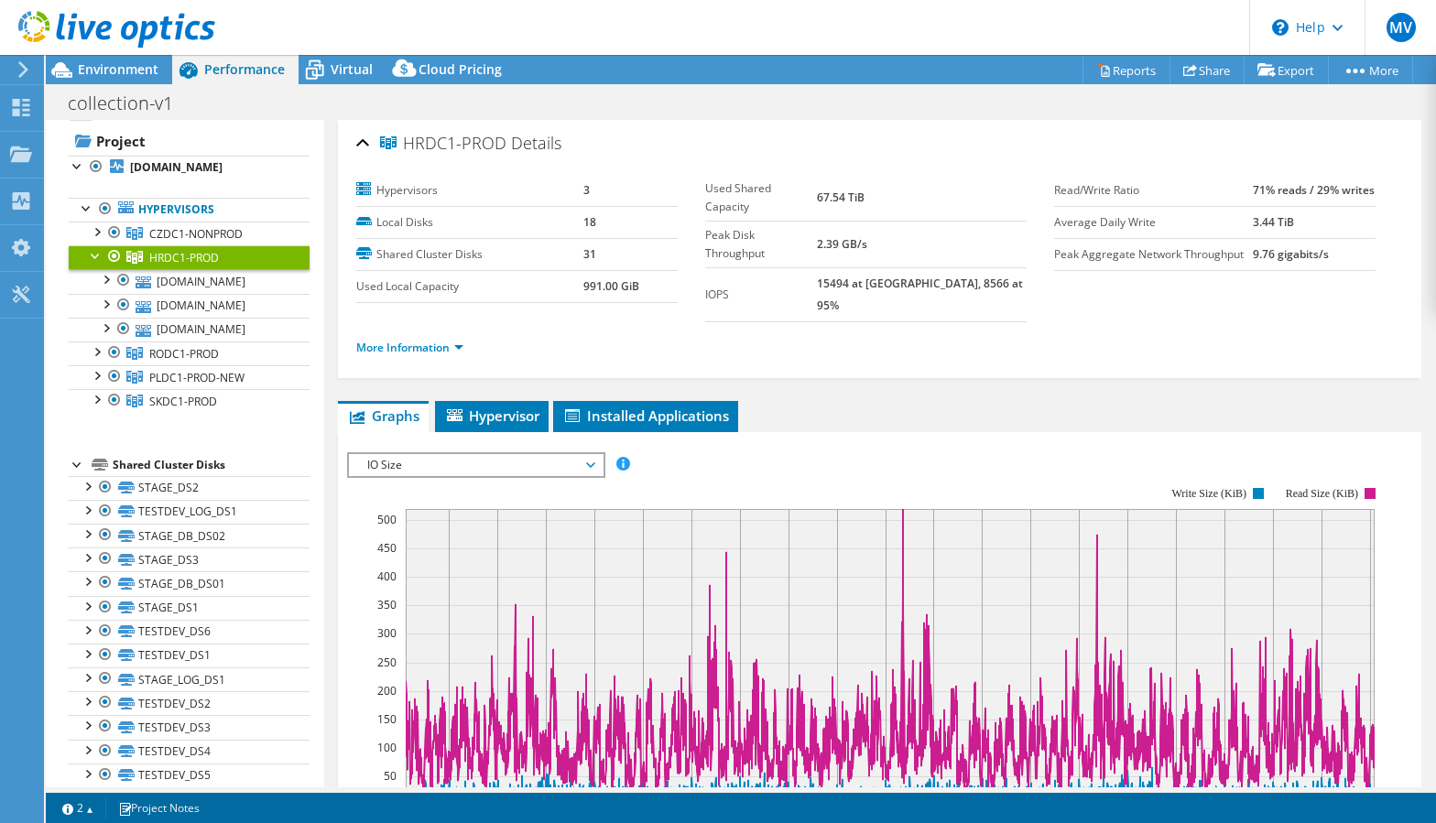
click at [98, 264] on div at bounding box center [96, 254] width 18 height 18
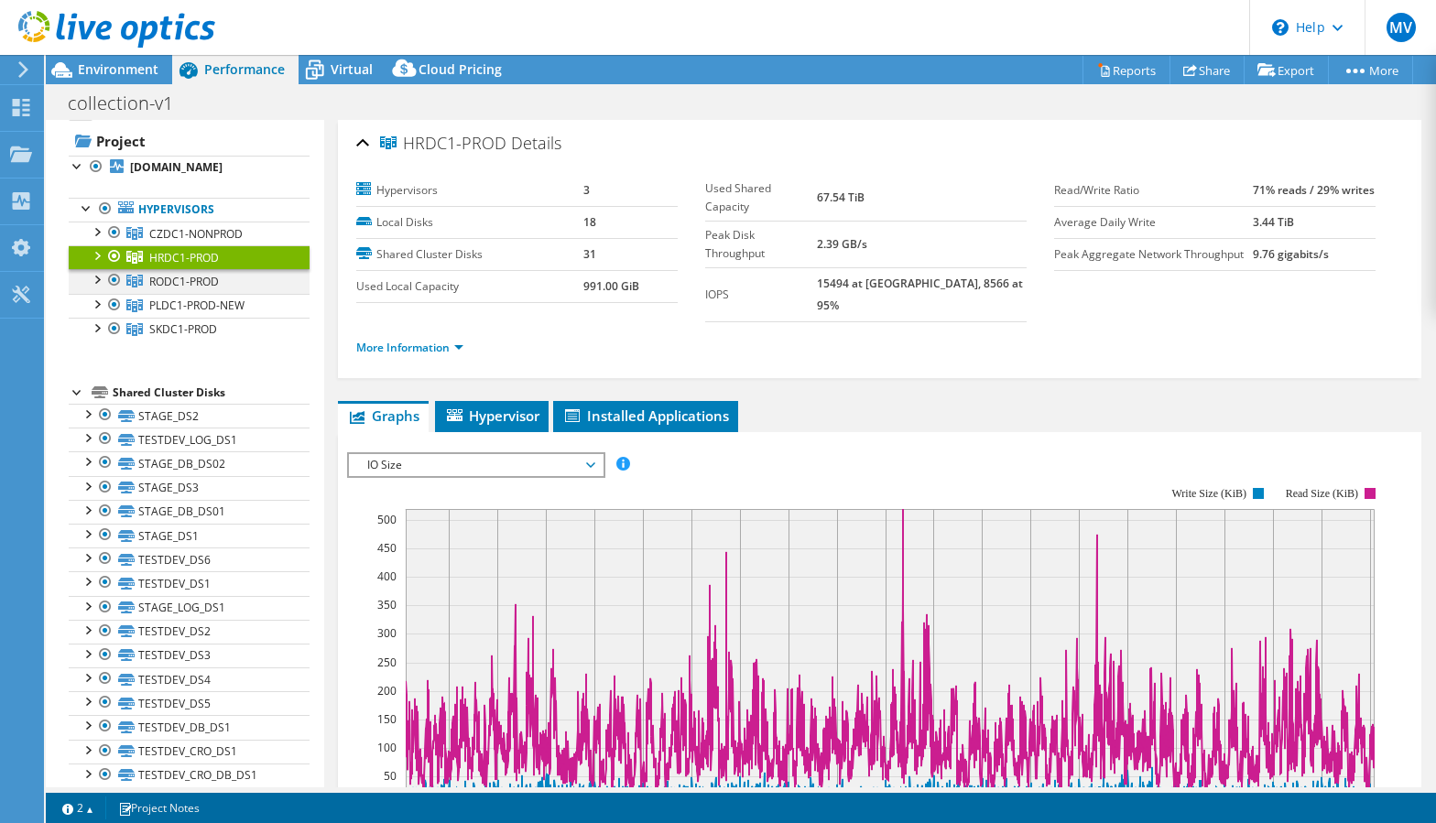
click at [96, 288] on div at bounding box center [96, 278] width 18 height 18
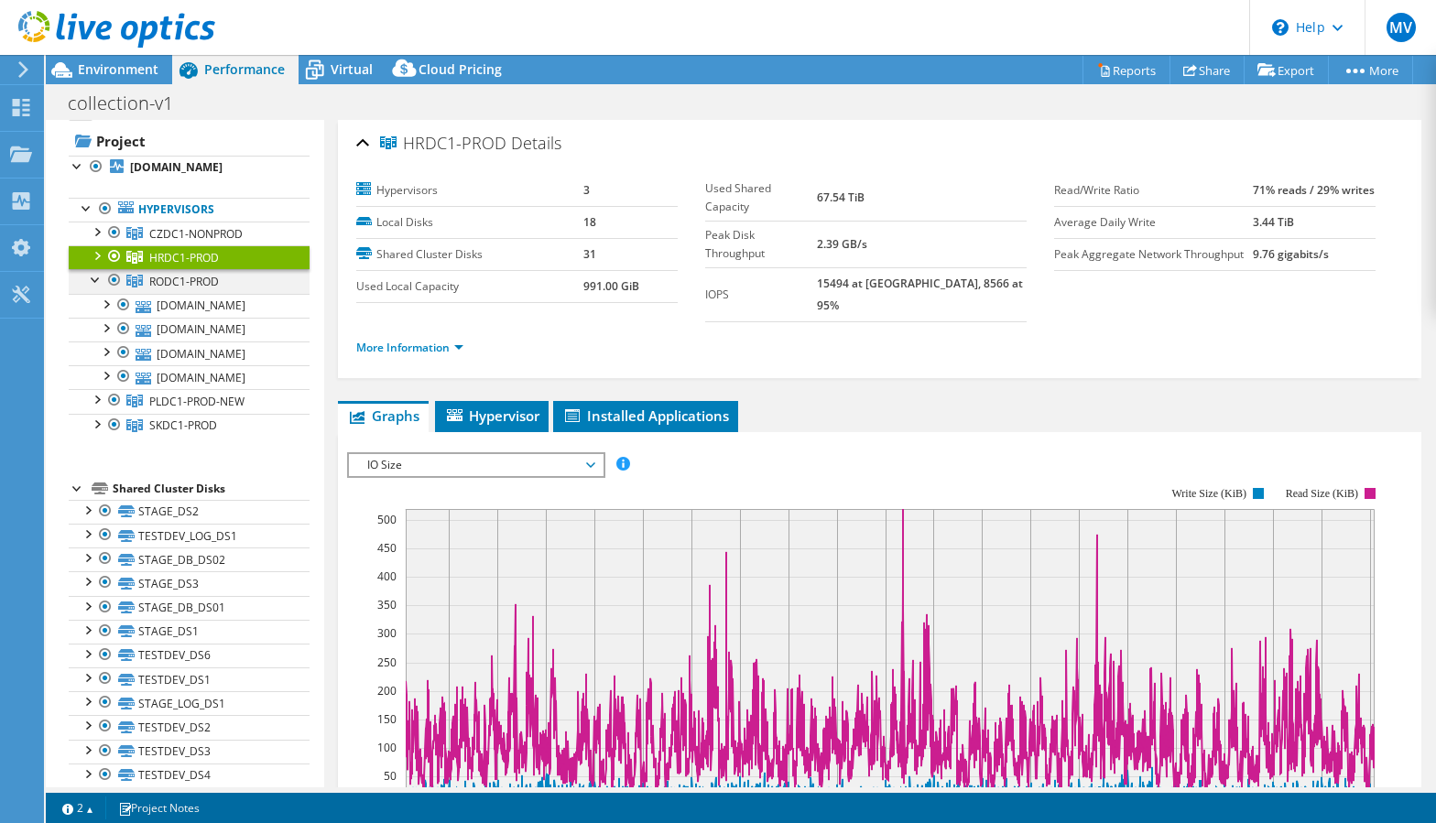
click at [96, 288] on div at bounding box center [96, 278] width 18 height 18
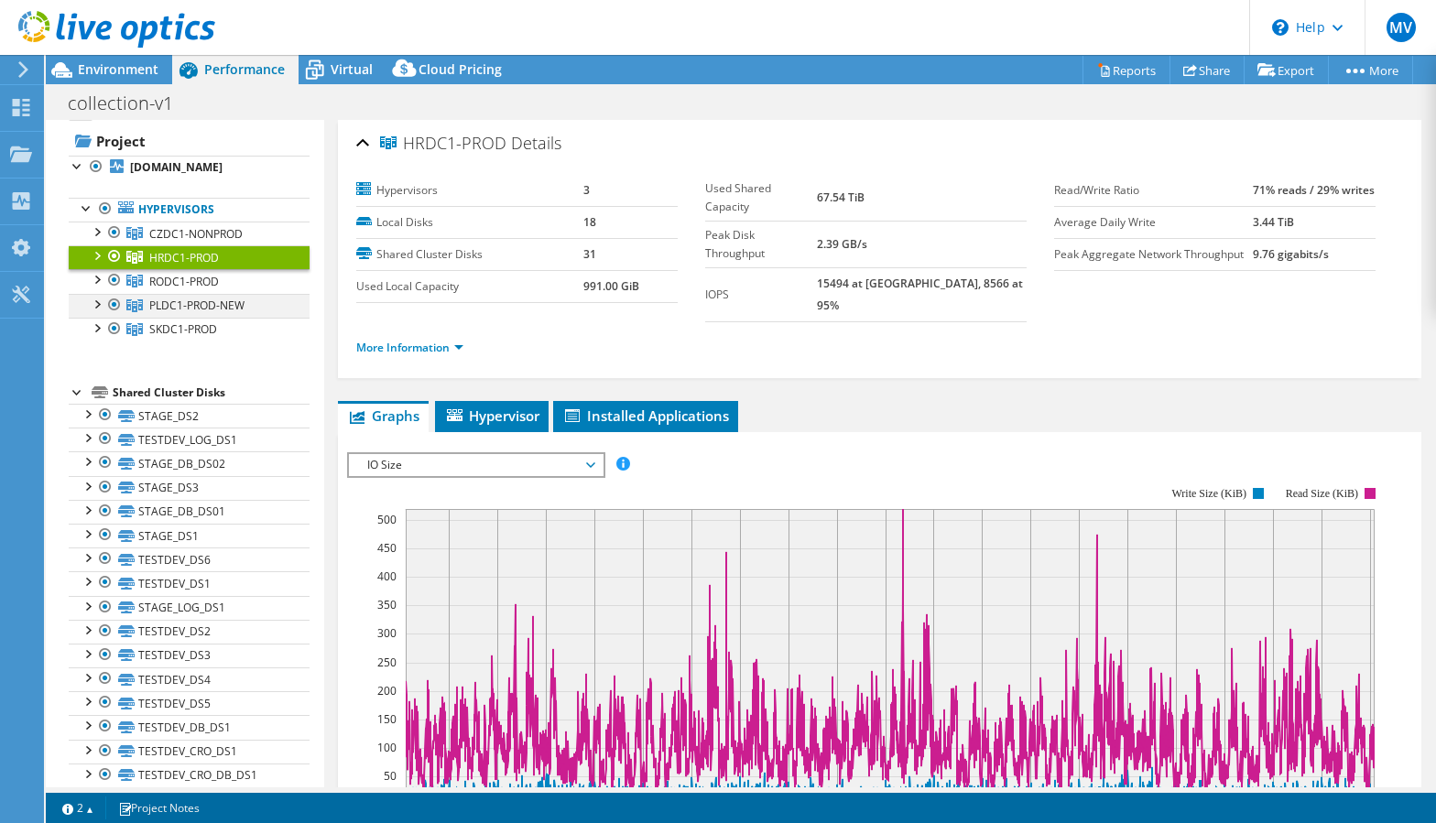
click at [91, 312] on div at bounding box center [96, 303] width 18 height 18
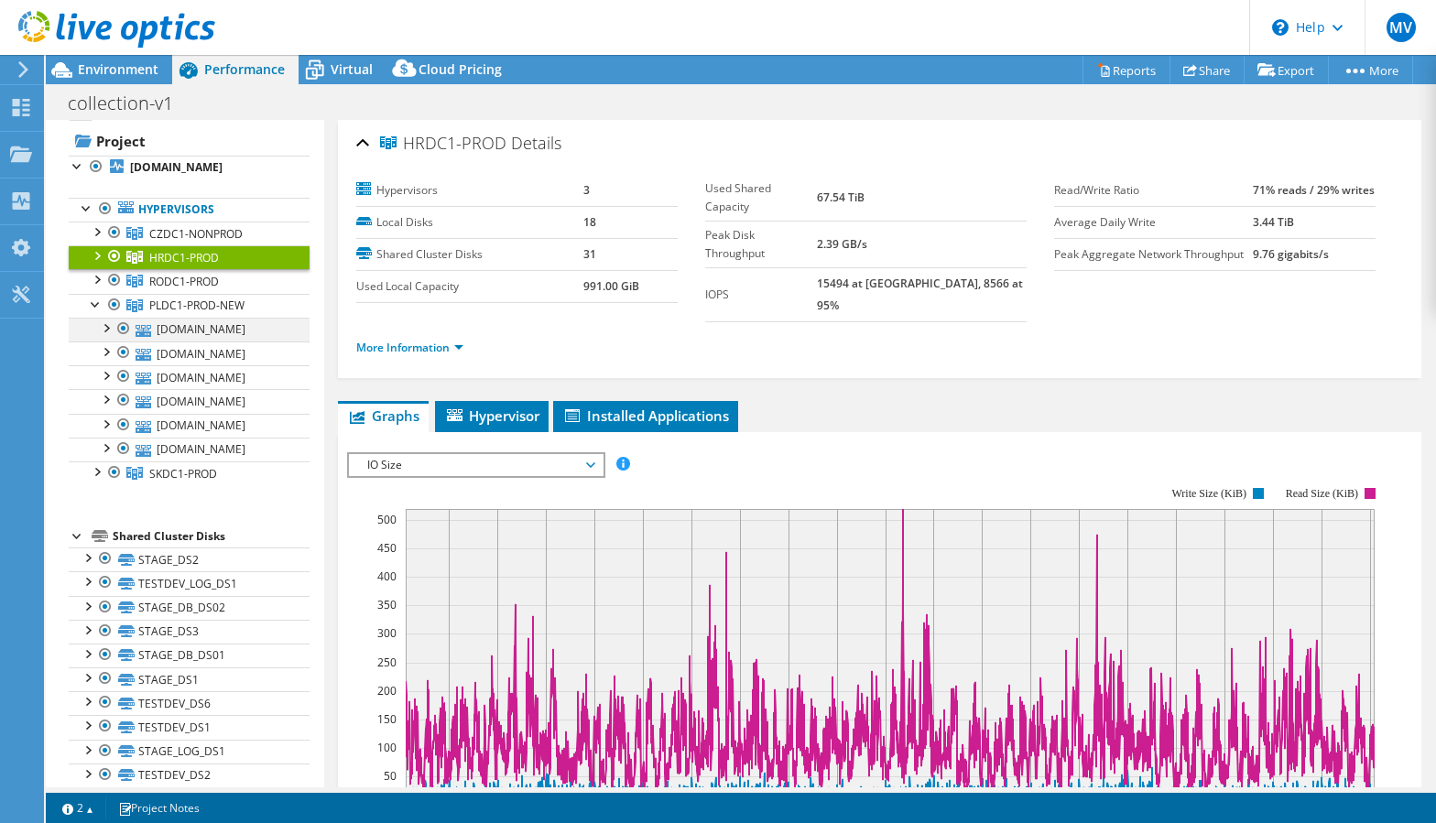
click at [111, 336] on div at bounding box center [105, 327] width 18 height 18
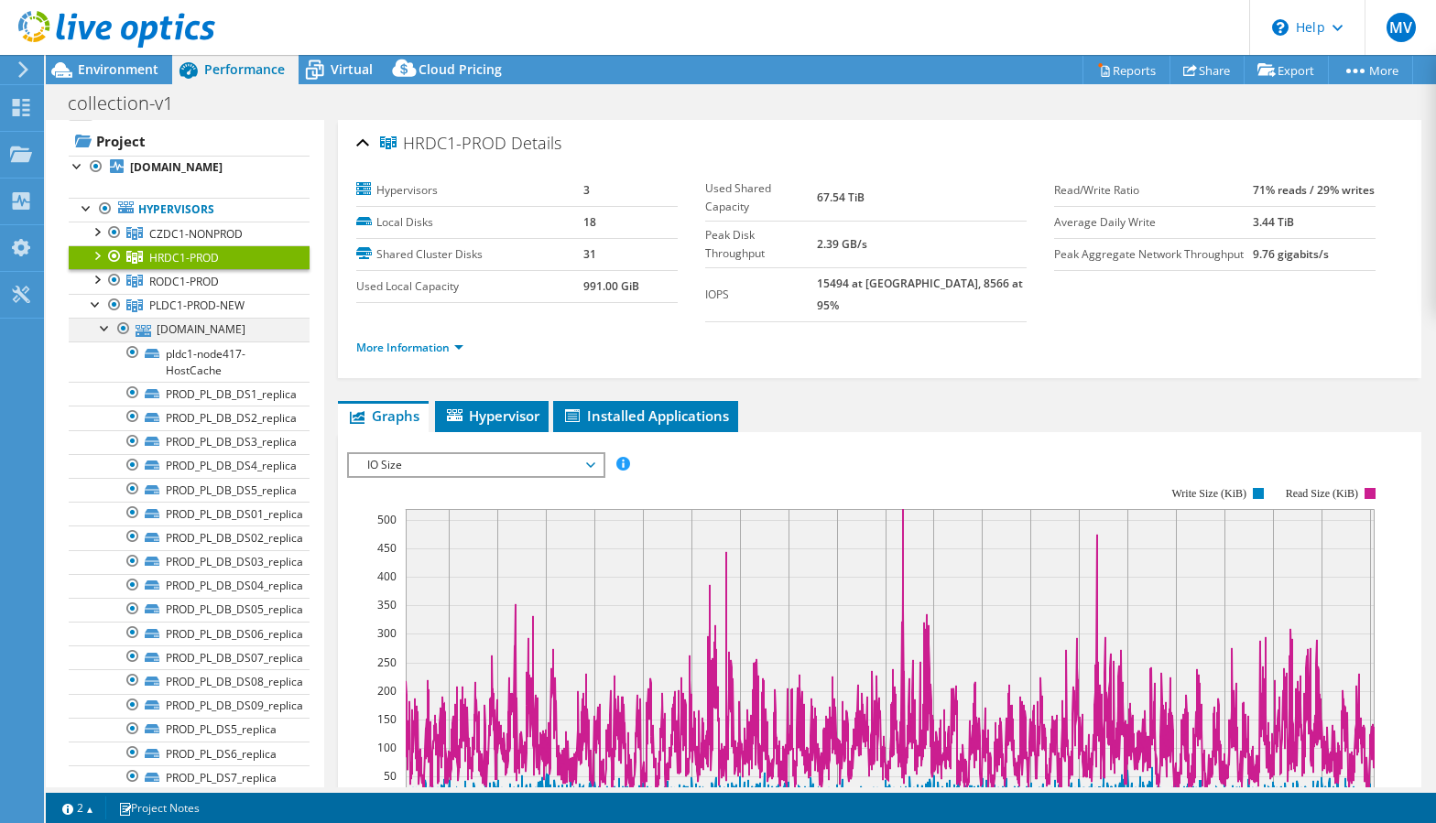
click at [111, 336] on div at bounding box center [105, 327] width 18 height 18
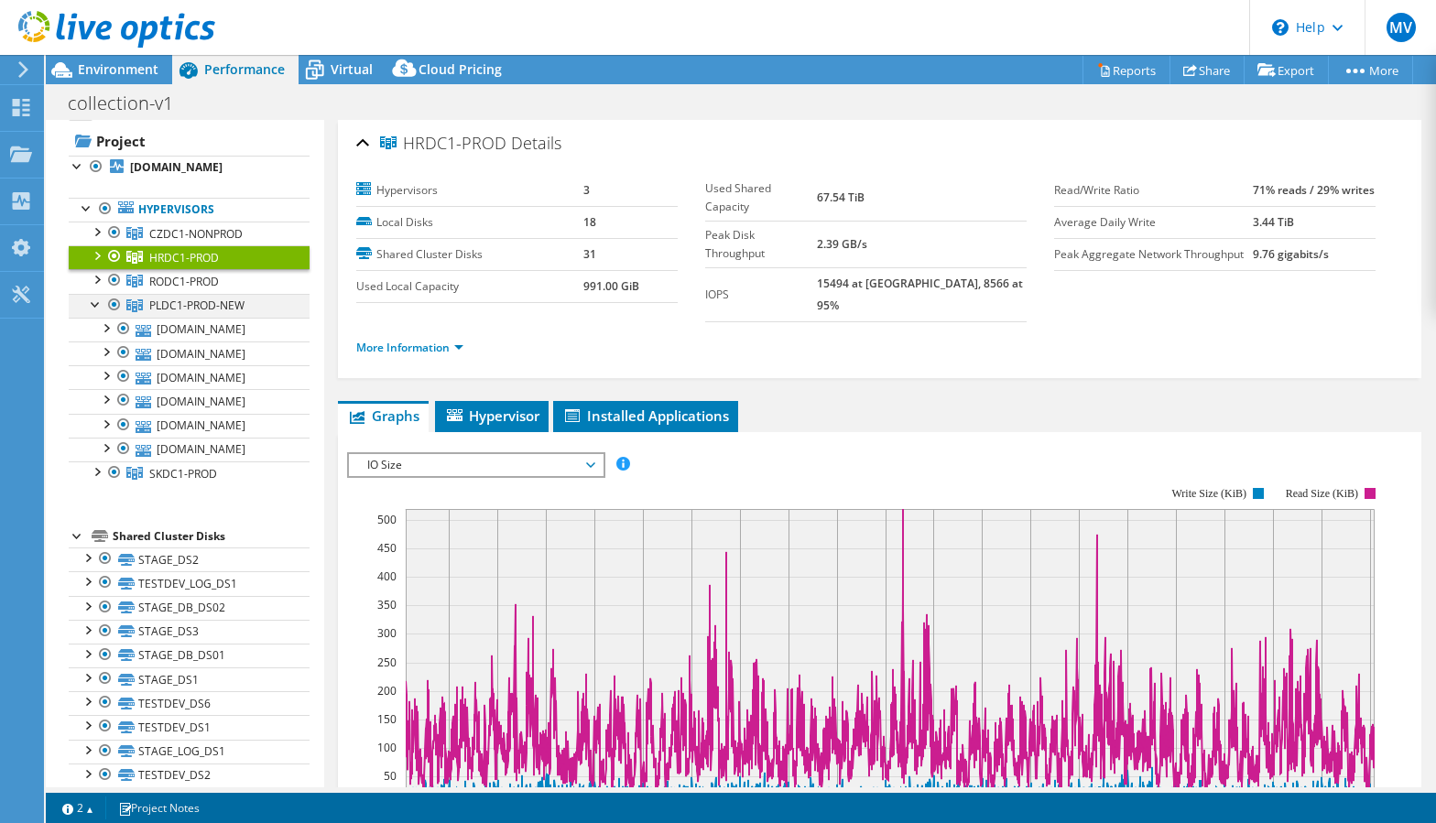
click at [97, 312] on div at bounding box center [96, 303] width 18 height 18
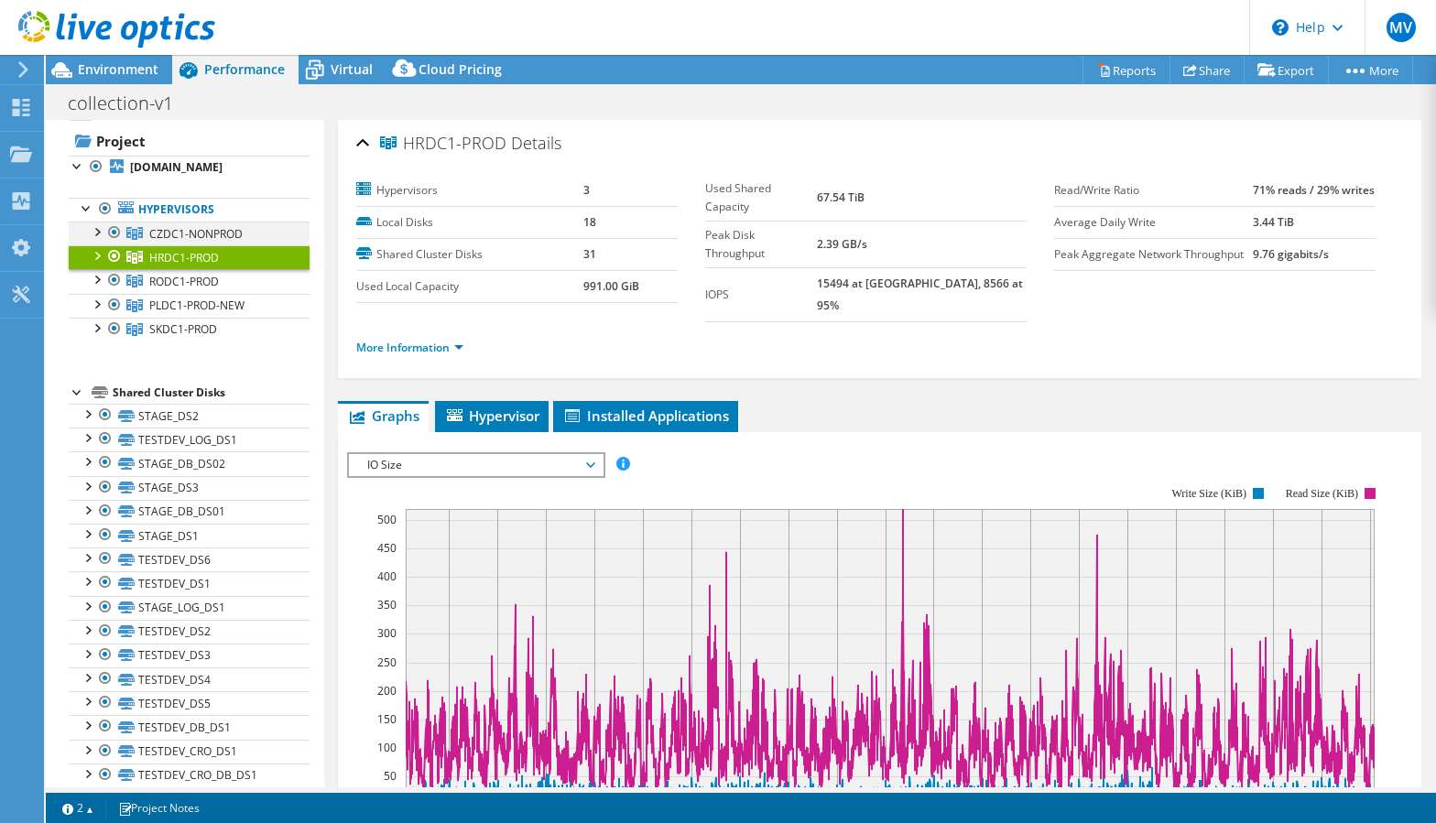
click at [103, 240] on div at bounding box center [96, 231] width 18 height 18
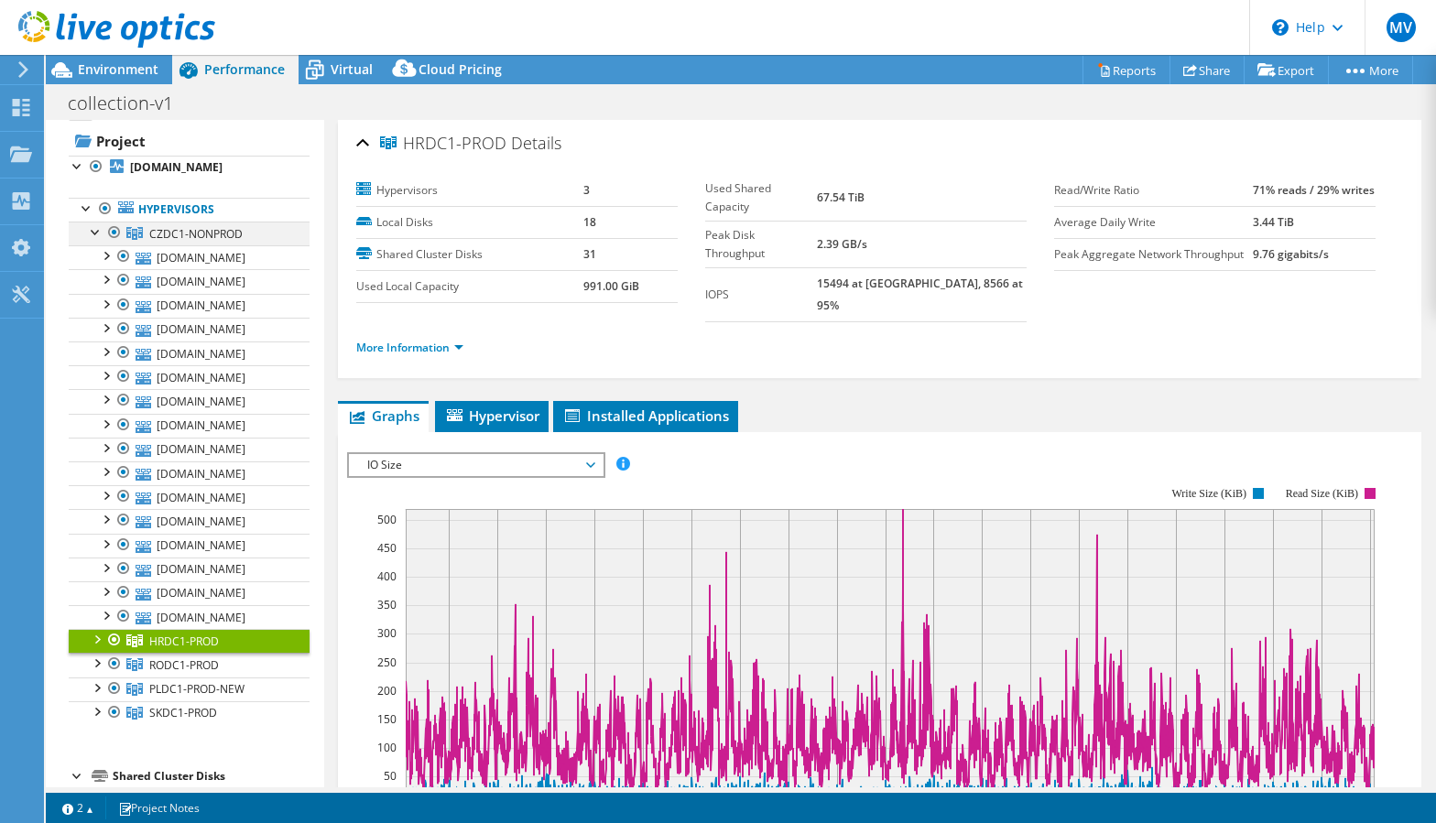
click at [103, 240] on div at bounding box center [96, 231] width 18 height 18
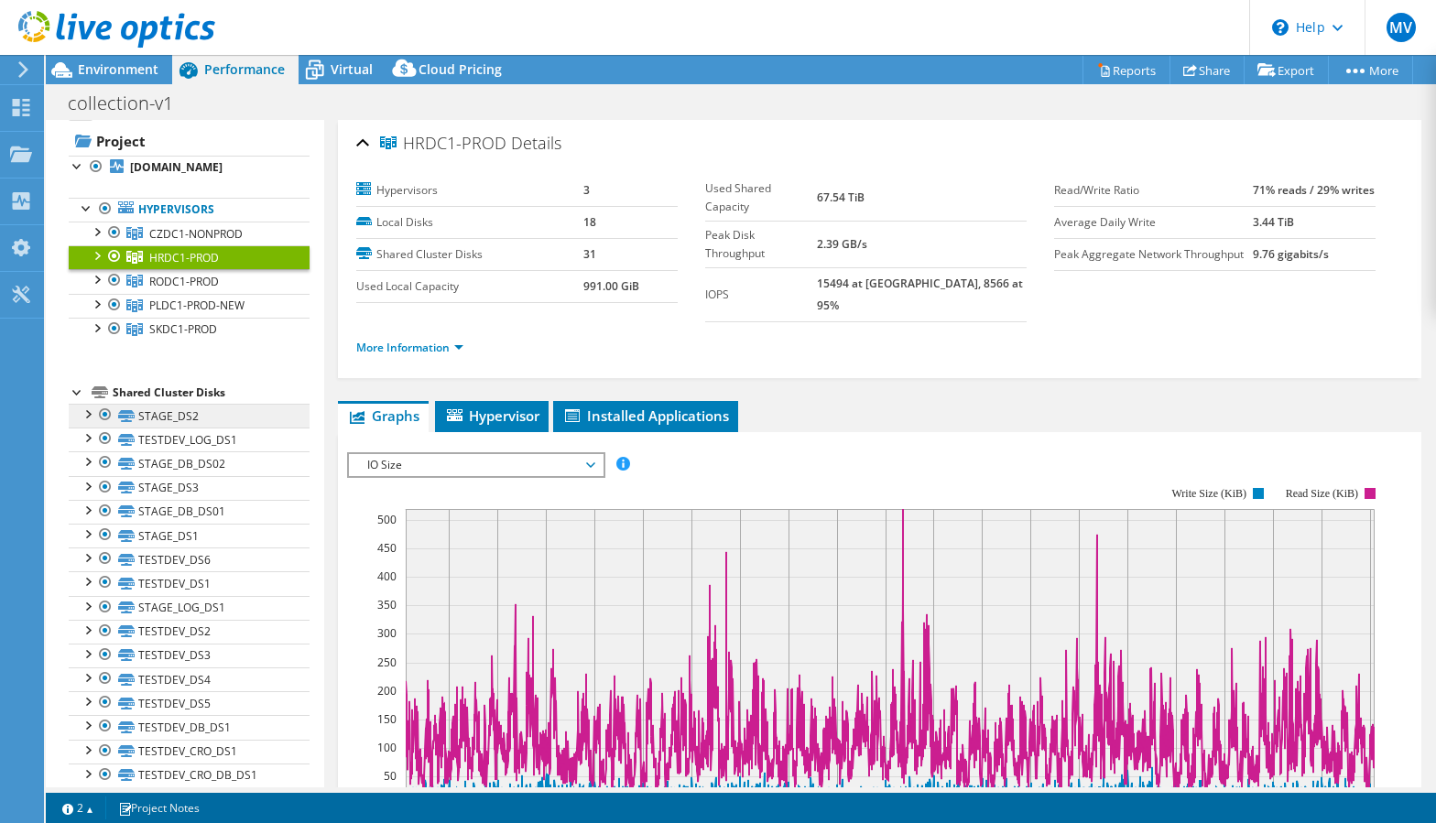
click at [246, 428] on link "STAGE_DS2" at bounding box center [189, 416] width 241 height 24
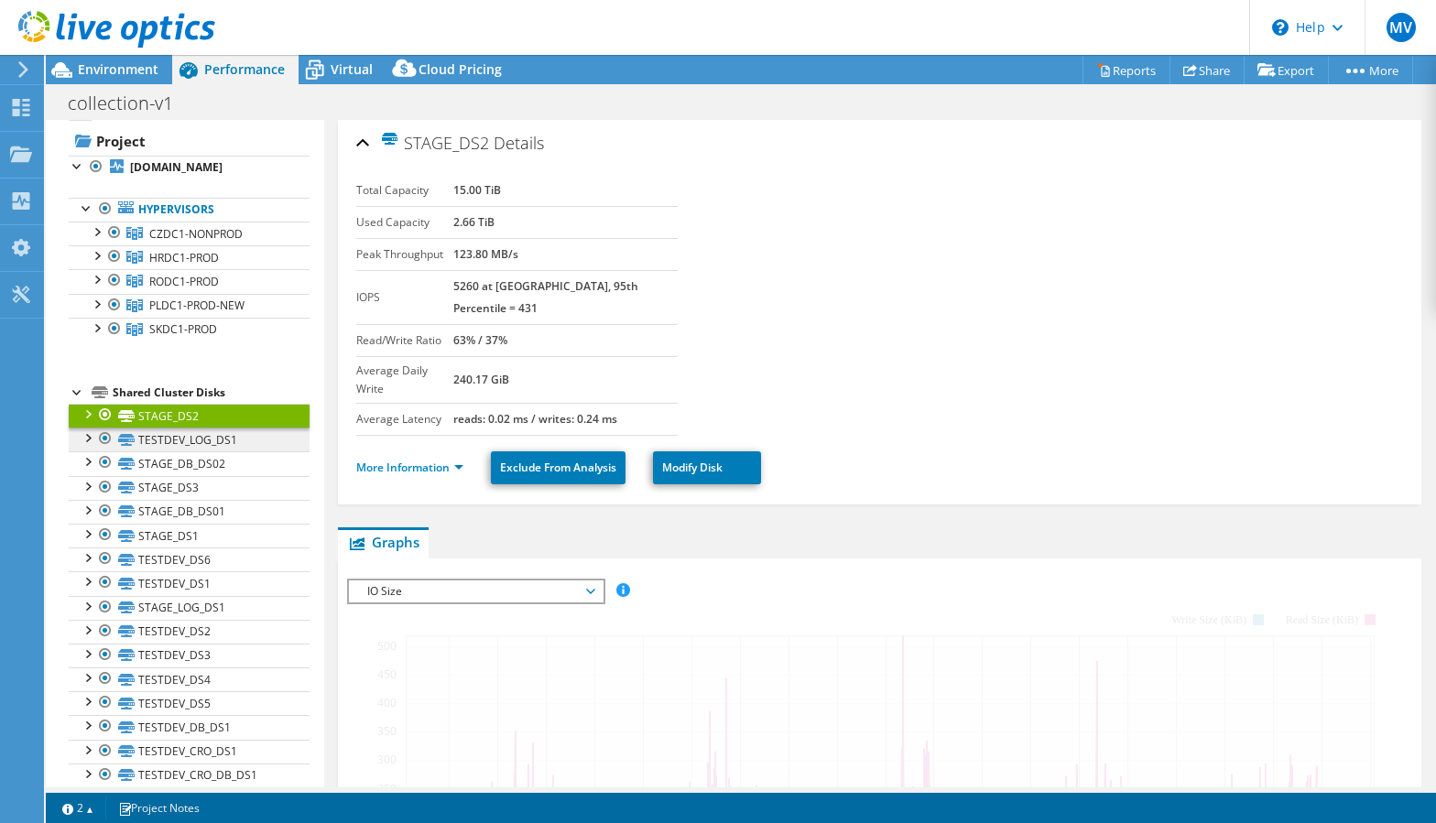
click at [245, 451] on link "TESTDEV_LOG_DS1" at bounding box center [189, 440] width 241 height 24
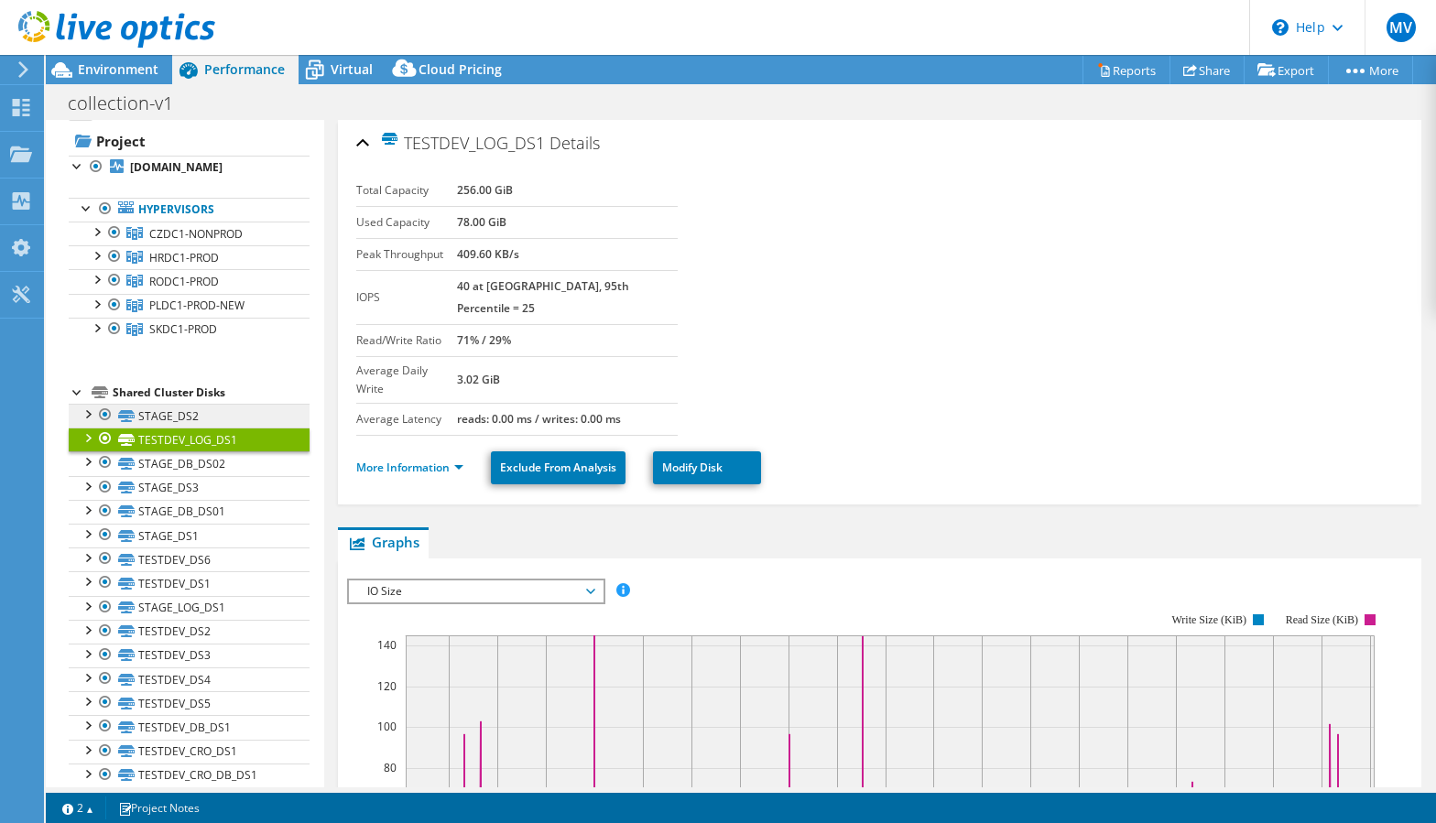
click at [242, 428] on link "STAGE_DS2" at bounding box center [189, 416] width 241 height 24
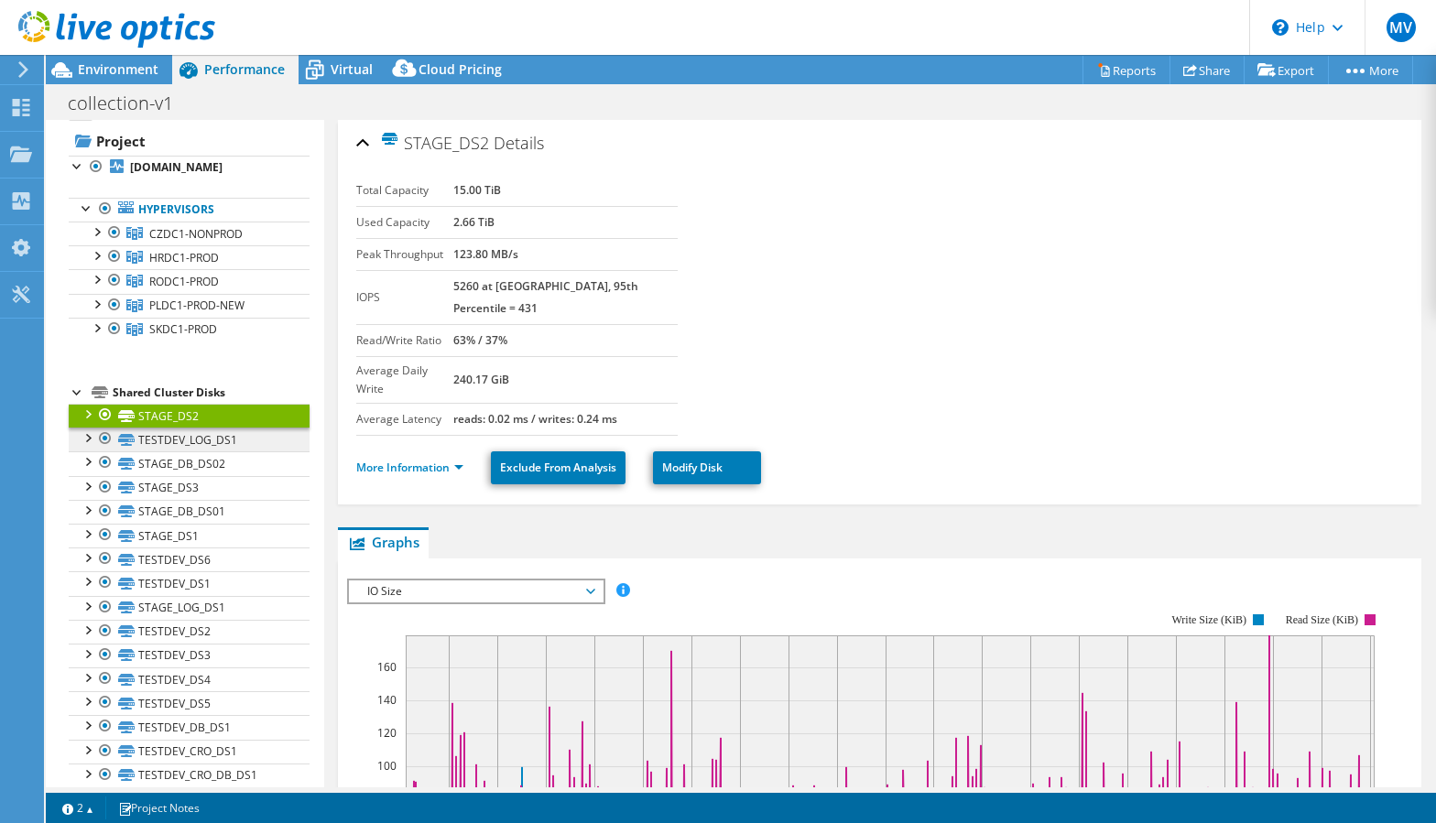
click at [239, 451] on link "TESTDEV_LOG_DS1" at bounding box center [189, 440] width 241 height 24
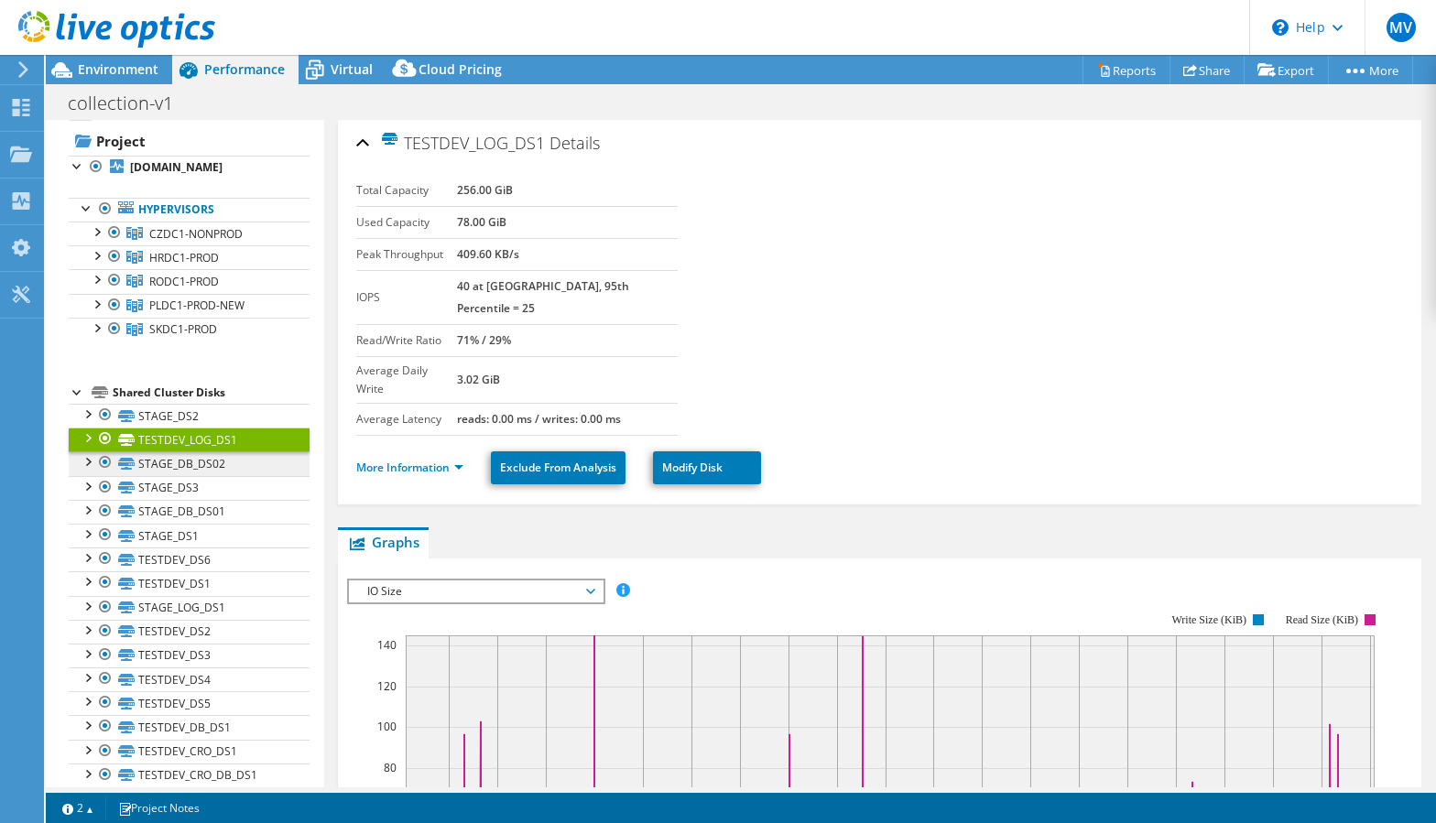
click at [202, 475] on link "STAGE_DB_DS02" at bounding box center [189, 463] width 241 height 24
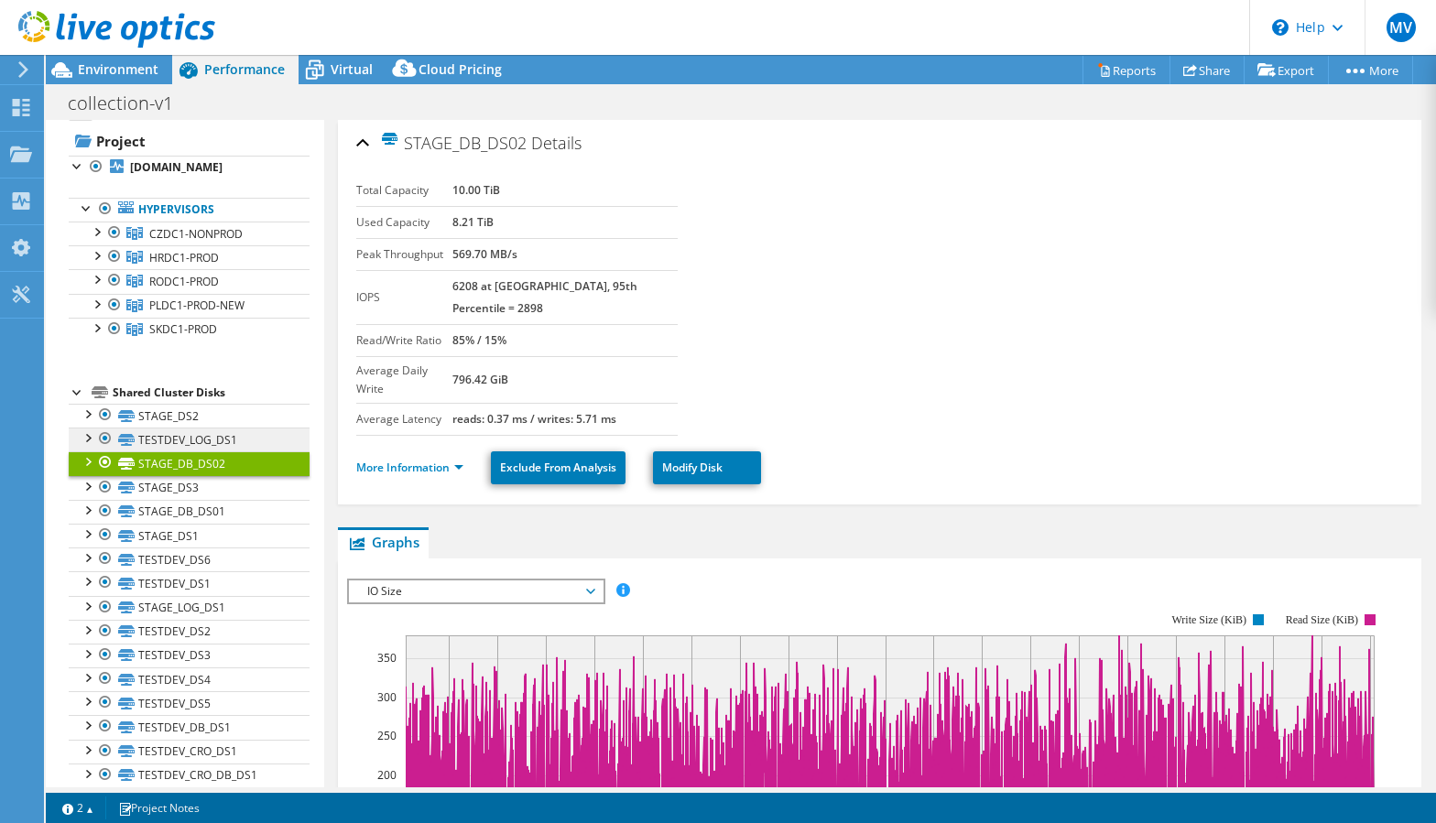
click at [208, 451] on link "TESTDEV_LOG_DS1" at bounding box center [189, 440] width 241 height 24
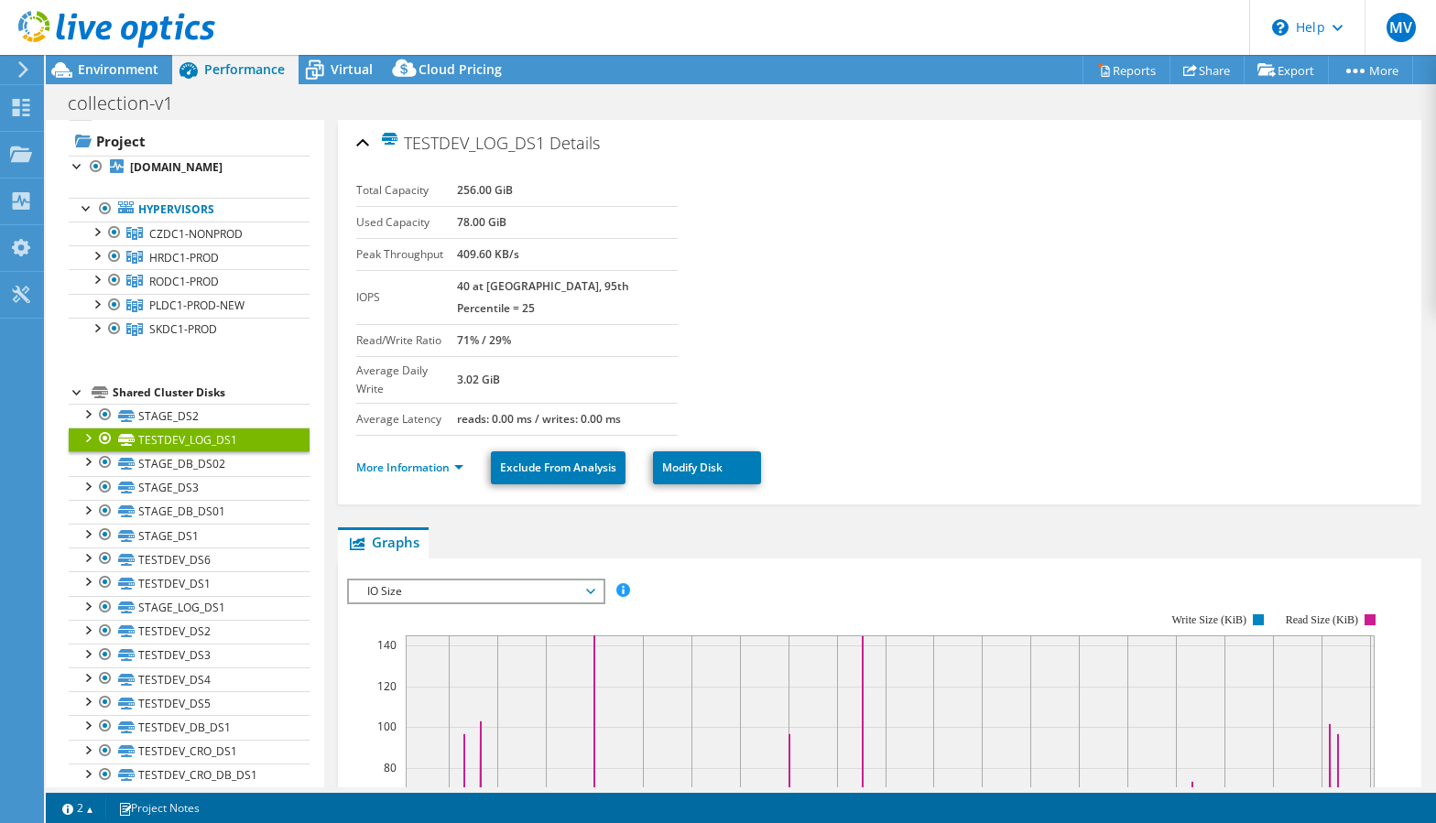
click at [550, 581] on span "IO Size" at bounding box center [475, 592] width 235 height 22
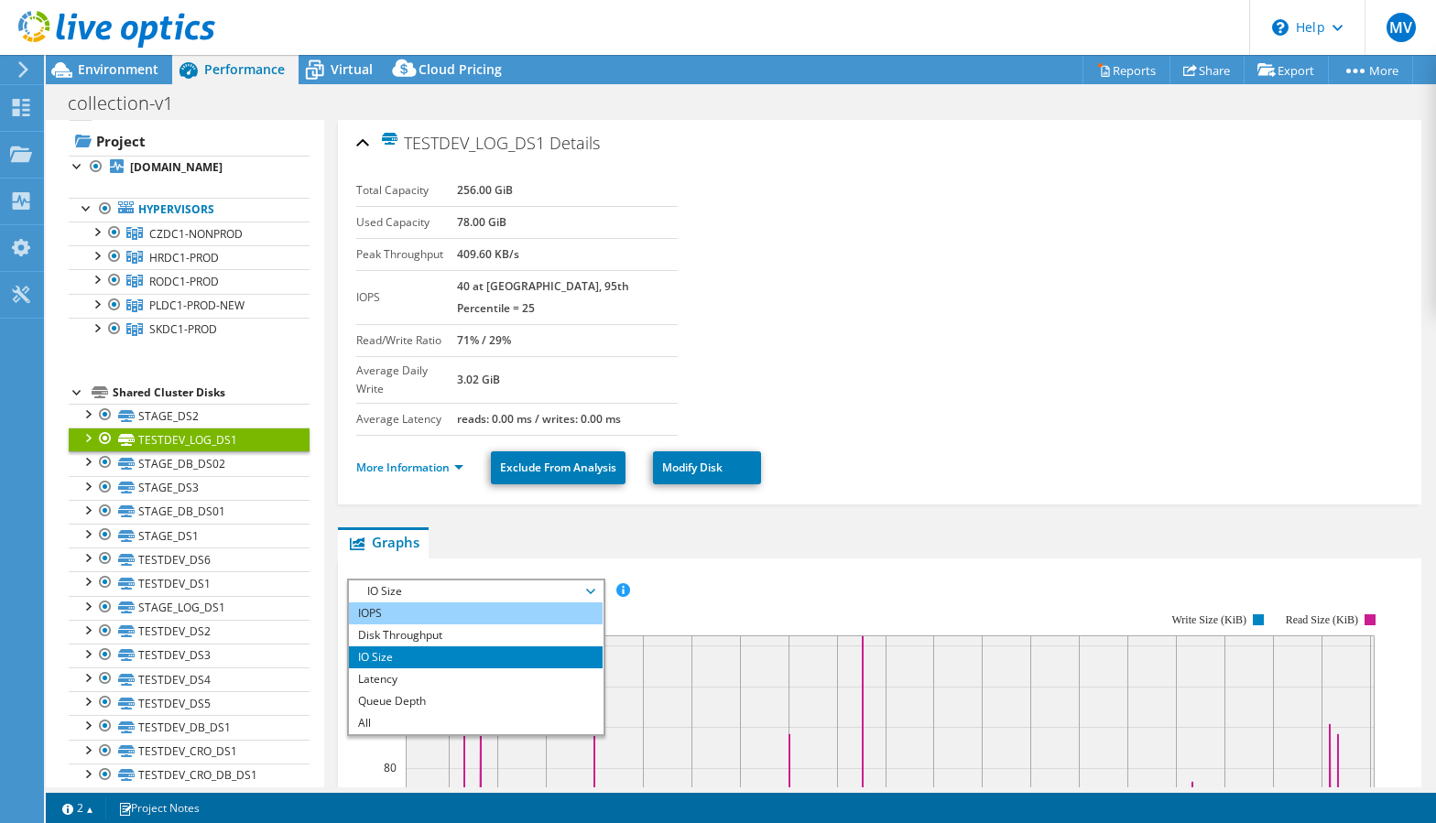
click at [380, 603] on li "IOPS" at bounding box center [476, 614] width 254 height 22
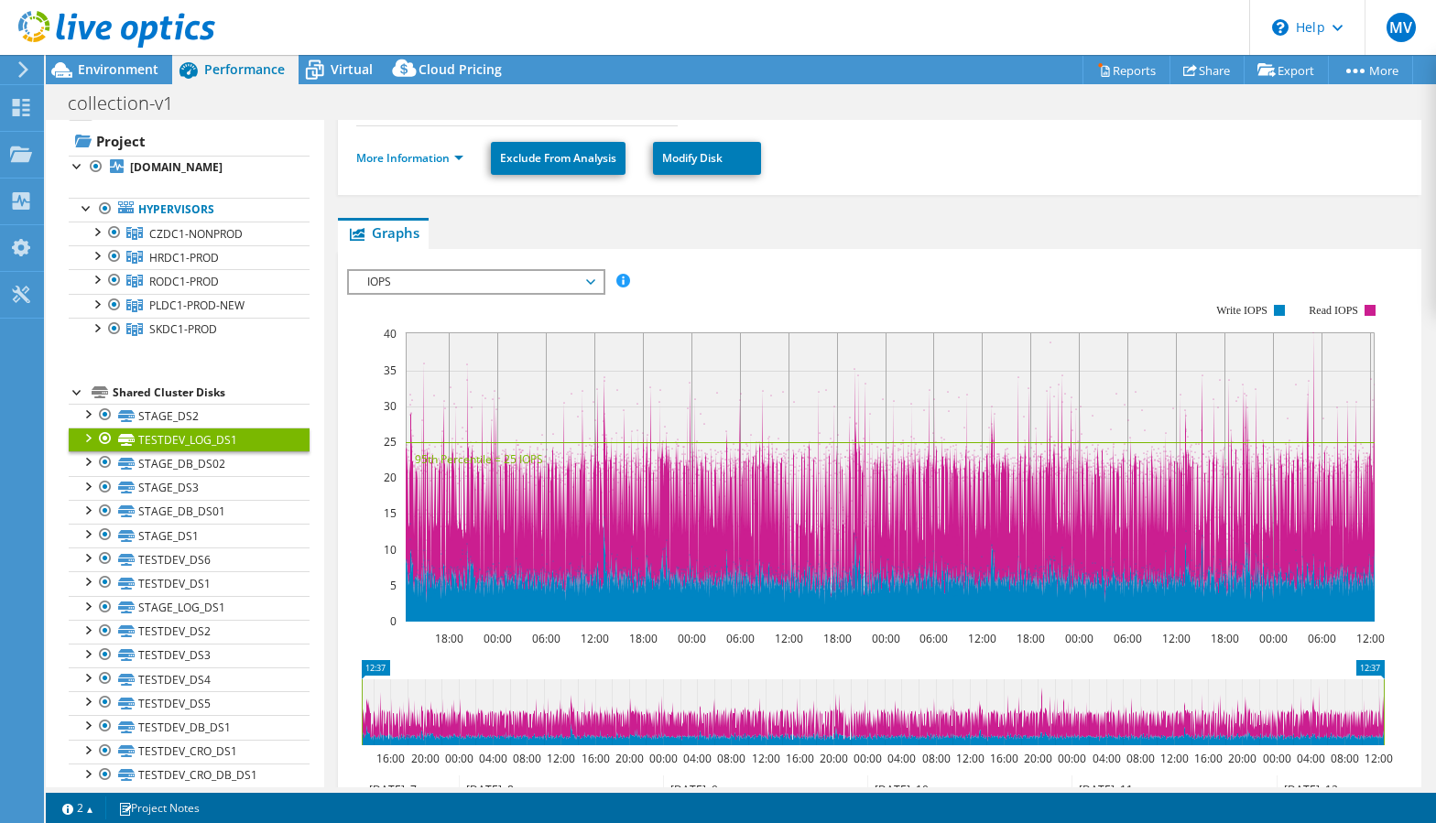
scroll to position [0, 0]
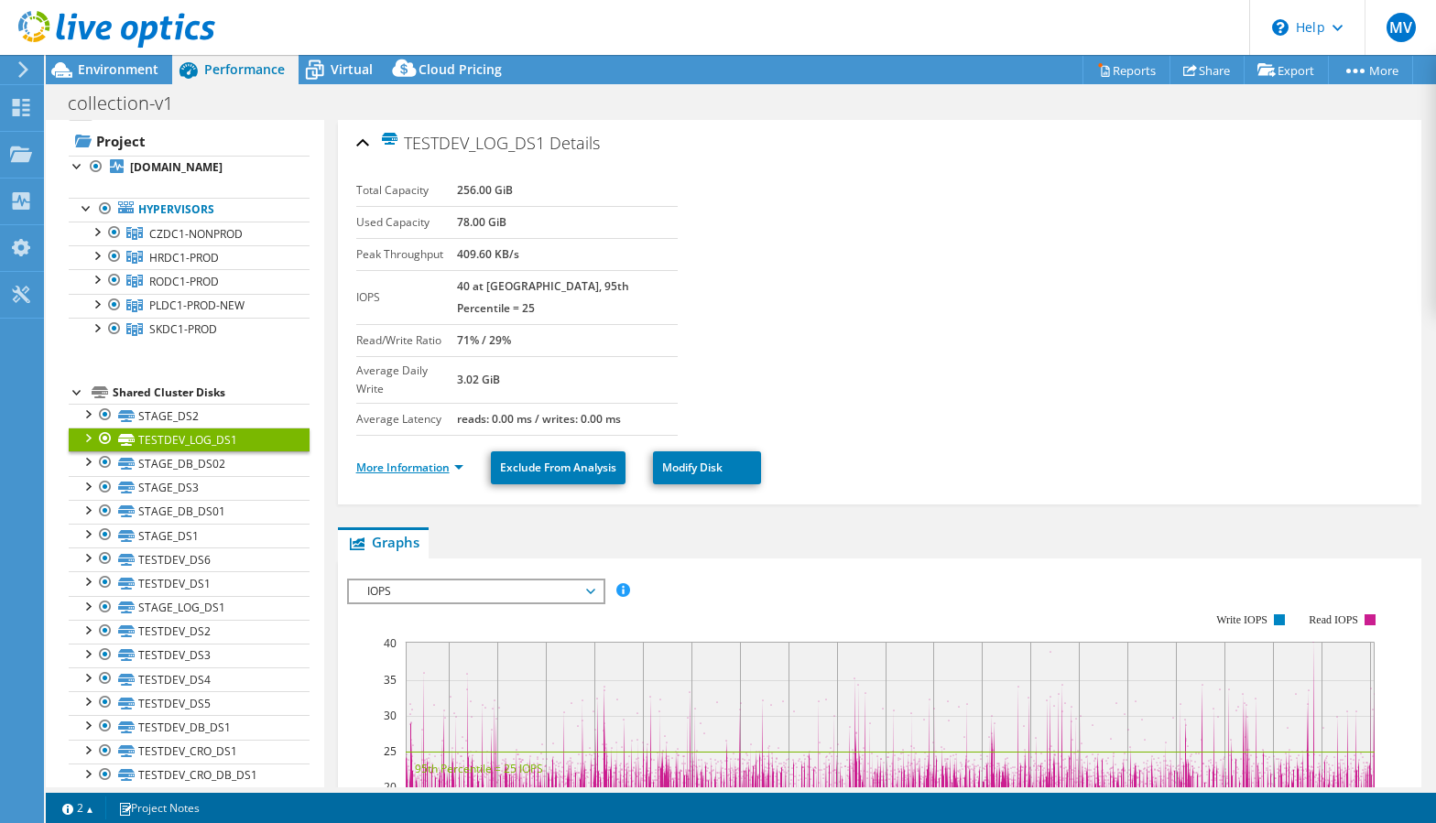
click at [451, 460] on link "More Information" at bounding box center [409, 468] width 107 height 16
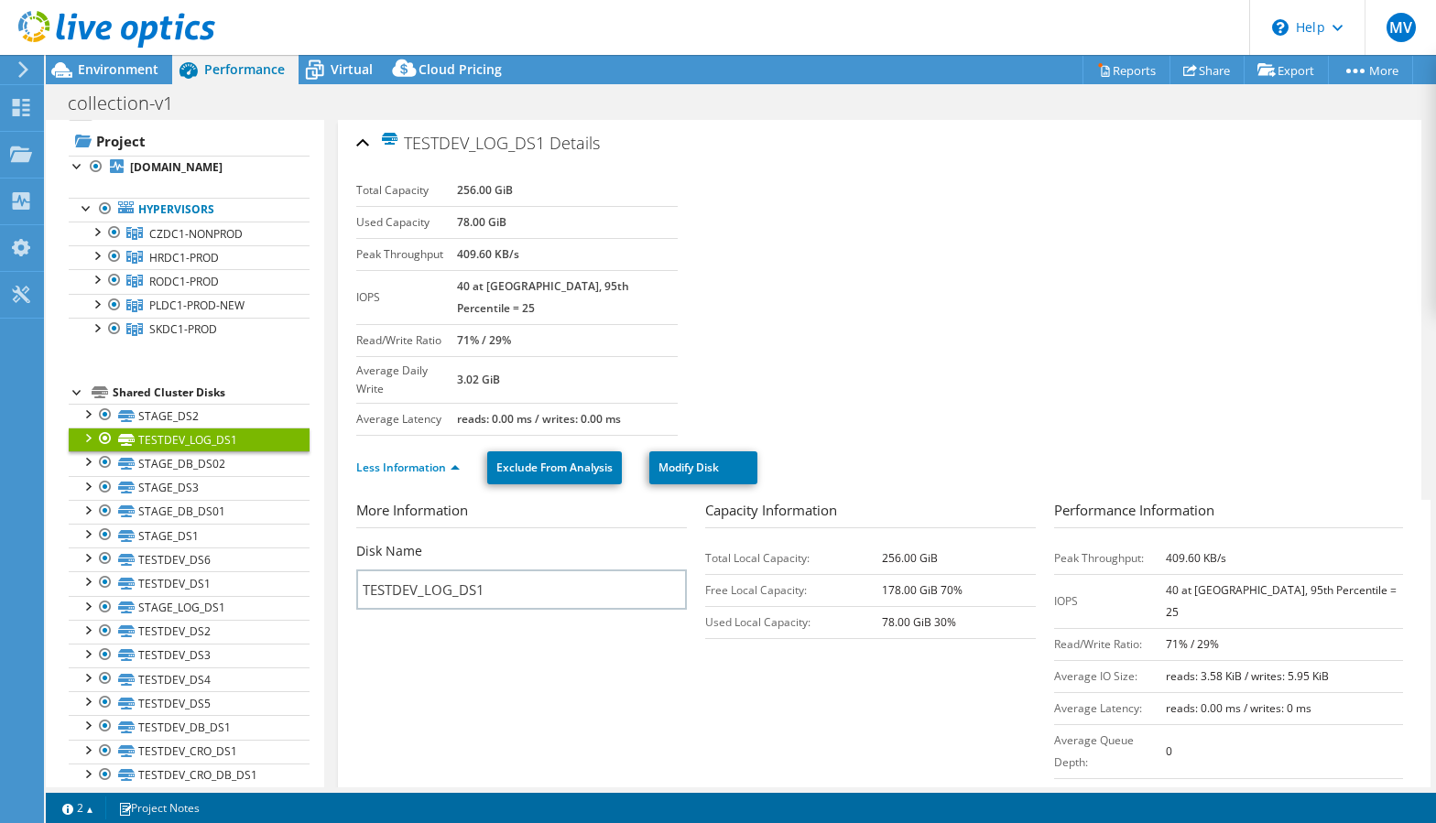
click at [558, 822] on link "Cancel" at bounding box center [552, 833] width 35 height 16
click at [188, 428] on link "STAGE_DS2" at bounding box center [189, 416] width 241 height 24
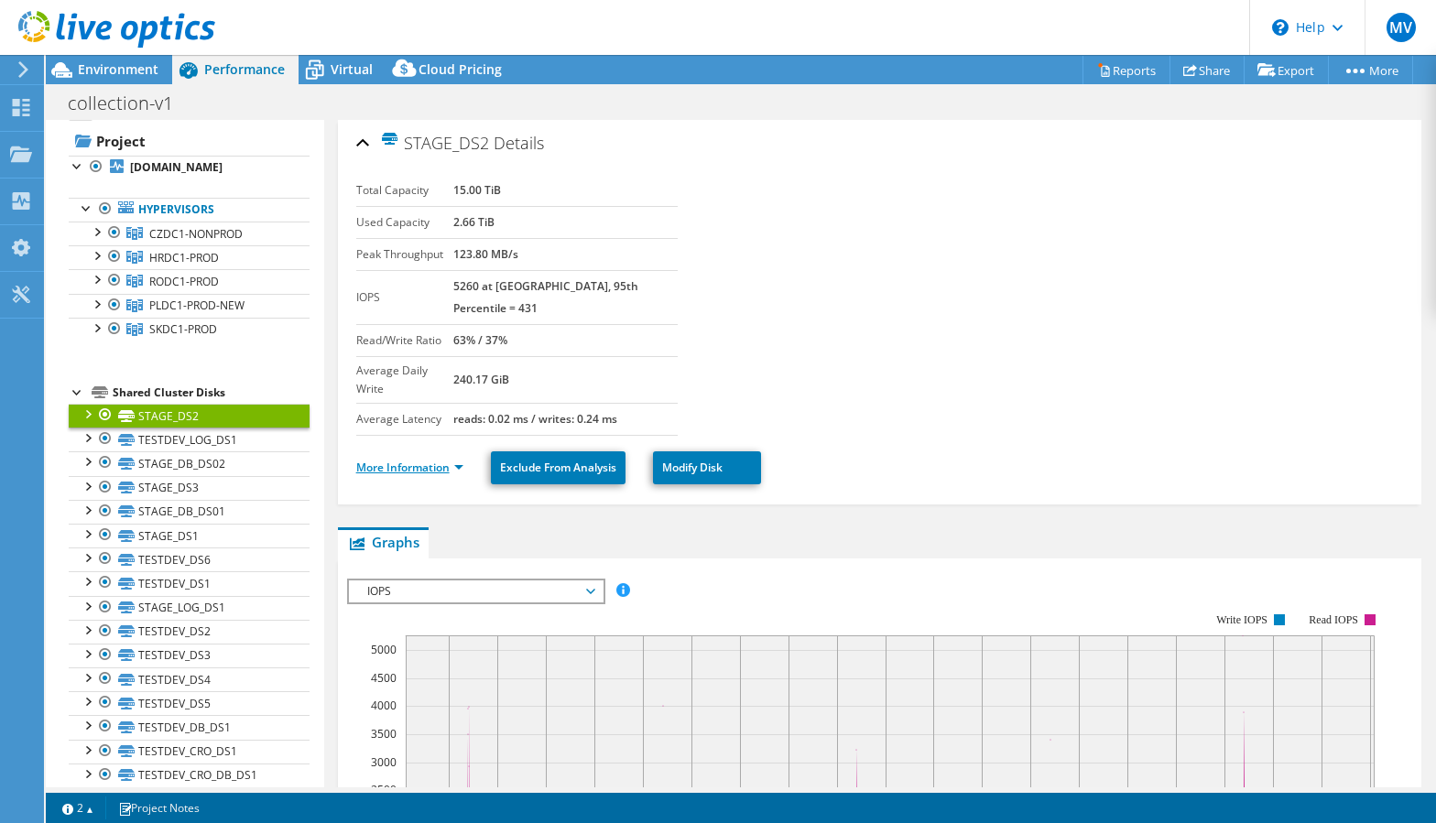
click at [462, 460] on link "More Information" at bounding box center [409, 468] width 107 height 16
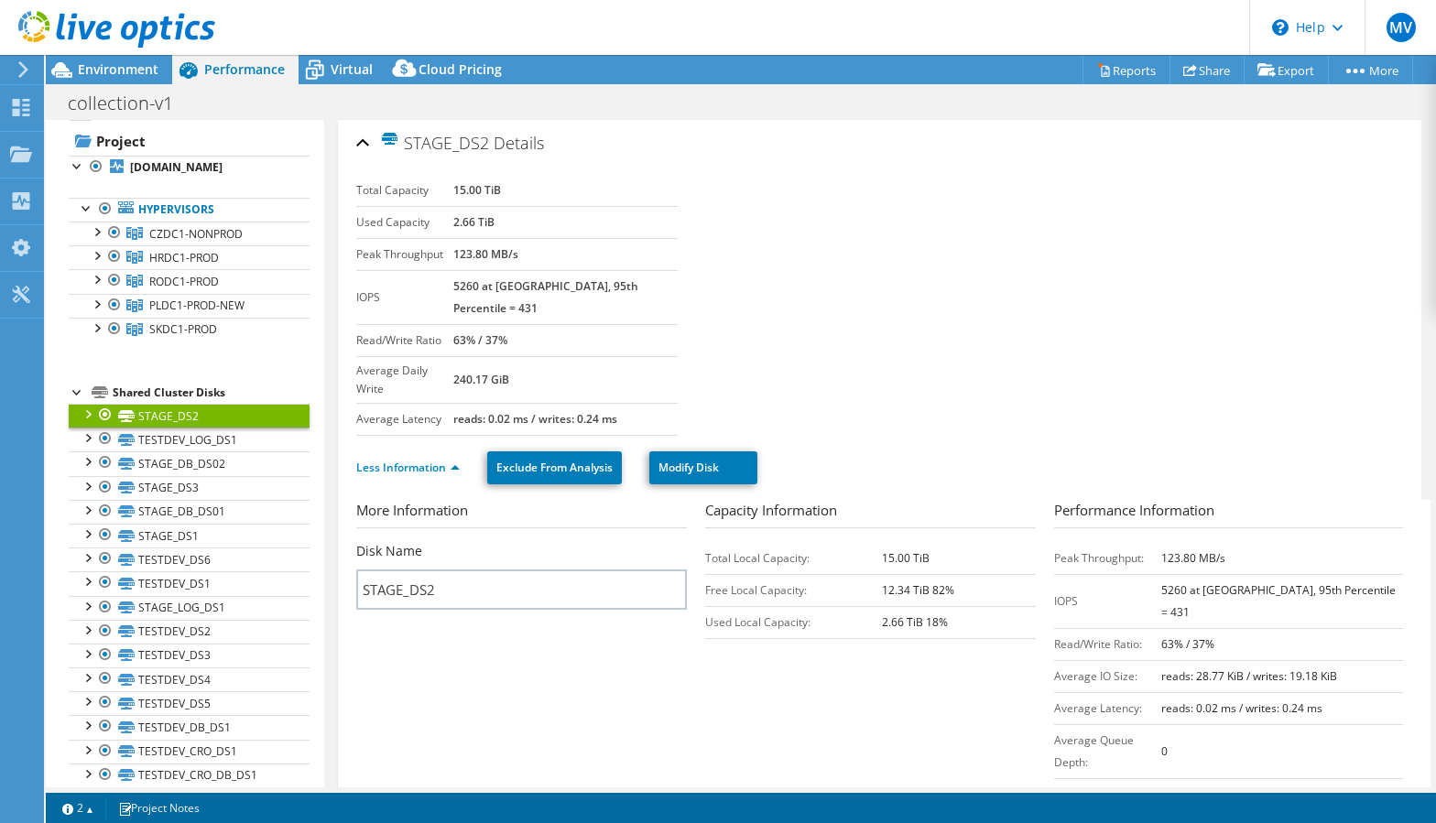
click at [460, 458] on li "Less Information" at bounding box center [413, 468] width 114 height 20
click at [456, 460] on link "Less Information" at bounding box center [407, 468] width 103 height 16
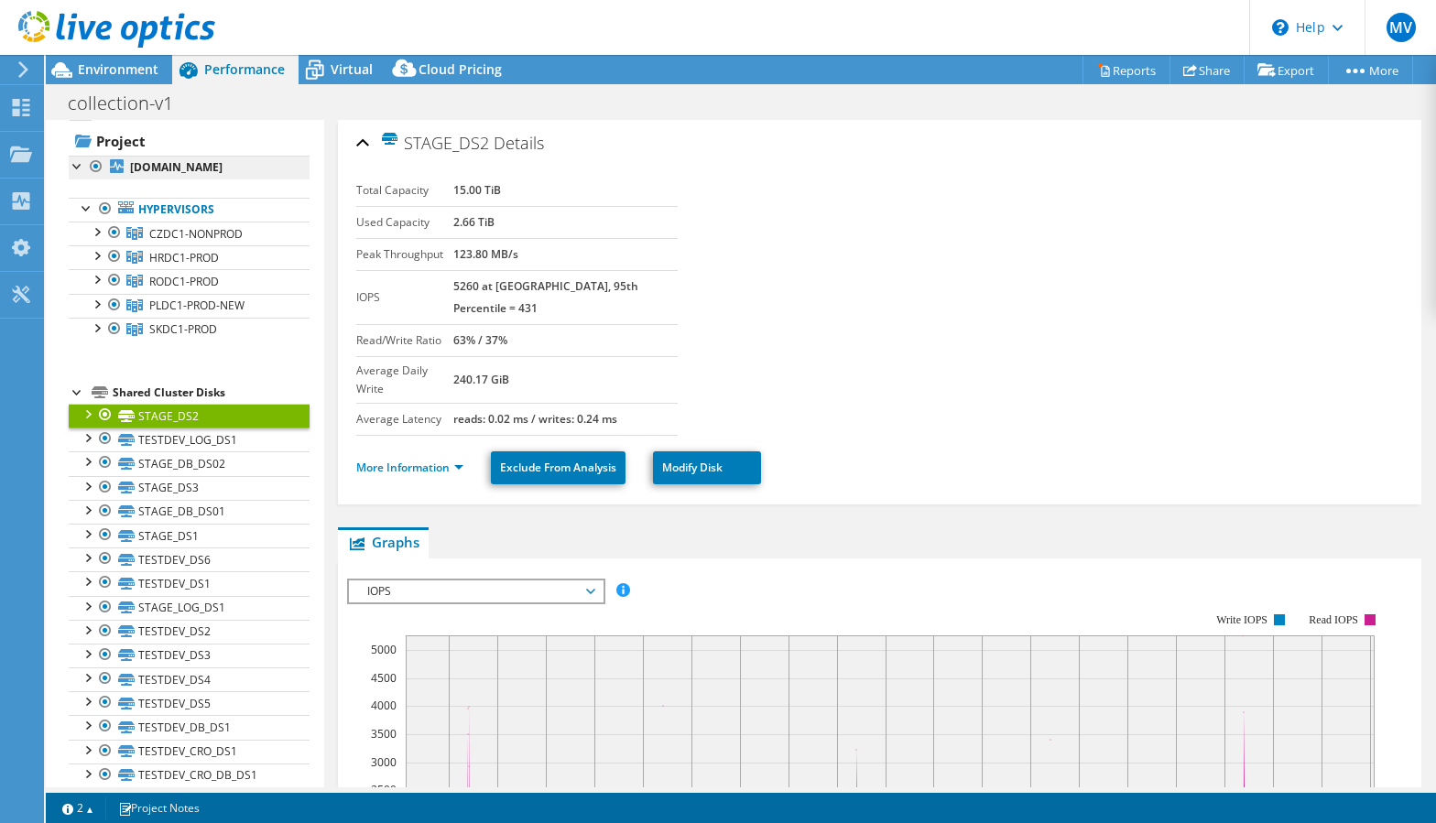
click at [223, 169] on link "[DOMAIN_NAME]" at bounding box center [189, 168] width 241 height 24
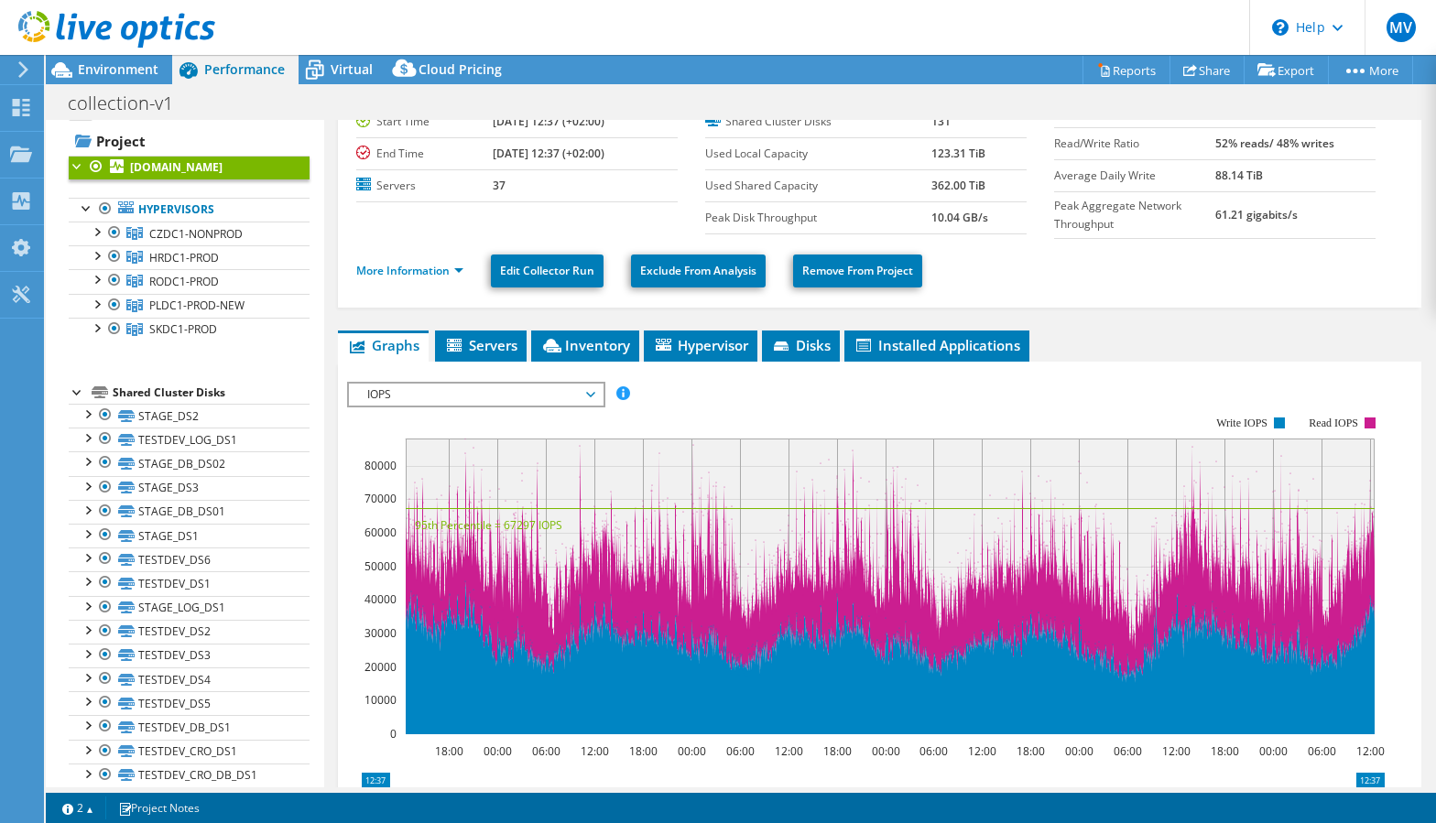
scroll to position [132, 0]
